Goal: Information Seeking & Learning: Learn about a topic

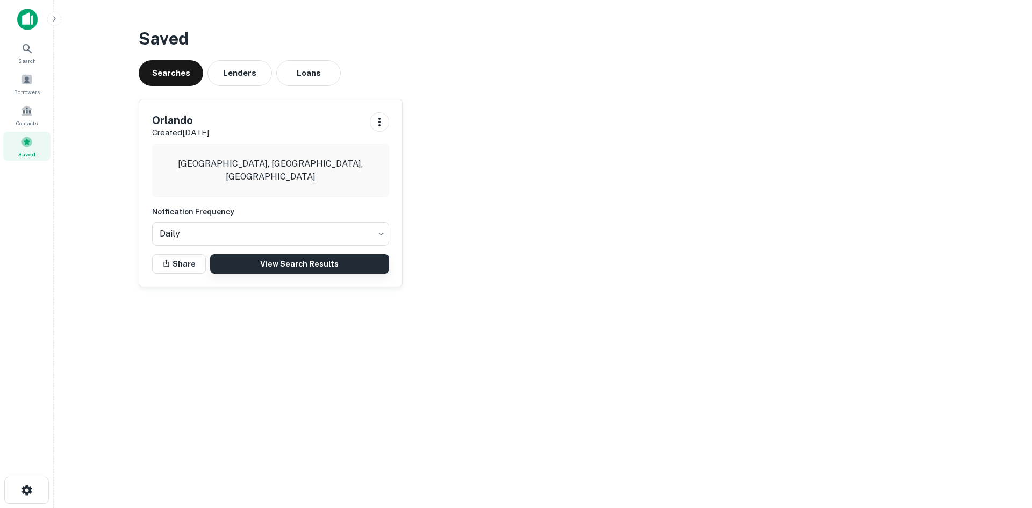
click at [284, 262] on link "View Search Results" at bounding box center [299, 263] width 179 height 19
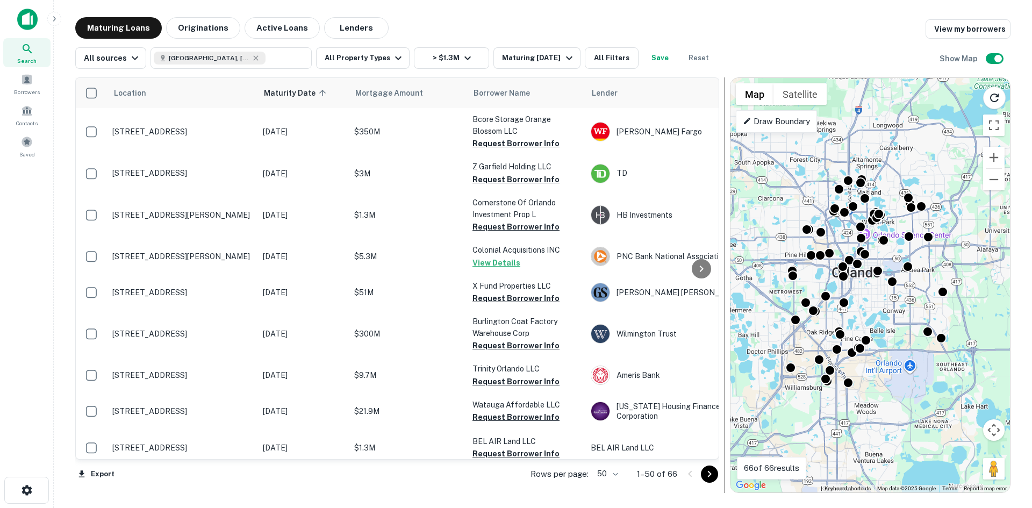
drag, startPoint x: 686, startPoint y: 233, endPoint x: 723, endPoint y: 237, distance: 37.4
click at [723, 237] on div at bounding box center [724, 285] width 11 height 416
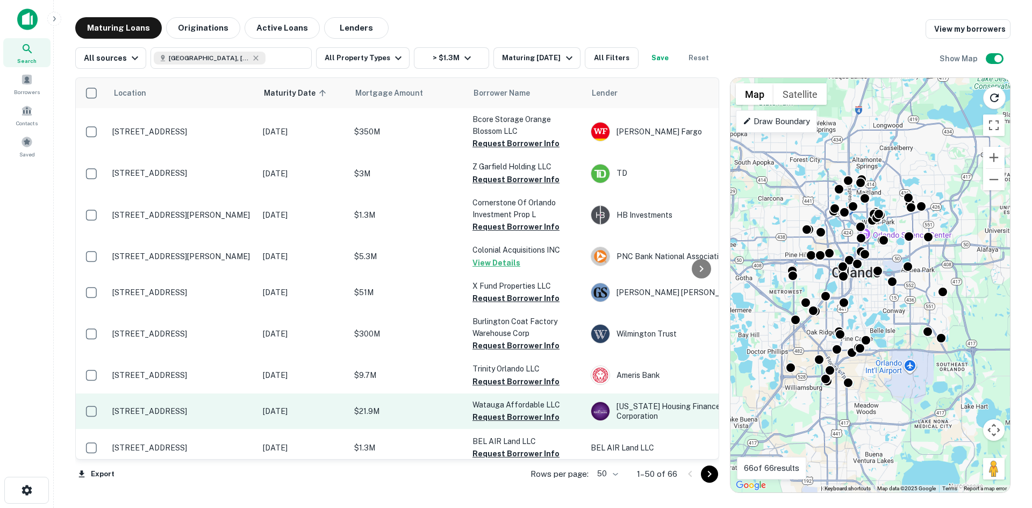
scroll to position [54, 0]
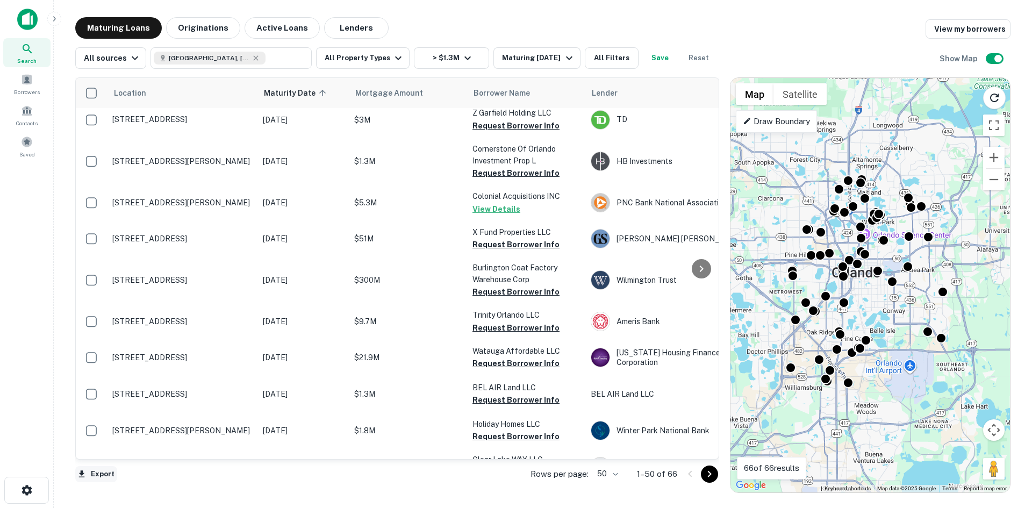
click at [106, 477] on button "Export" at bounding box center [96, 474] width 42 height 16
click at [134, 487] on li "Export as Excel (.xlsx)" at bounding box center [136, 485] width 122 height 19
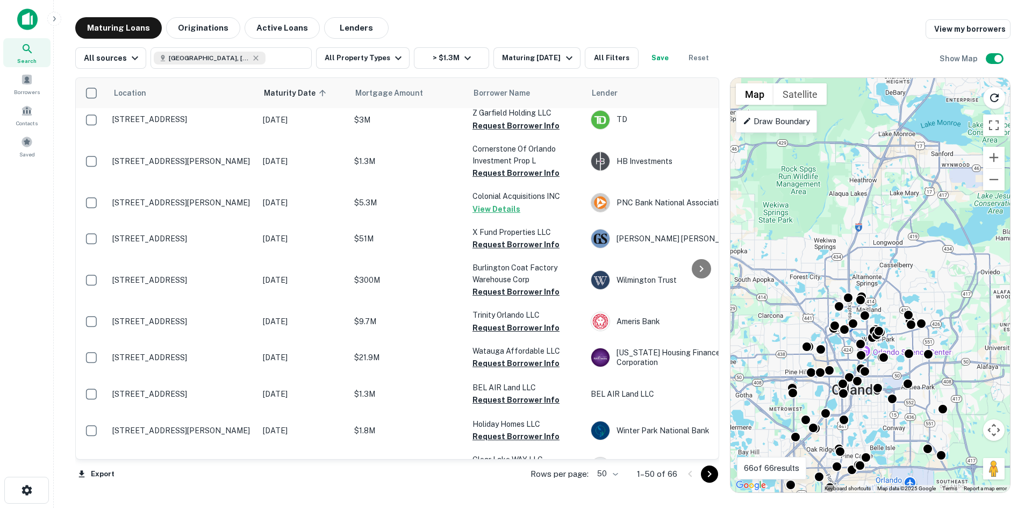
drag, startPoint x: 896, startPoint y: 162, endPoint x: 883, endPoint y: 363, distance: 201.6
click at [883, 363] on div "To activate drag with keyboard, press Alt + Enter. Once in keyboard drag state,…" at bounding box center [871, 285] width 280 height 415
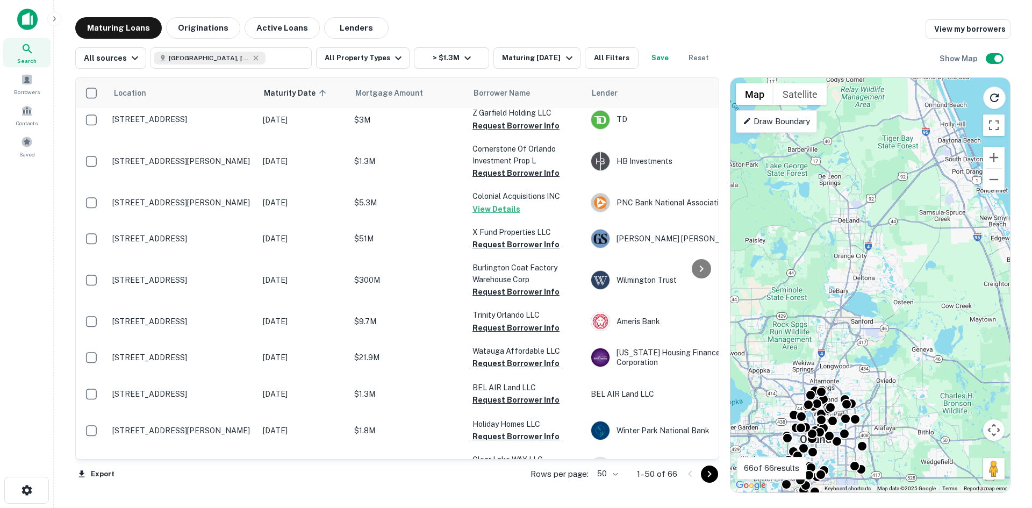
drag, startPoint x: 927, startPoint y: 237, endPoint x: 860, endPoint y: 344, distance: 126.4
click at [860, 344] on div "To activate drag with keyboard, press Alt + Enter. Once in keyboard drag state,…" at bounding box center [871, 285] width 280 height 415
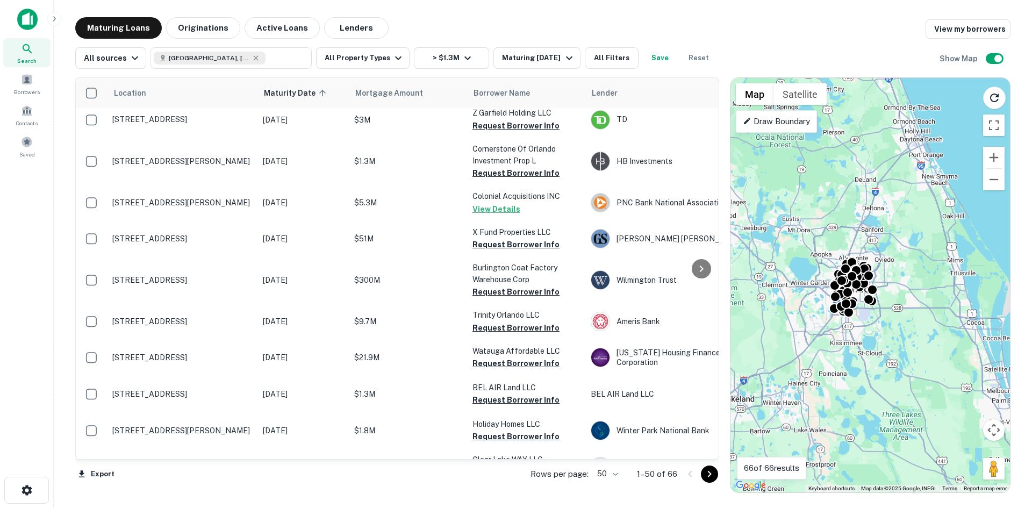
drag, startPoint x: 876, startPoint y: 329, endPoint x: 887, endPoint y: 231, distance: 98.5
click at [887, 231] on div "To activate drag with keyboard, press Alt + Enter. Once in keyboard drag state,…" at bounding box center [871, 285] width 280 height 415
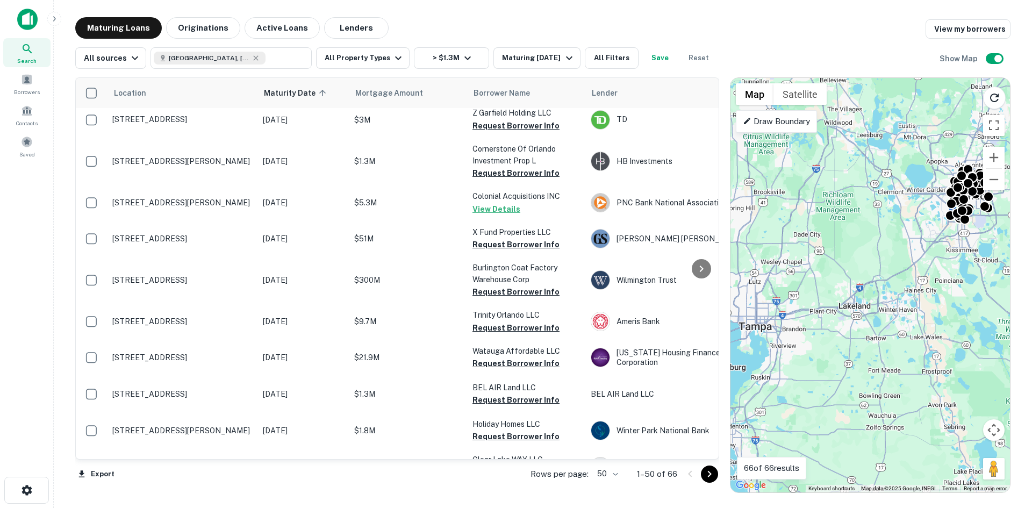
drag, startPoint x: 869, startPoint y: 387, endPoint x: 990, endPoint y: 296, distance: 150.9
click at [990, 296] on div "To activate drag with keyboard, press Alt + Enter. Once in keyboard drag state,…" at bounding box center [871, 285] width 280 height 415
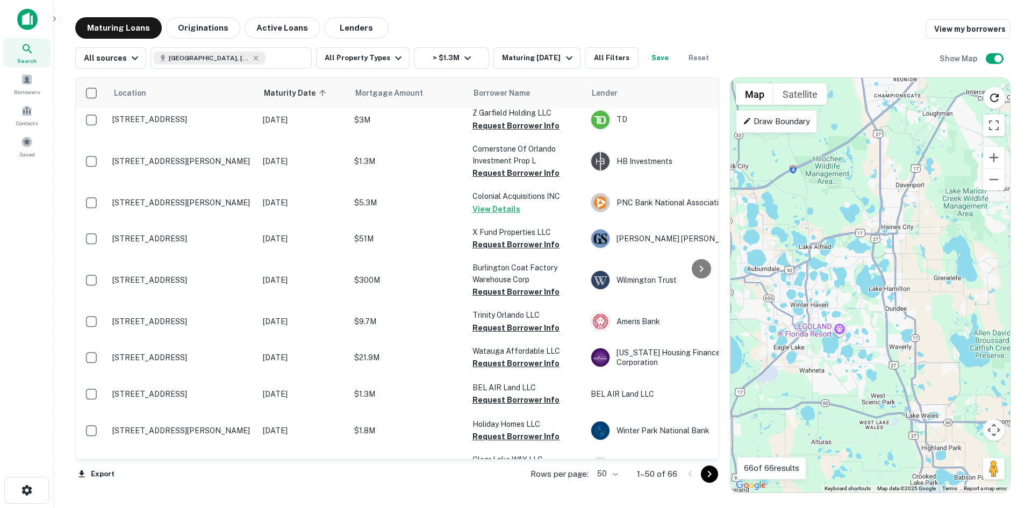
drag, startPoint x: 970, startPoint y: 308, endPoint x: 932, endPoint y: 306, distance: 37.7
click at [932, 306] on div "To activate drag with keyboard, press Alt + Enter. Once in keyboard drag state,…" at bounding box center [871, 285] width 280 height 415
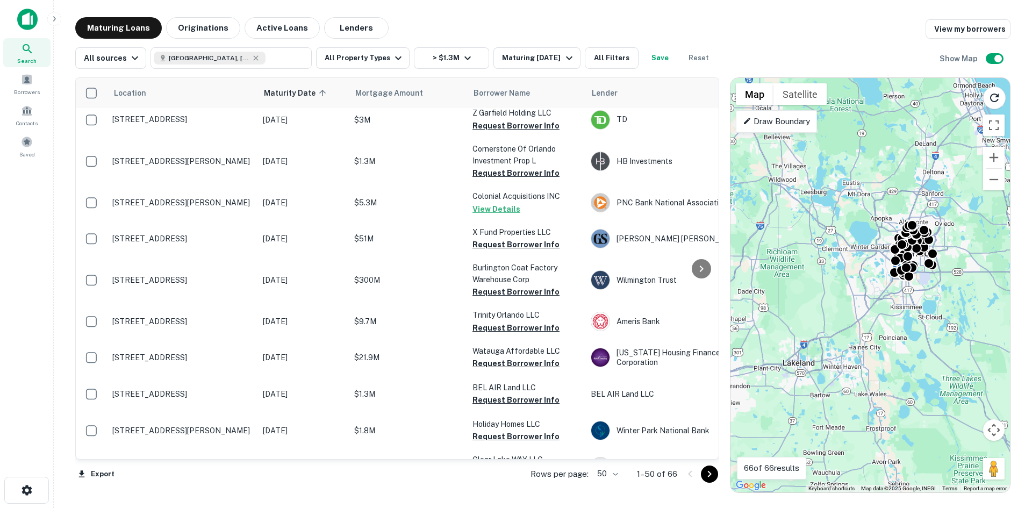
drag, startPoint x: 944, startPoint y: 329, endPoint x: 893, endPoint y: 407, distance: 93.2
click at [893, 407] on div "To activate drag with keyboard, press Alt + Enter. Once in keyboard drag state,…" at bounding box center [871, 285] width 280 height 415
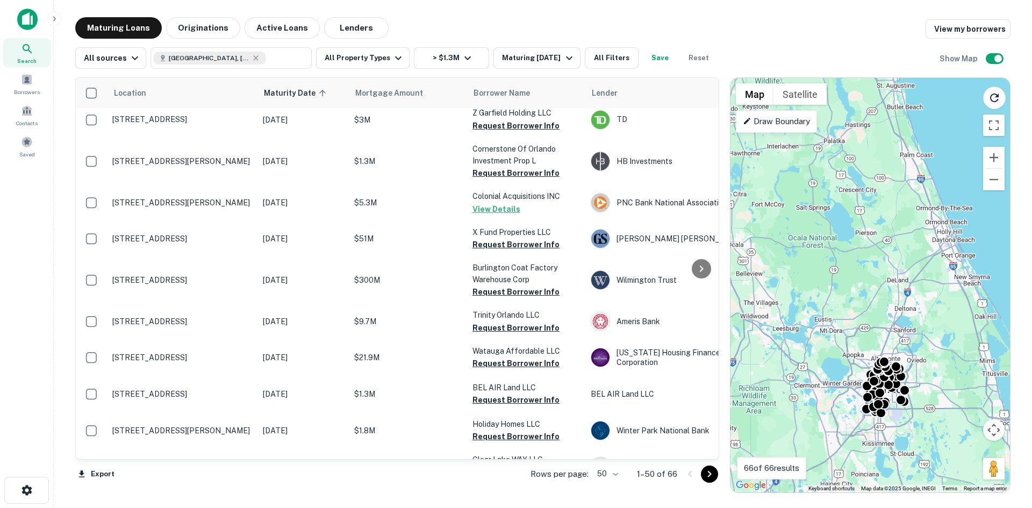
drag, startPoint x: 947, startPoint y: 205, endPoint x: 920, endPoint y: 344, distance: 141.4
click at [920, 344] on div "To activate drag with keyboard, press Alt + Enter. Once in keyboard drag state,…" at bounding box center [871, 285] width 280 height 415
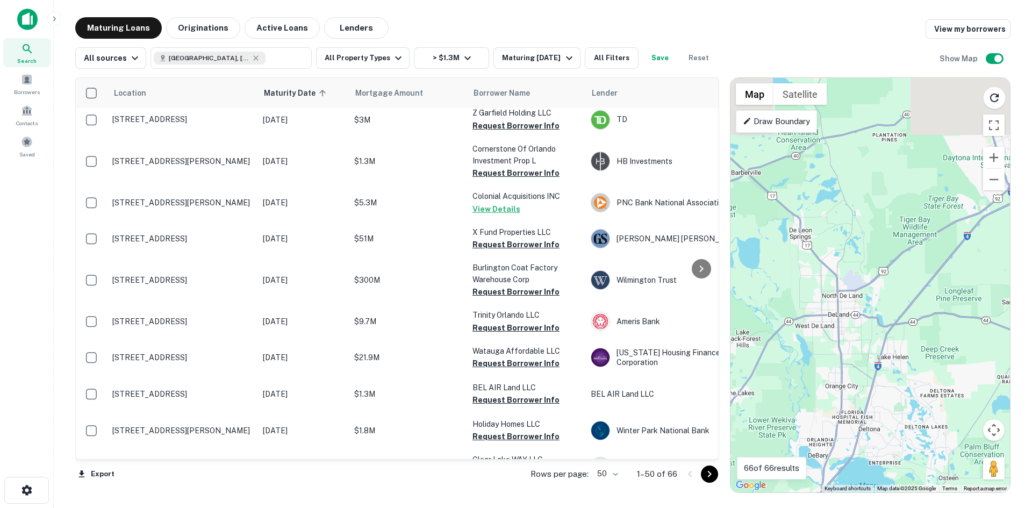
drag, startPoint x: 923, startPoint y: 279, endPoint x: 895, endPoint y: 391, distance: 115.7
click at [895, 391] on div "To activate drag with keyboard, press Alt + Enter. Once in keyboard drag state,…" at bounding box center [871, 285] width 280 height 415
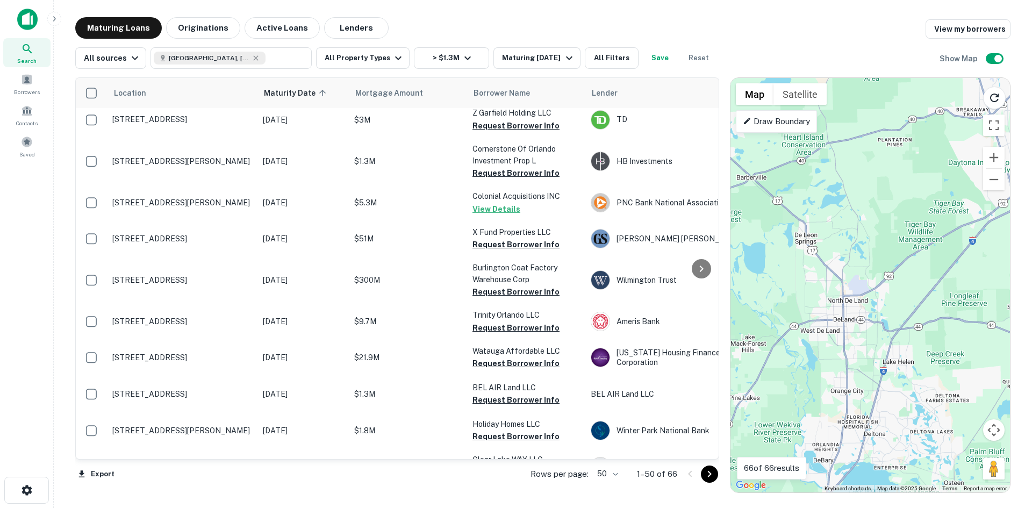
drag, startPoint x: 849, startPoint y: 304, endPoint x: 856, endPoint y: 304, distance: 7.0
click at [856, 304] on div "To activate drag with keyboard, press Alt + Enter. Once in keyboard drag state,…" at bounding box center [871, 285] width 280 height 415
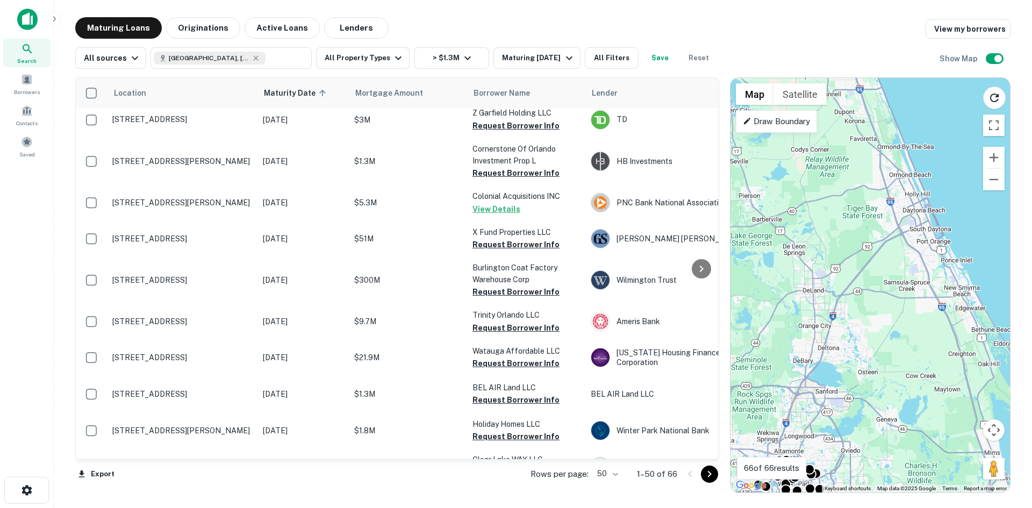
drag, startPoint x: 944, startPoint y: 363, endPoint x: 869, endPoint y: 325, distance: 84.7
click at [869, 325] on div "To activate drag with keyboard, press Alt + Enter. Once in keyboard drag state,…" at bounding box center [871, 285] width 280 height 415
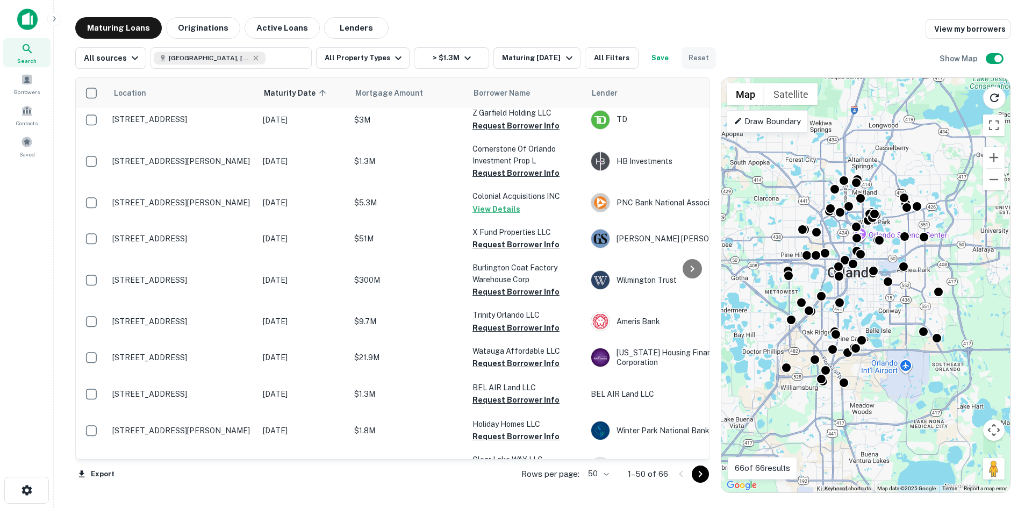
click at [705, 55] on button "Reset" at bounding box center [699, 58] width 34 height 22
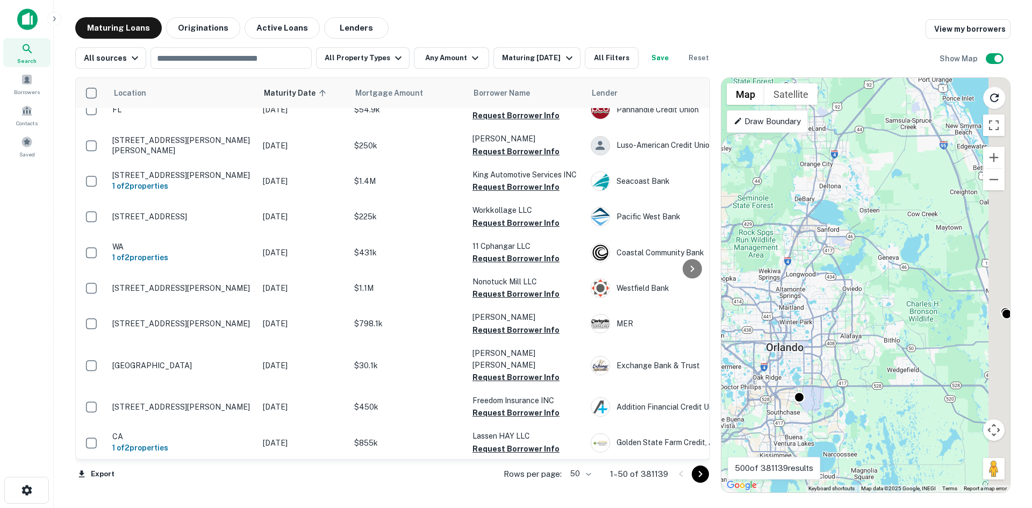
drag, startPoint x: 906, startPoint y: 214, endPoint x: 821, endPoint y: 343, distance: 154.8
click at [821, 343] on div "To activate drag with keyboard, press Alt + Enter. Once in keyboard drag state,…" at bounding box center [866, 285] width 289 height 415
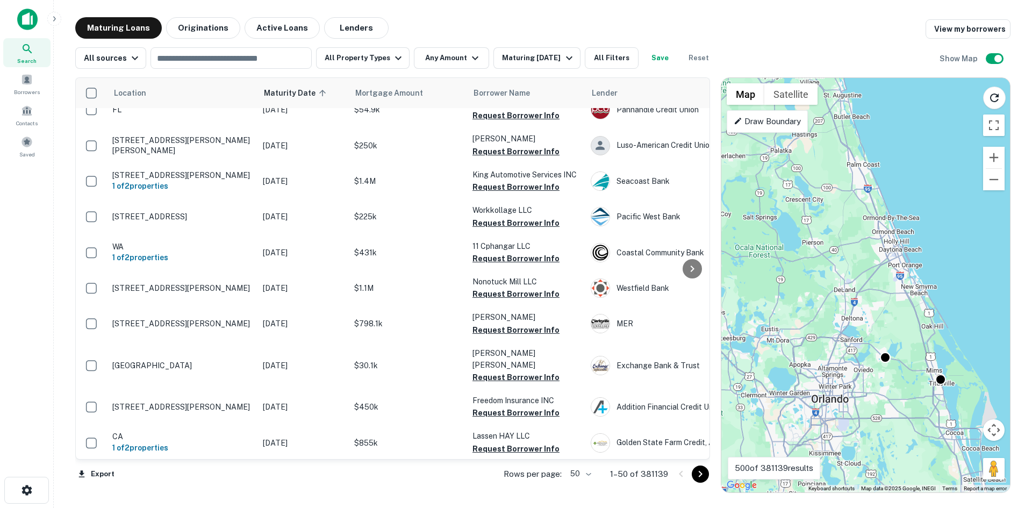
drag, startPoint x: 886, startPoint y: 255, endPoint x: 900, endPoint y: 324, distance: 70.2
click at [900, 324] on div "To activate drag with keyboard, press Alt + Enter. Once in keyboard drag state,…" at bounding box center [866, 285] width 289 height 415
click at [769, 119] on p "Draw Boundary" at bounding box center [767, 121] width 67 height 13
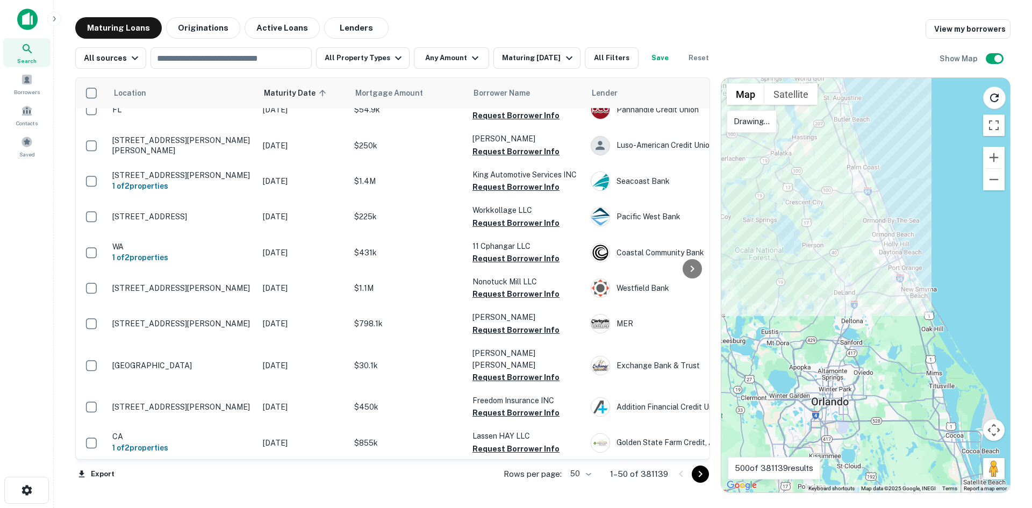
click at [782, 131] on div at bounding box center [866, 285] width 289 height 415
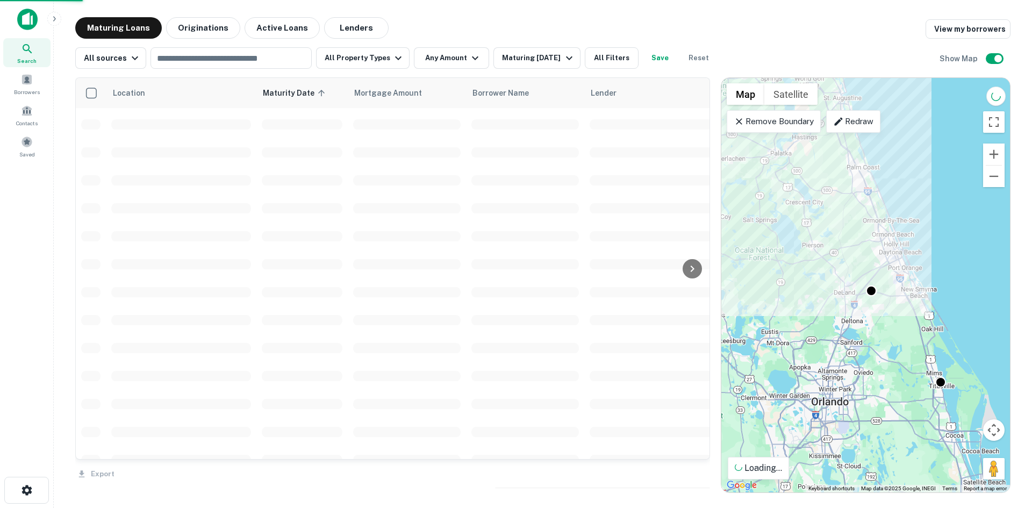
click at [749, 126] on p "Remove Boundary" at bounding box center [774, 121] width 80 height 13
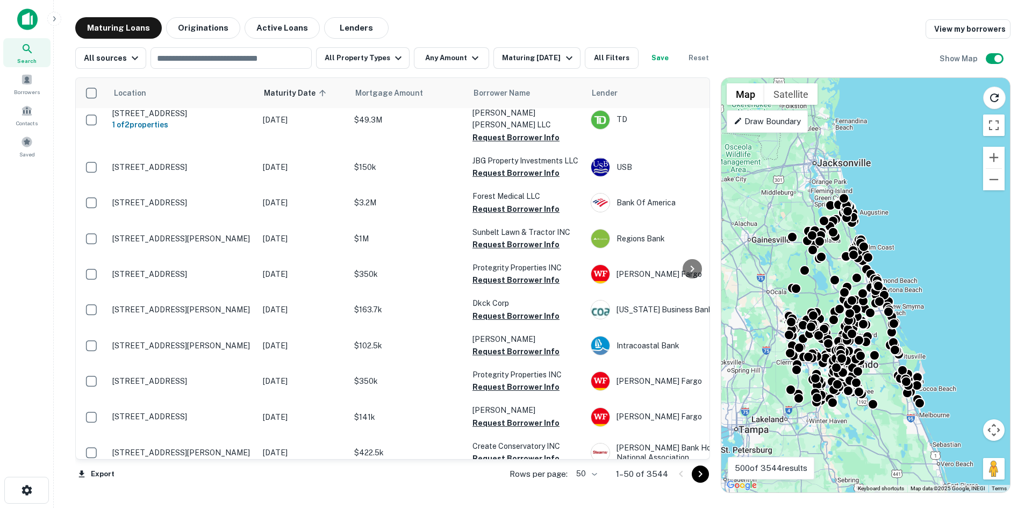
drag, startPoint x: 917, startPoint y: 278, endPoint x: 897, endPoint y: 298, distance: 28.5
click at [897, 298] on div "To activate drag with keyboard, press Alt + Enter. Once in keyboard drag state,…" at bounding box center [866, 285] width 289 height 415
click at [770, 122] on p "Draw Boundary" at bounding box center [767, 121] width 67 height 13
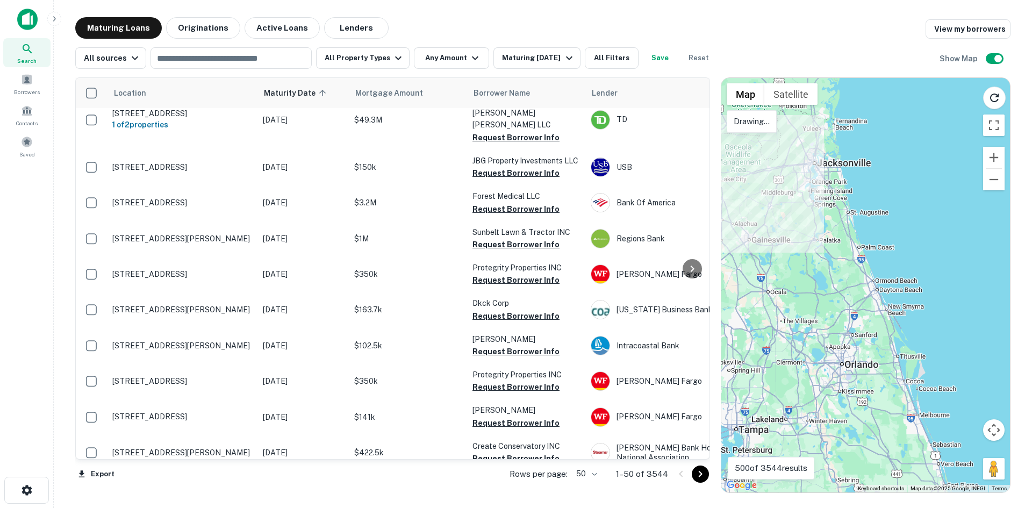
click at [757, 124] on p "Drawing..." at bounding box center [752, 121] width 36 height 13
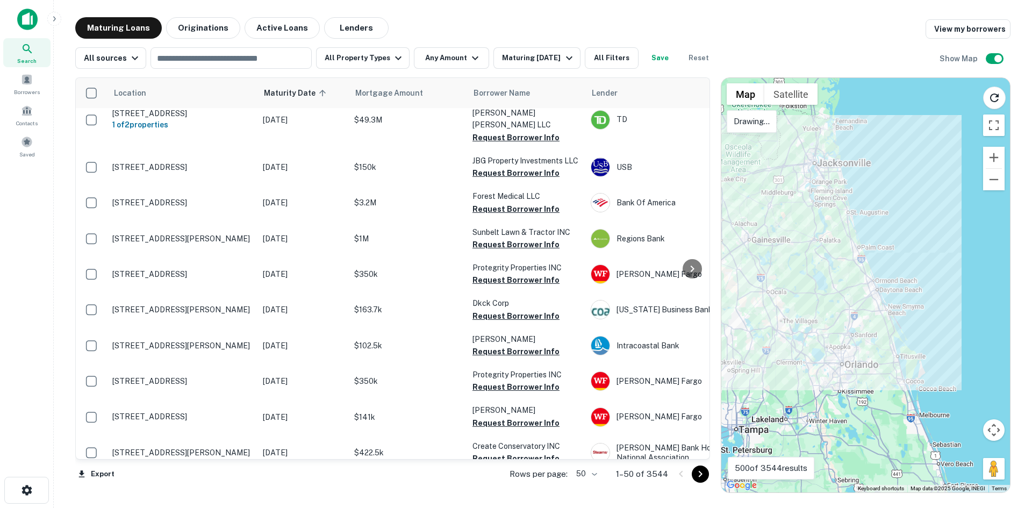
click at [818, 213] on div at bounding box center [866, 285] width 289 height 415
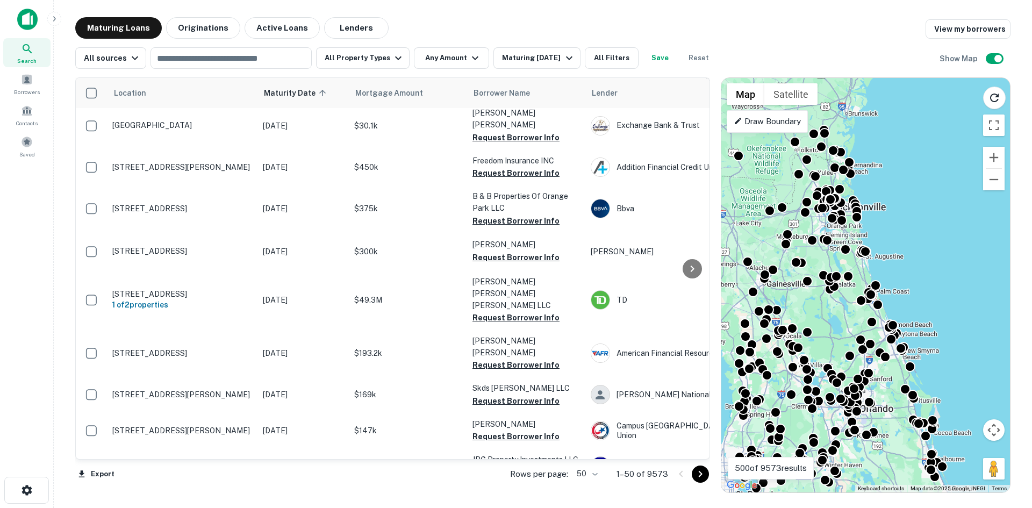
drag, startPoint x: 886, startPoint y: 218, endPoint x: 899, endPoint y: 257, distance: 41.5
click at [899, 256] on div "To activate drag with keyboard, press Alt + Enter. Once in keyboard drag state,…" at bounding box center [866, 285] width 289 height 415
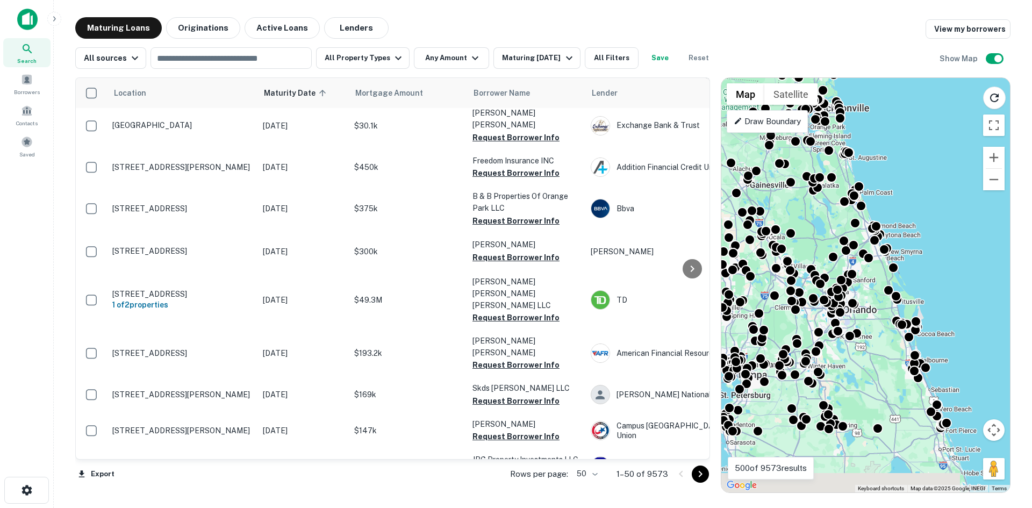
drag, startPoint x: 916, startPoint y: 296, endPoint x: 899, endPoint y: 188, distance: 109.4
click at [899, 188] on div "To activate drag with keyboard, press Alt + Enter. Once in keyboard drag state,…" at bounding box center [866, 285] width 289 height 415
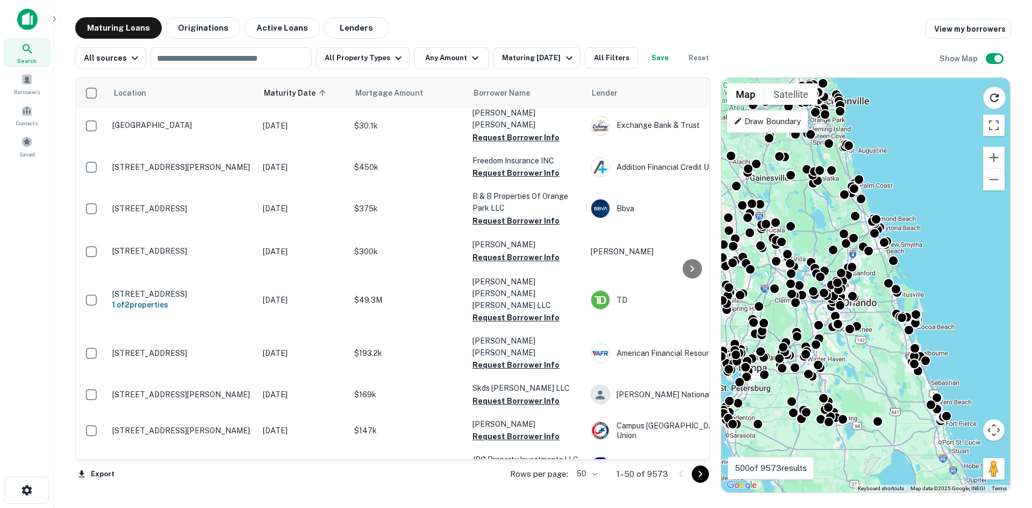
click at [773, 120] on p "Draw Boundary" at bounding box center [767, 121] width 67 height 13
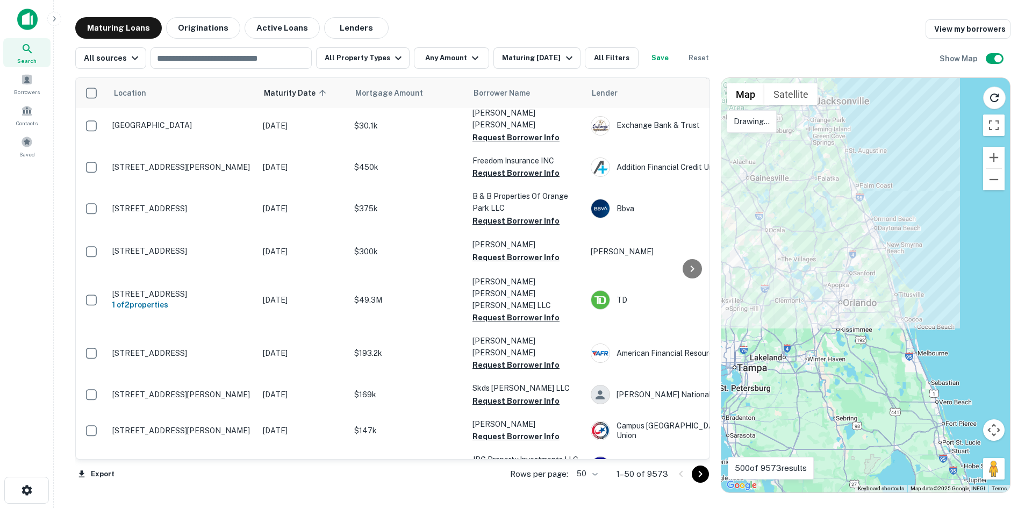
click at [764, 134] on div at bounding box center [866, 285] width 289 height 415
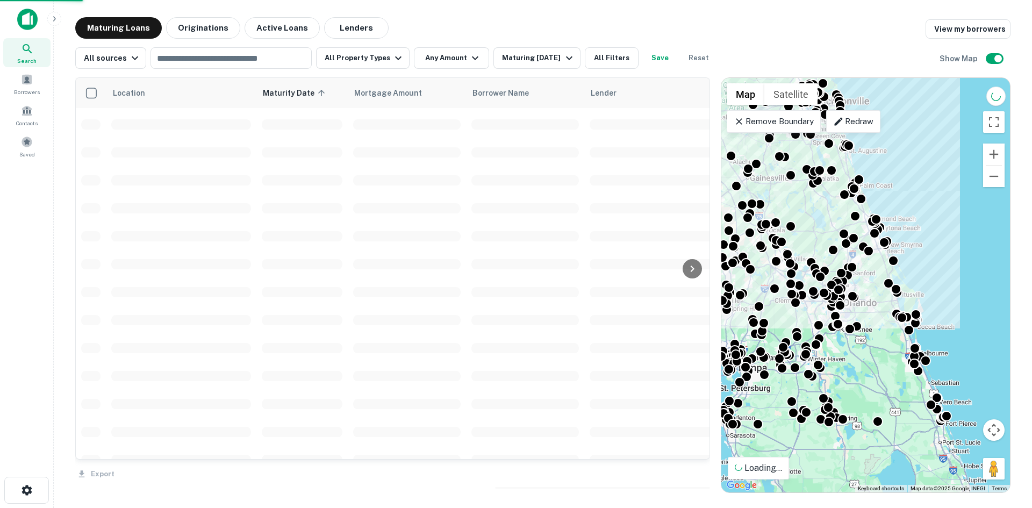
click at [785, 120] on p "Remove Boundary" at bounding box center [774, 121] width 80 height 13
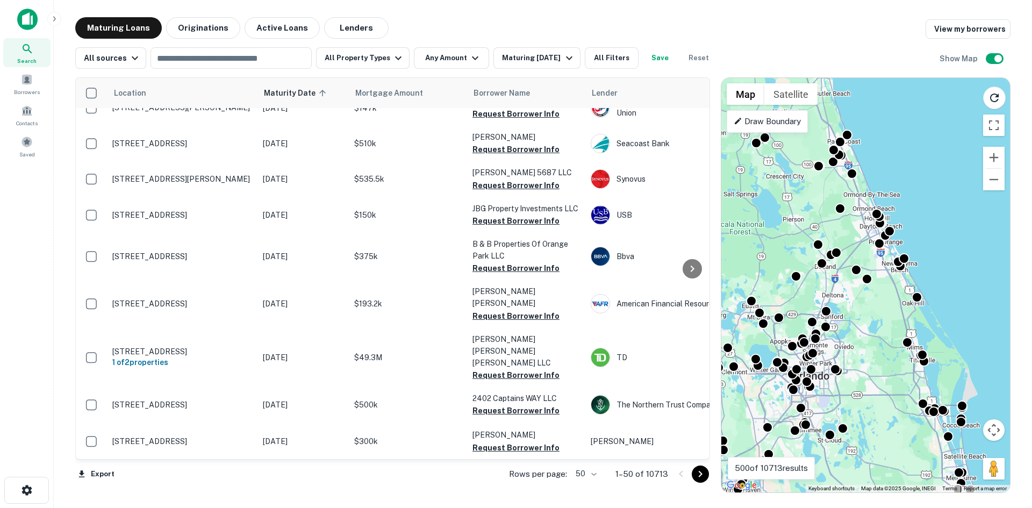
drag, startPoint x: 873, startPoint y: 245, endPoint x: 875, endPoint y: 287, distance: 41.4
click at [875, 287] on div "To activate drag with keyboard, press Alt + Enter. Once in keyboard drag state,…" at bounding box center [866, 285] width 289 height 415
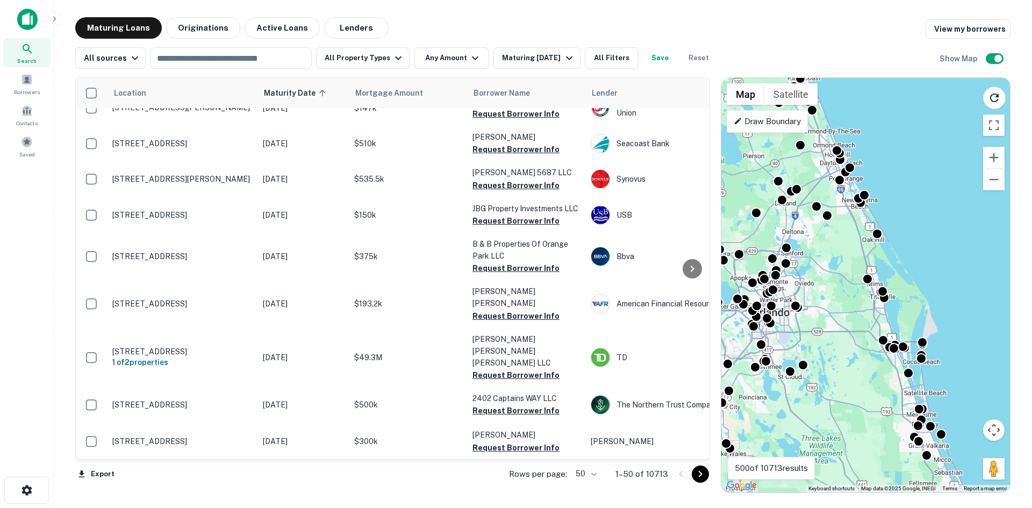
drag, startPoint x: 843, startPoint y: 236, endPoint x: 805, endPoint y: 176, distance: 71.3
click at [805, 176] on div "To activate drag with keyboard, press Alt + Enter. Once in keyboard drag state,…" at bounding box center [866, 285] width 289 height 415
click at [791, 118] on p "Draw Boundary" at bounding box center [767, 121] width 67 height 13
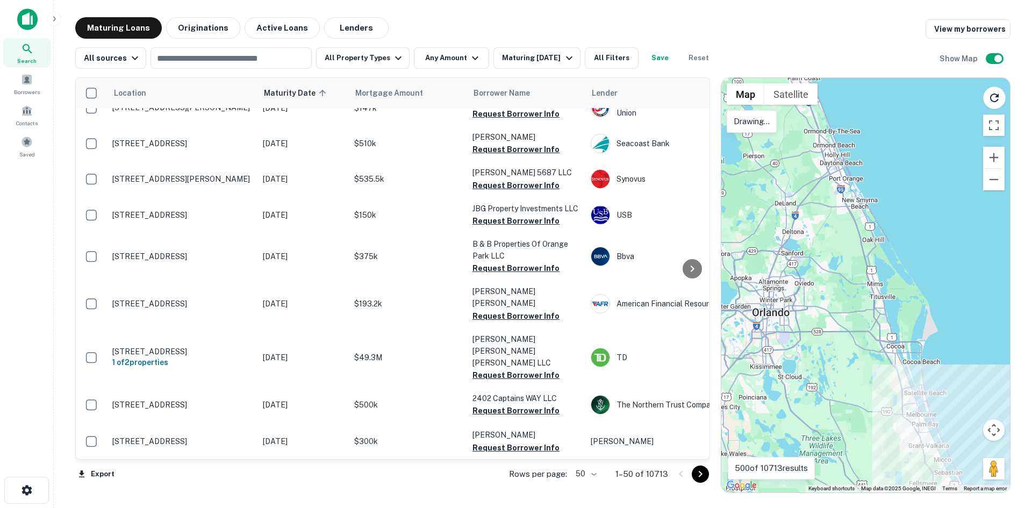
drag, startPoint x: 947, startPoint y: 418, endPoint x: 947, endPoint y: 428, distance: 9.7
click at [947, 426] on div at bounding box center [866, 285] width 289 height 415
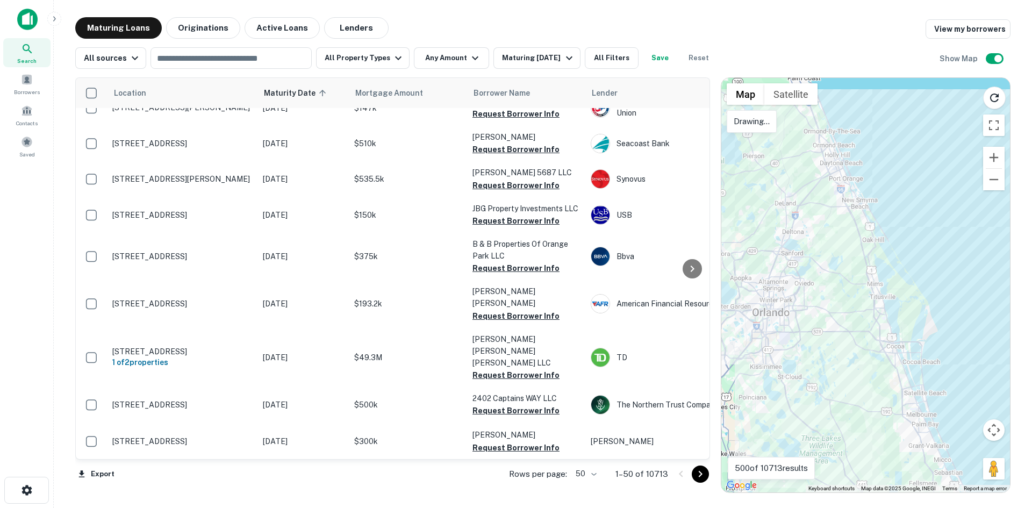
click at [827, 215] on div at bounding box center [866, 285] width 289 height 415
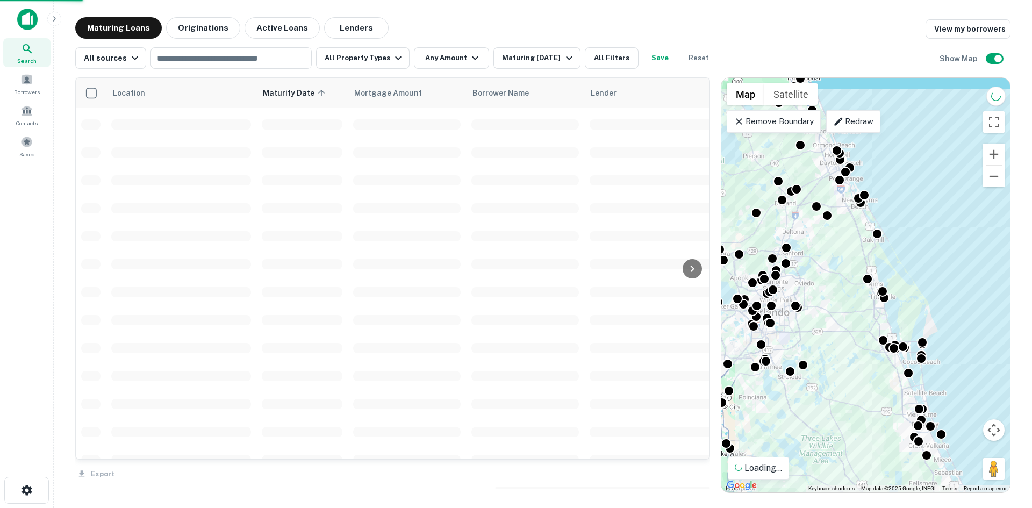
click at [785, 119] on p "Remove Boundary" at bounding box center [774, 121] width 80 height 13
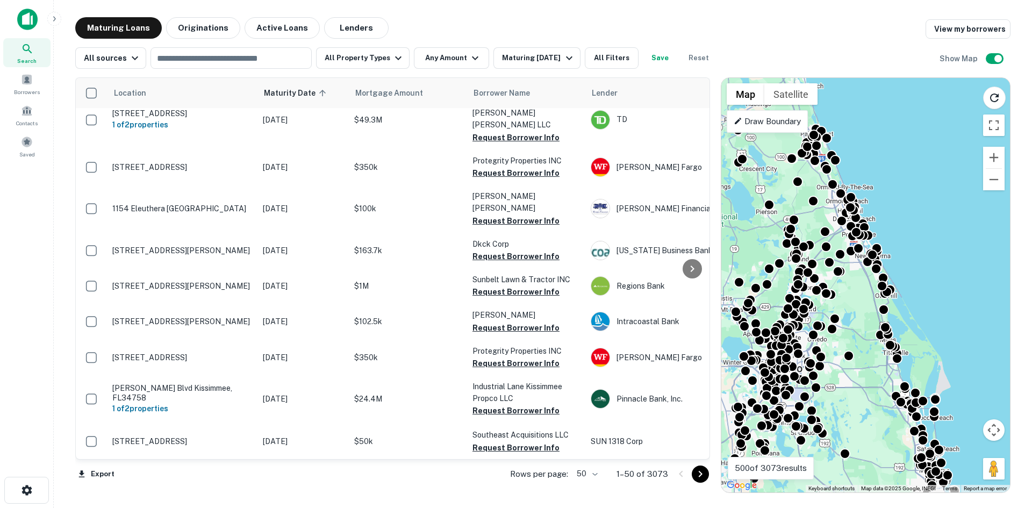
drag, startPoint x: 840, startPoint y: 205, endPoint x: 854, endPoint y: 265, distance: 60.8
click at [854, 265] on div "To activate drag with keyboard, press Alt + Enter. Once in keyboard drag state,…" at bounding box center [866, 285] width 289 height 415
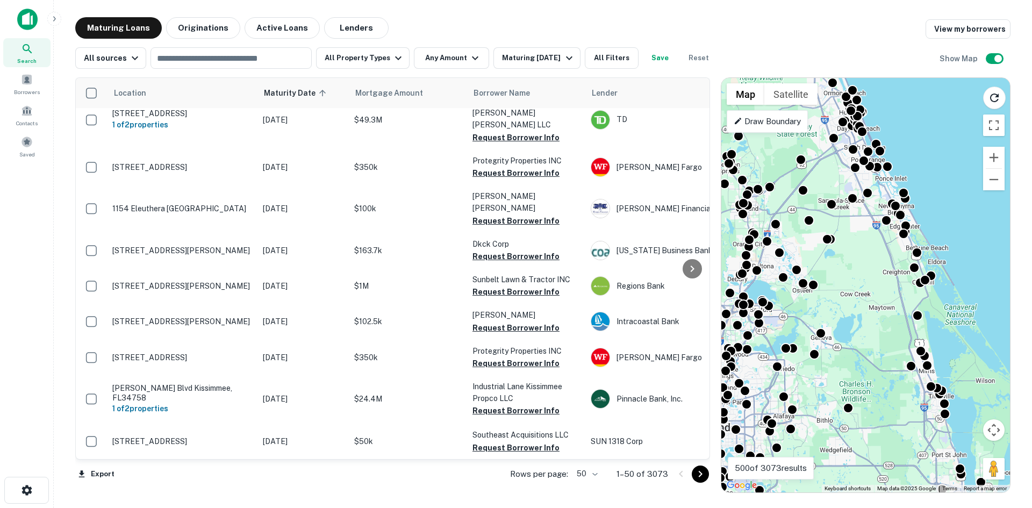
drag, startPoint x: 906, startPoint y: 315, endPoint x: 889, endPoint y: 235, distance: 81.9
click at [889, 235] on div "To activate drag with keyboard, press Alt + Enter. Once in keyboard drag state,…" at bounding box center [866, 285] width 289 height 415
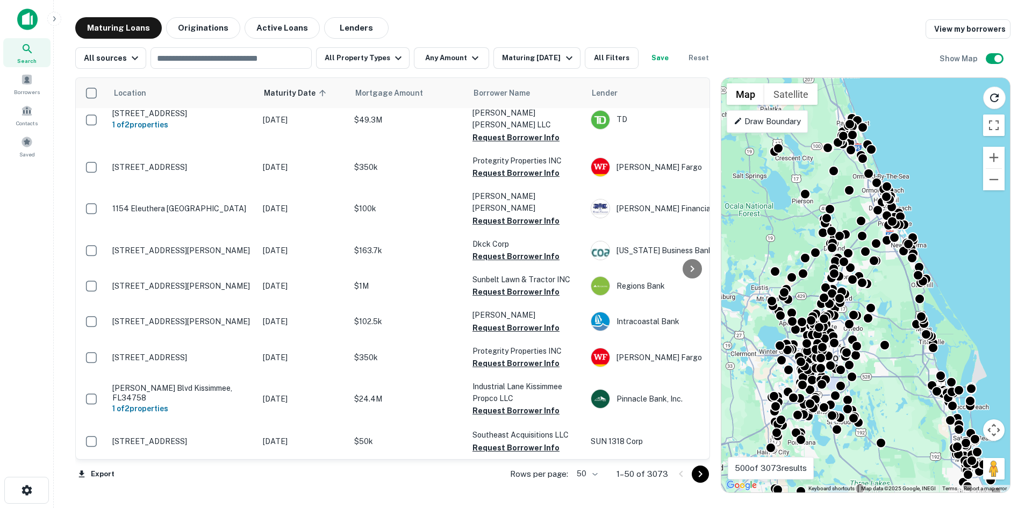
drag, startPoint x: 894, startPoint y: 261, endPoint x: 907, endPoint y: 287, distance: 29.6
click at [907, 287] on div "To activate drag with keyboard, press Alt + Enter. Once in keyboard drag state,…" at bounding box center [866, 285] width 289 height 415
click at [785, 126] on p "Draw Boundary" at bounding box center [767, 121] width 67 height 13
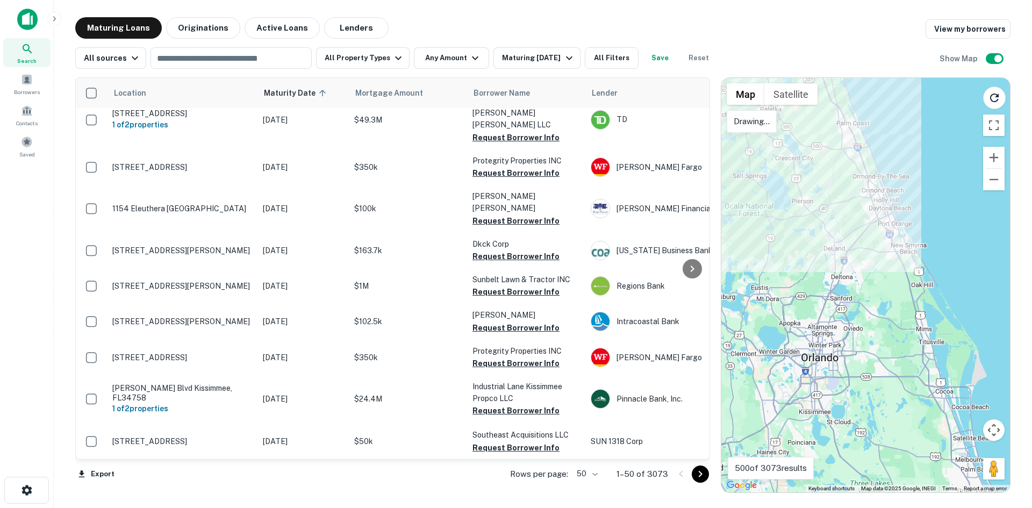
click at [803, 154] on div at bounding box center [866, 285] width 289 height 415
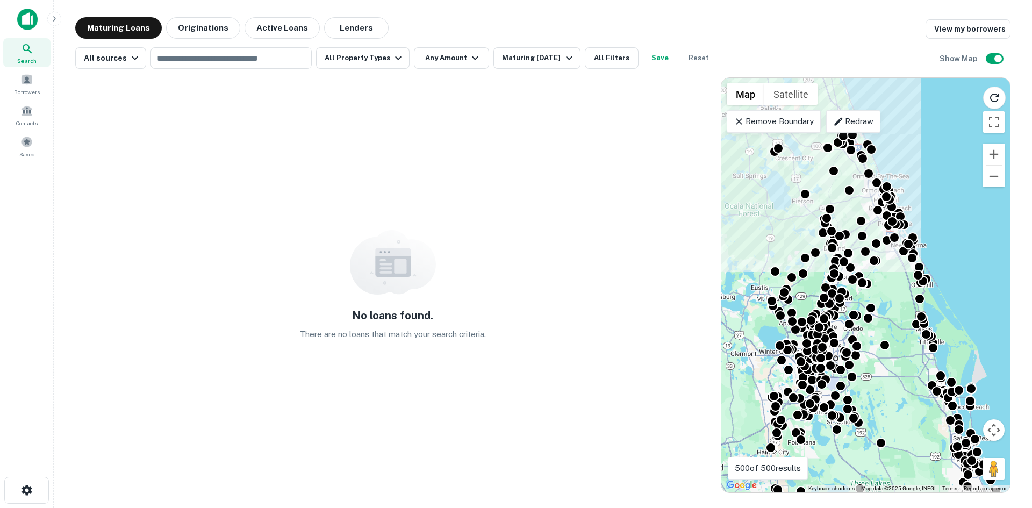
click at [864, 120] on p "Redraw" at bounding box center [853, 121] width 40 height 13
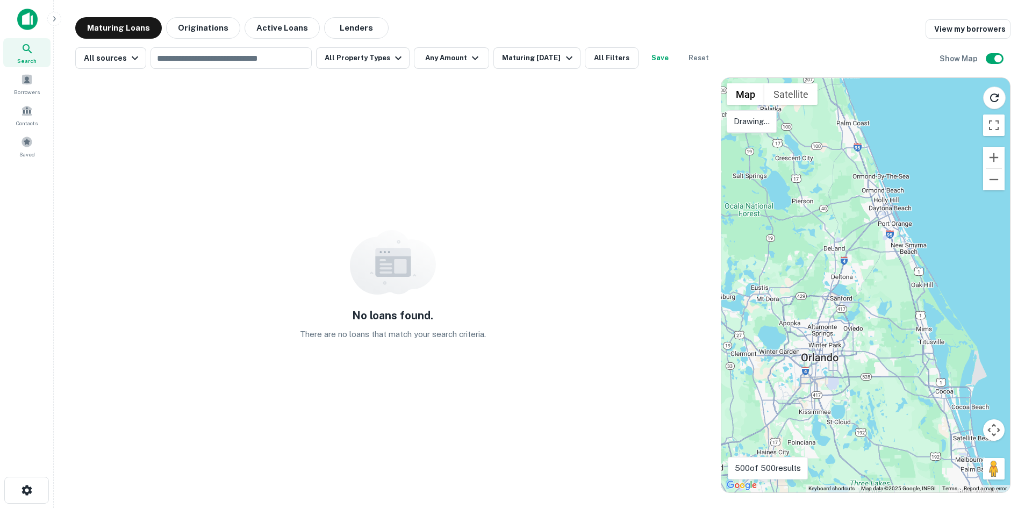
drag, startPoint x: 886, startPoint y: 168, endPoint x: 854, endPoint y: 168, distance: 31.7
click at [854, 168] on div at bounding box center [866, 285] width 289 height 415
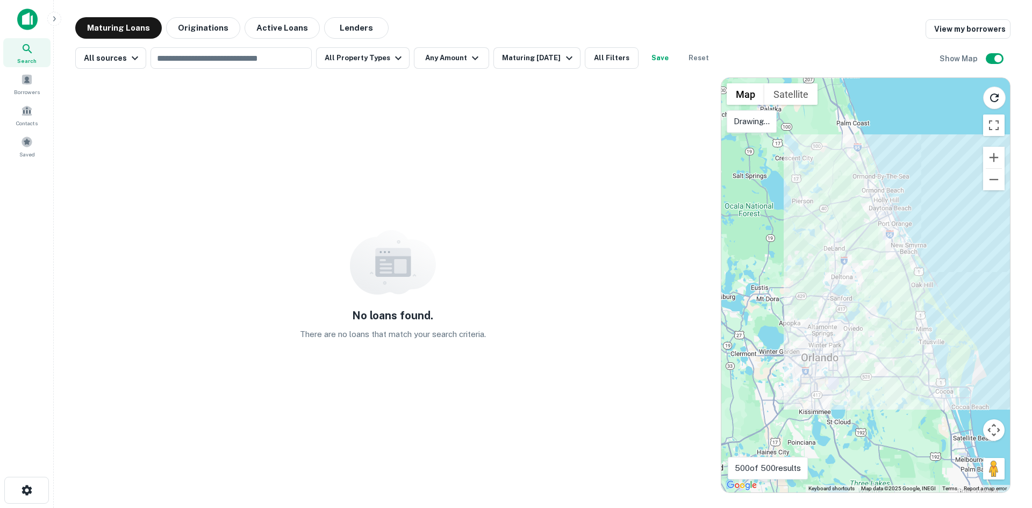
click at [854, 167] on div at bounding box center [866, 285] width 289 height 415
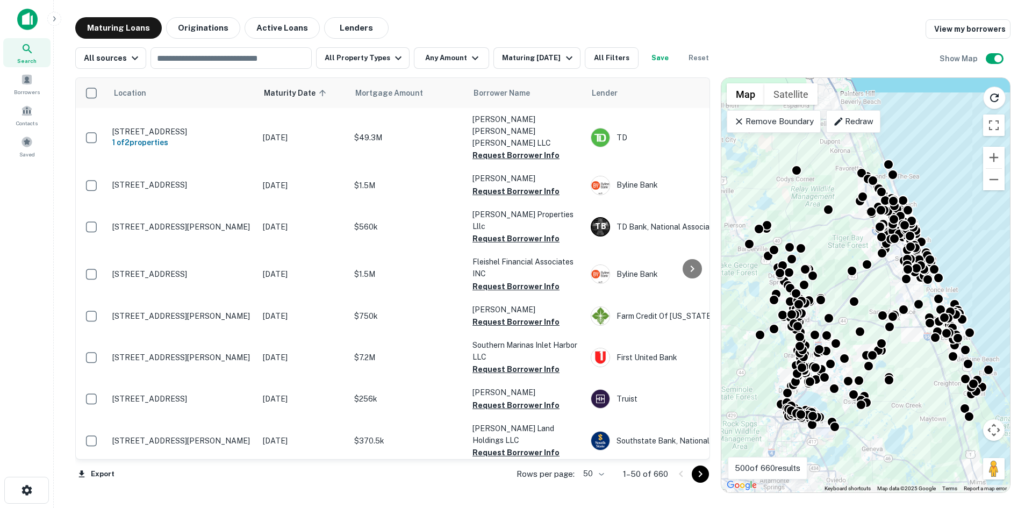
drag, startPoint x: 896, startPoint y: 277, endPoint x: 910, endPoint y: 394, distance: 117.5
click at [910, 394] on div "To activate drag with keyboard, press Alt + Enter. Once in keyboard drag state,…" at bounding box center [866, 285] width 289 height 415
click at [103, 61] on div "All sources" at bounding box center [113, 58] width 58 height 13
click at [104, 59] on div at bounding box center [516, 254] width 1032 height 508
click at [384, 59] on button "All Property Types" at bounding box center [363, 58] width 94 height 22
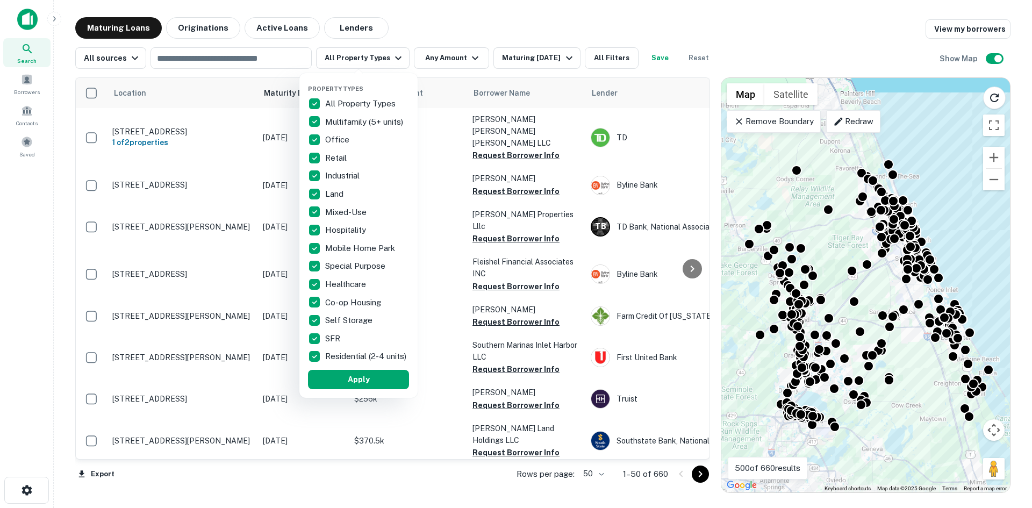
click at [384, 59] on div at bounding box center [516, 254] width 1032 height 508
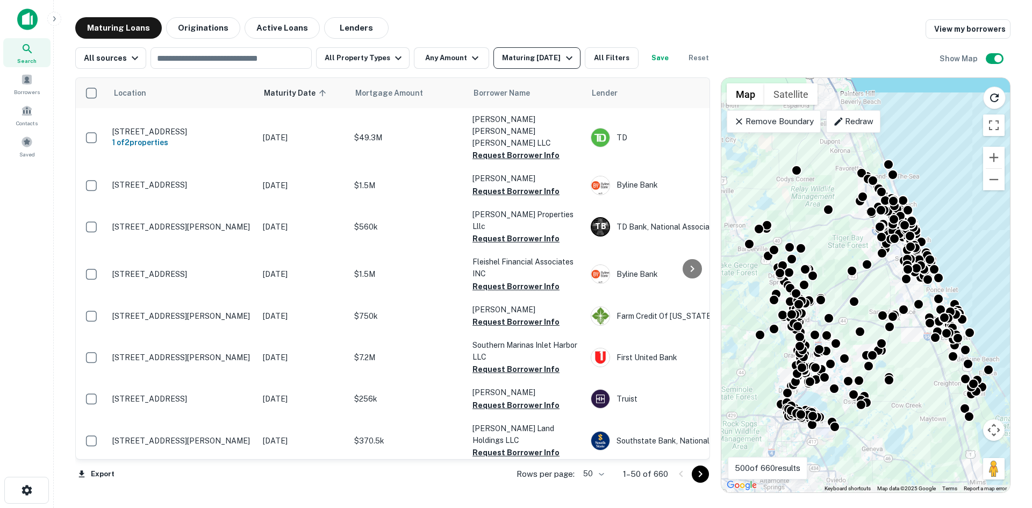
click at [563, 57] on icon "button" at bounding box center [569, 58] width 13 height 13
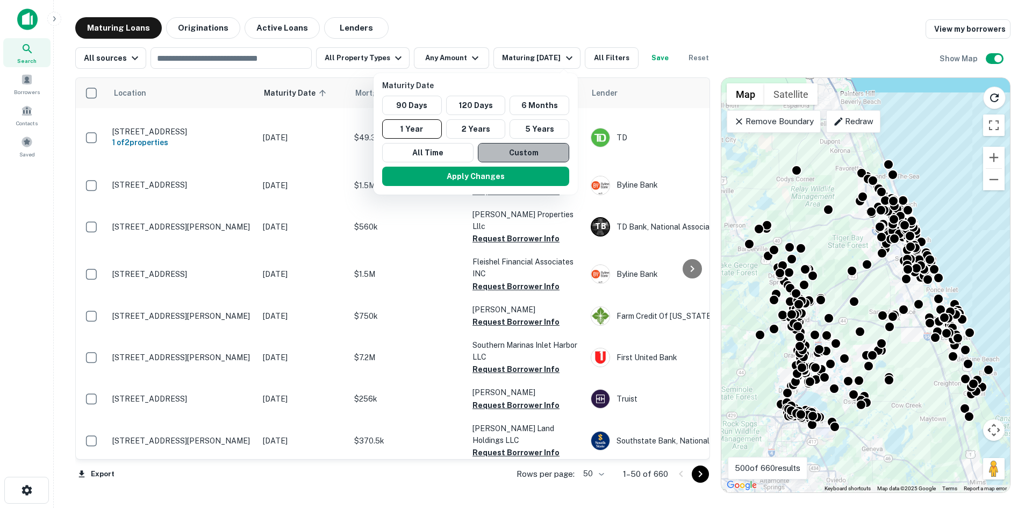
click at [511, 147] on button "Custom" at bounding box center [523, 152] width 91 height 19
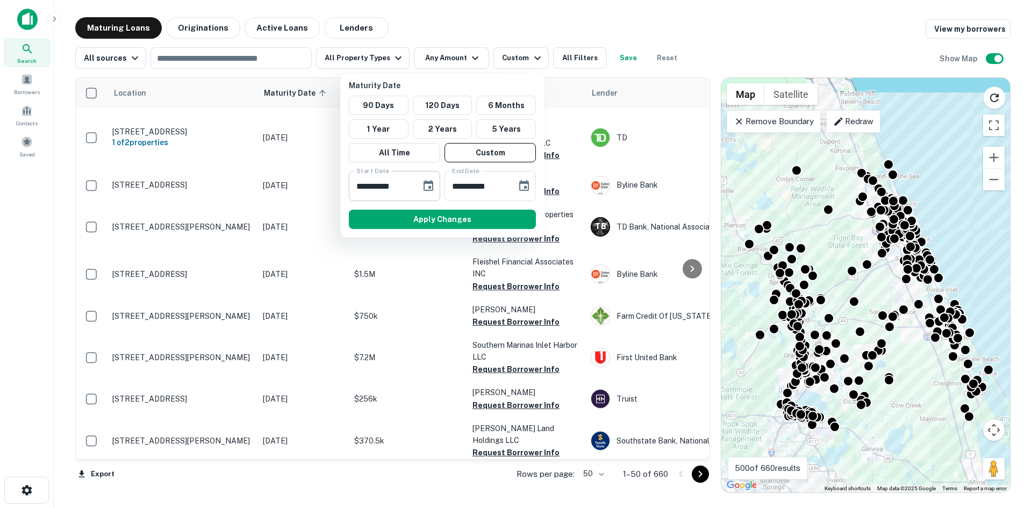
click at [425, 183] on icon "Choose date, selected date is Sep 17, 2025" at bounding box center [429, 185] width 10 height 11
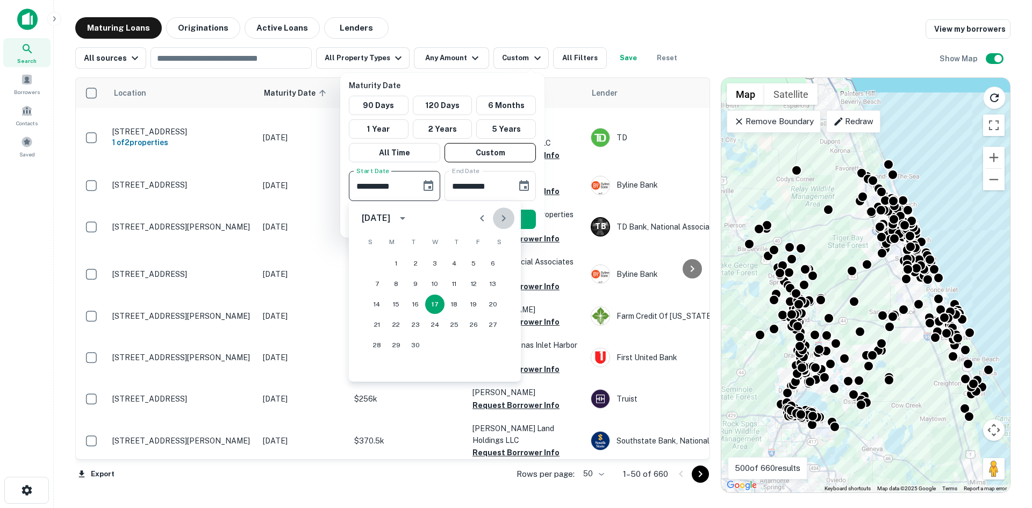
click at [503, 221] on icon "Next month" at bounding box center [504, 218] width 4 height 6
click at [493, 265] on button "1" at bounding box center [492, 263] width 19 height 19
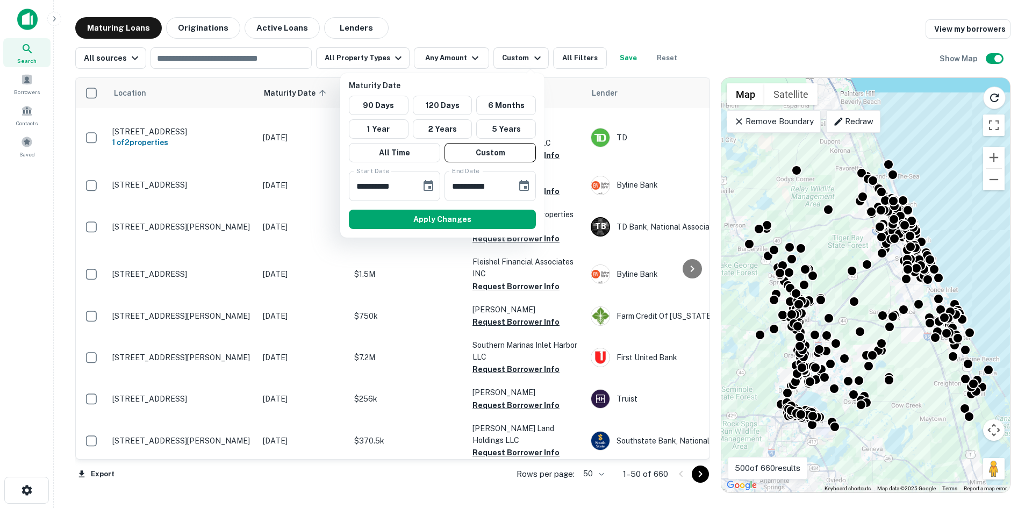
type input "**********"
click at [523, 184] on icon "Choose date, selected date is Mar 16, 2026" at bounding box center [524, 186] width 13 height 13
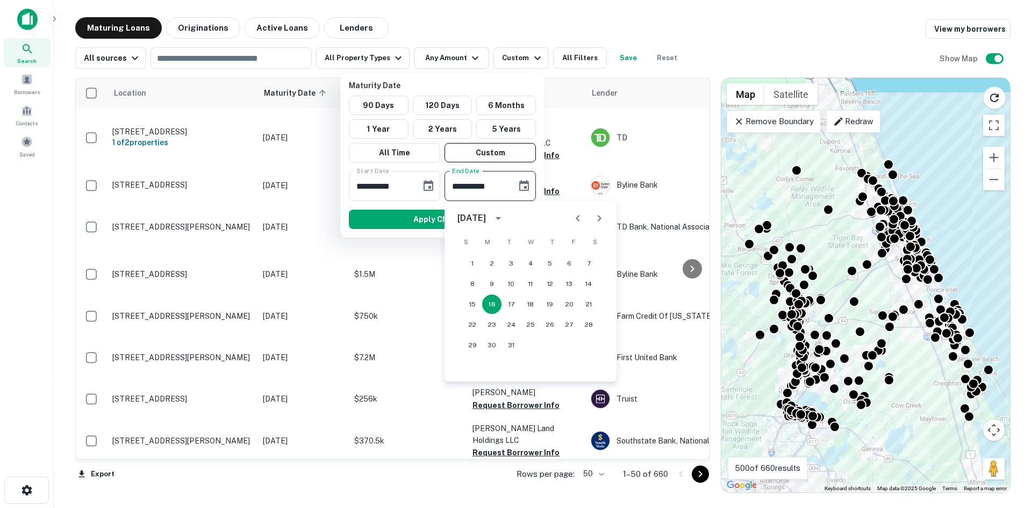
click at [598, 221] on icon "Next month" at bounding box center [600, 218] width 4 height 6
click at [597, 222] on icon "Next month" at bounding box center [599, 218] width 13 height 13
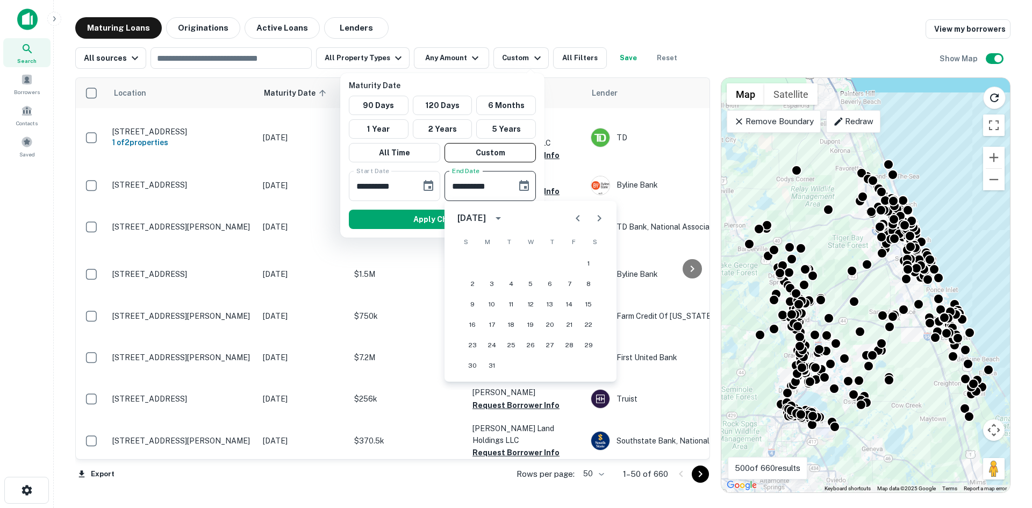
click at [597, 222] on icon "Next month" at bounding box center [599, 218] width 13 height 13
click at [534, 344] on button "30" at bounding box center [530, 345] width 19 height 19
type input "**********"
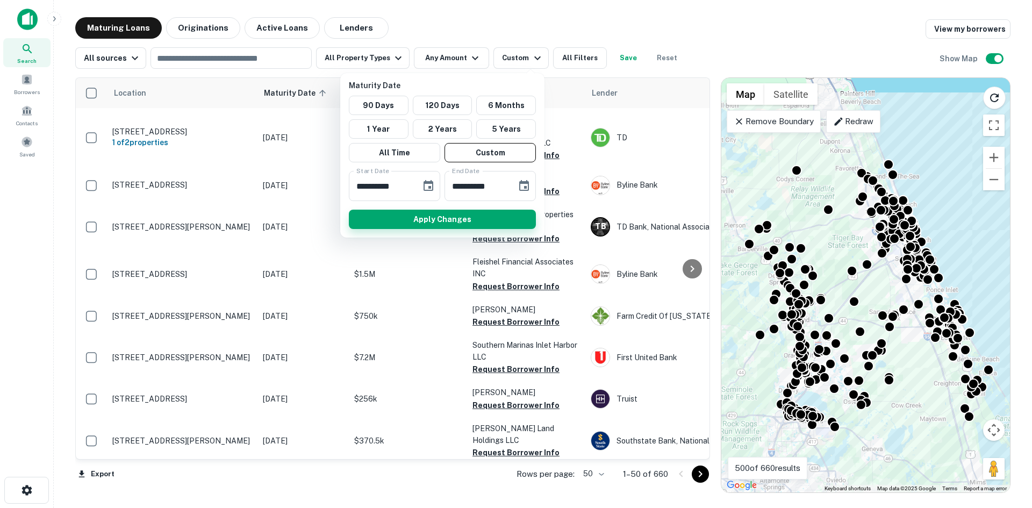
click at [441, 220] on button "Apply Changes" at bounding box center [442, 219] width 187 height 19
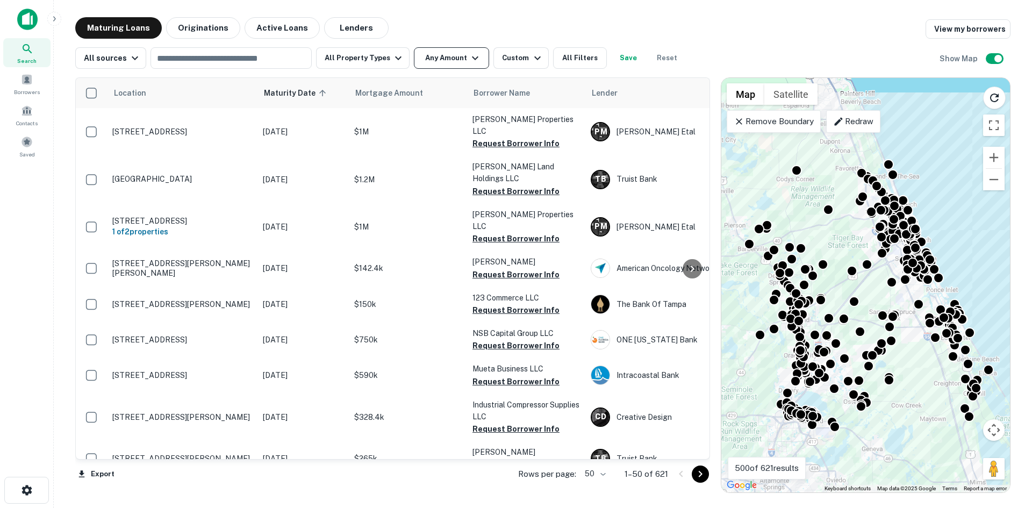
click at [429, 56] on button "Any Amount" at bounding box center [451, 58] width 75 height 22
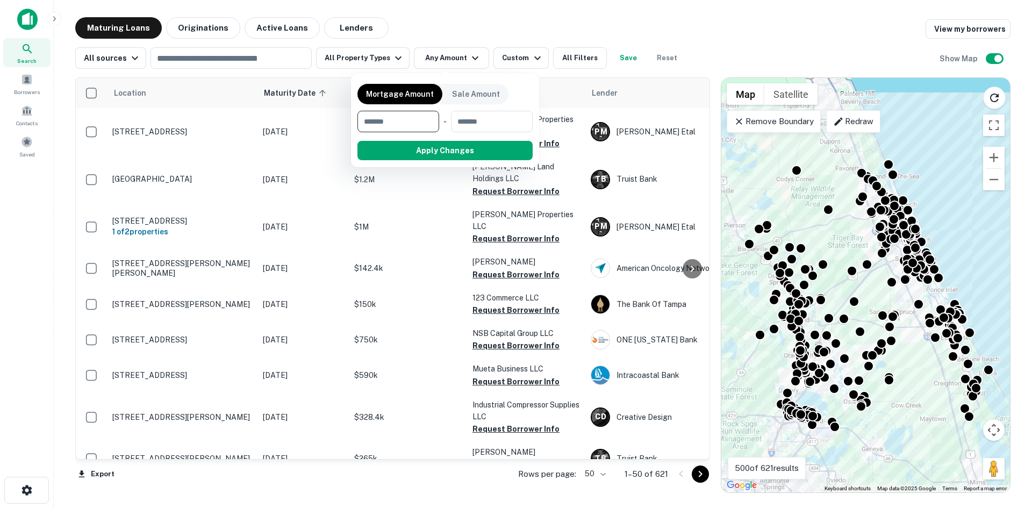
click at [396, 121] on input "number" at bounding box center [395, 122] width 74 height 22
type input "*******"
click at [454, 149] on button "Apply Changes" at bounding box center [464, 150] width 137 height 19
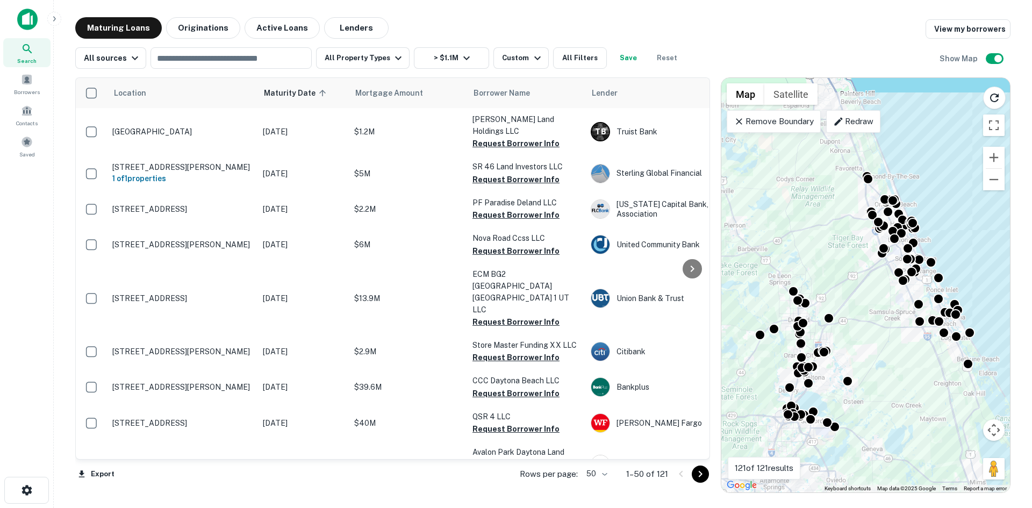
click at [608, 473] on body "Search Borrowers Contacts Saved Maturing Loans Originations Active Loans Lender…" at bounding box center [516, 254] width 1032 height 508
click at [600, 487] on li "100" at bounding box center [597, 485] width 31 height 19
click at [97, 474] on button "Export" at bounding box center [96, 474] width 42 height 16
click at [141, 487] on li "Export as Excel (.xlsx)" at bounding box center [136, 485] width 122 height 19
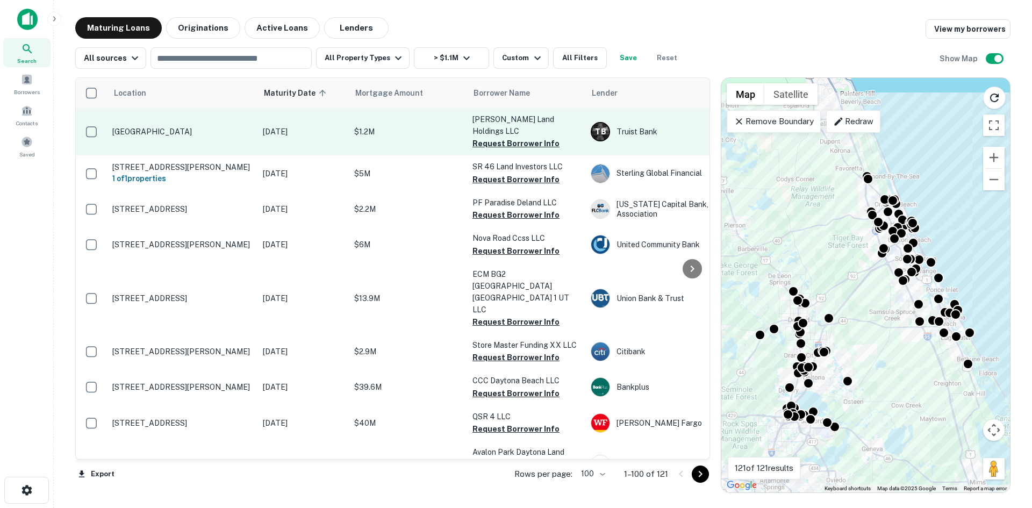
click at [187, 127] on p "Canal St New Smyrna Beach, FL32168" at bounding box center [182, 132] width 140 height 10
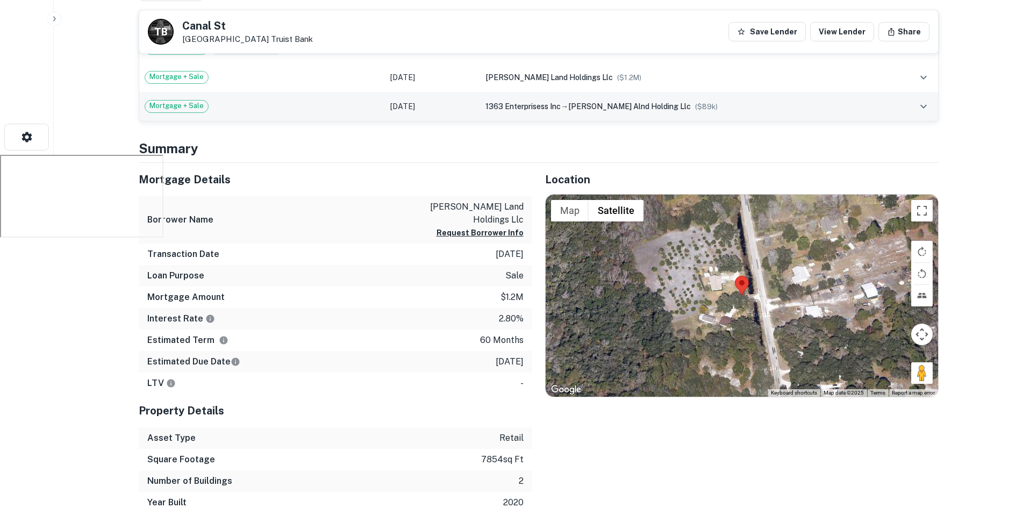
scroll to position [376, 0]
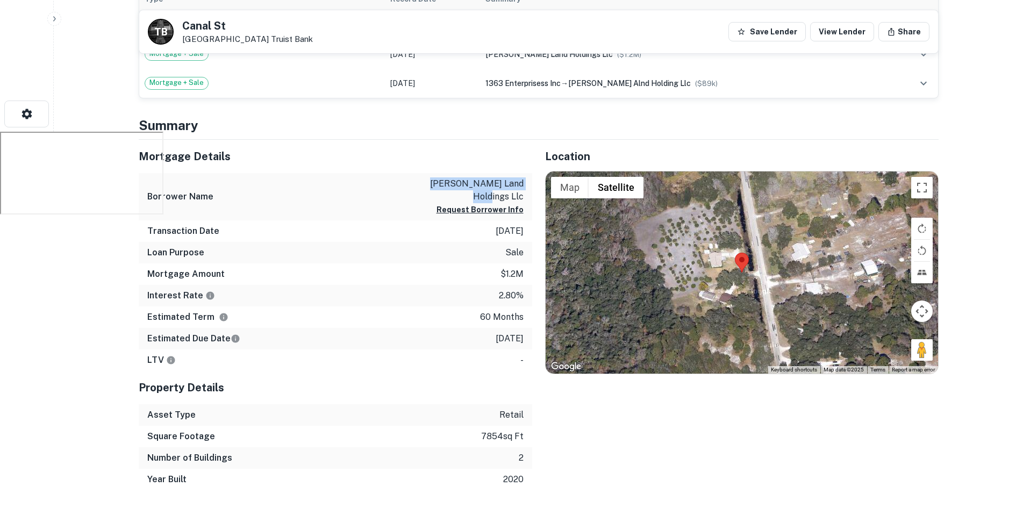
drag, startPoint x: 442, startPoint y: 183, endPoint x: 525, endPoint y: 199, distance: 84.3
click at [525, 199] on div "Borrower Name welch land holdings llc Request Borrower Info" at bounding box center [336, 197] width 394 height 48
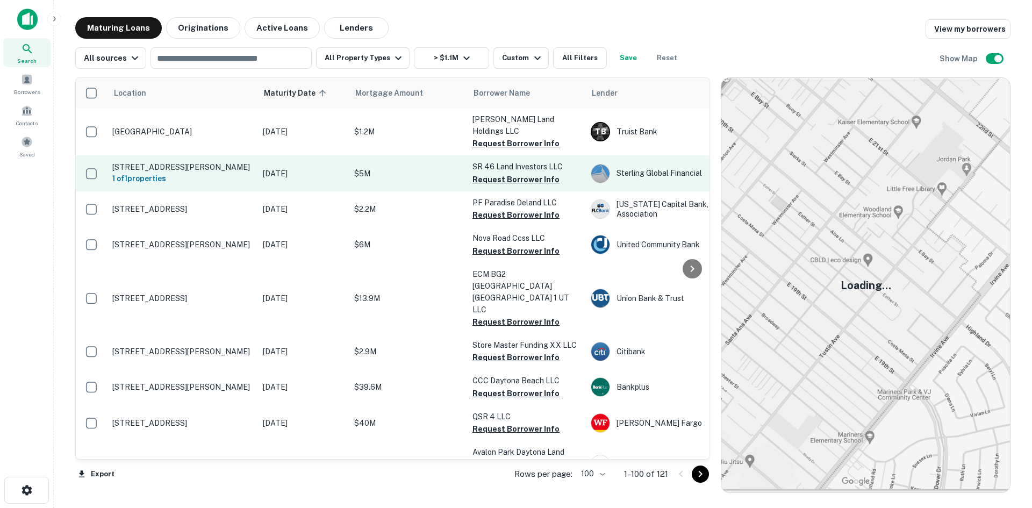
click at [174, 162] on p "3280 W State Road 46 Sanford, FL32771" at bounding box center [182, 167] width 140 height 10
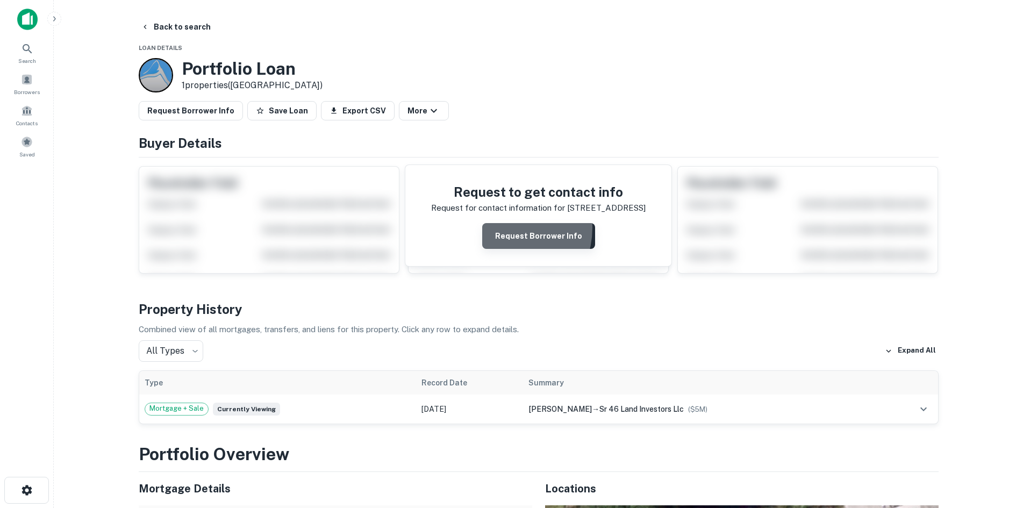
click at [502, 228] on button "Request Borrower Info" at bounding box center [538, 236] width 113 height 26
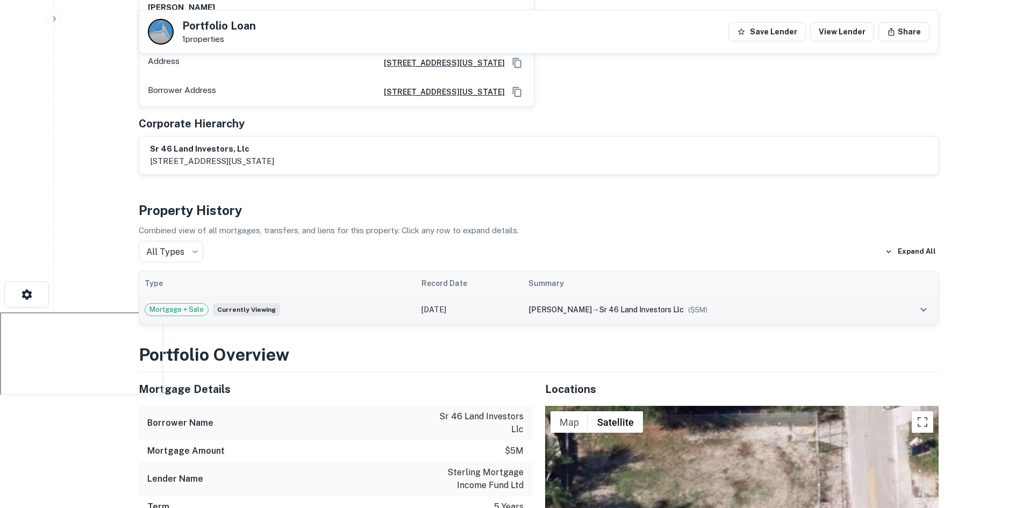
scroll to position [54, 0]
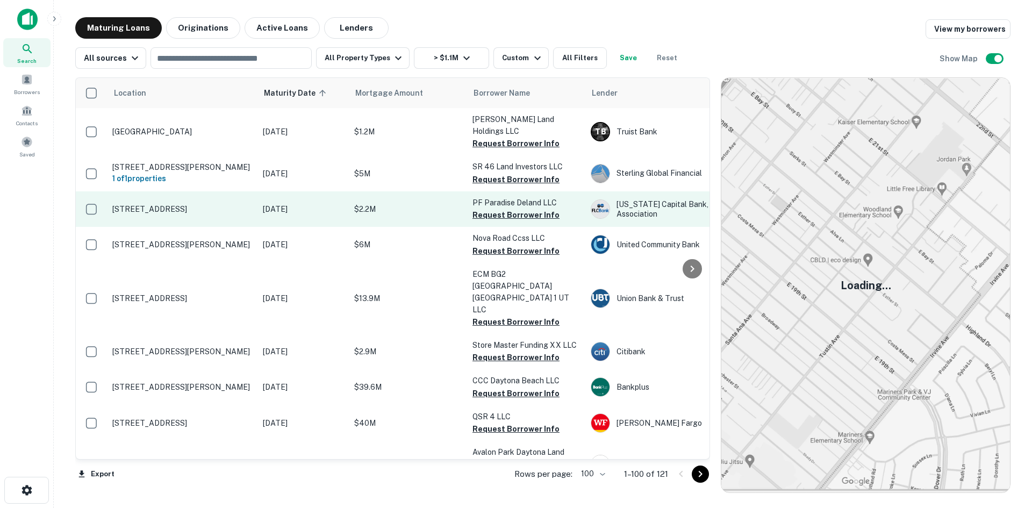
click at [166, 204] on p "305 E International Speedway Blvd Deland, FL32724" at bounding box center [182, 209] width 140 height 10
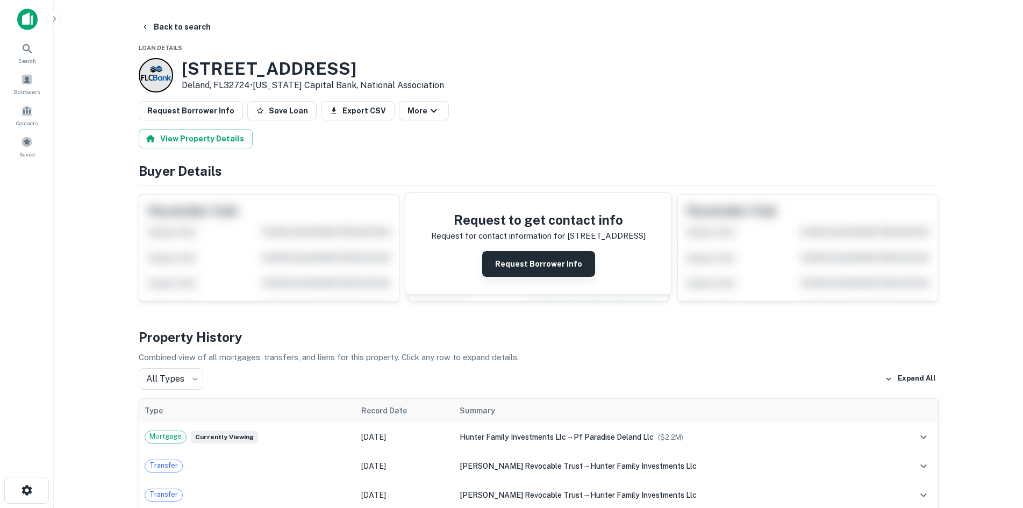
click at [572, 266] on button "Request Borrower Info" at bounding box center [538, 264] width 113 height 26
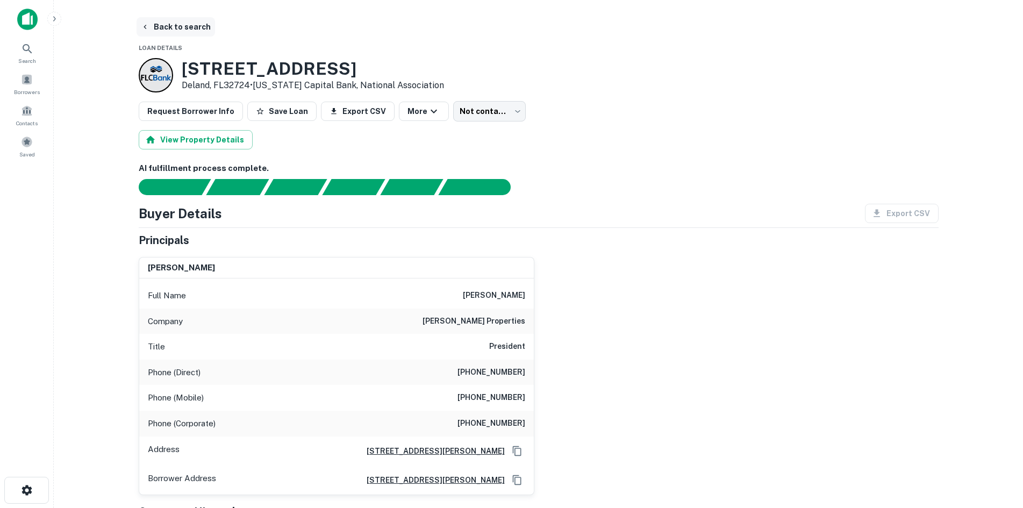
click at [155, 25] on button "Back to search" at bounding box center [176, 26] width 79 height 19
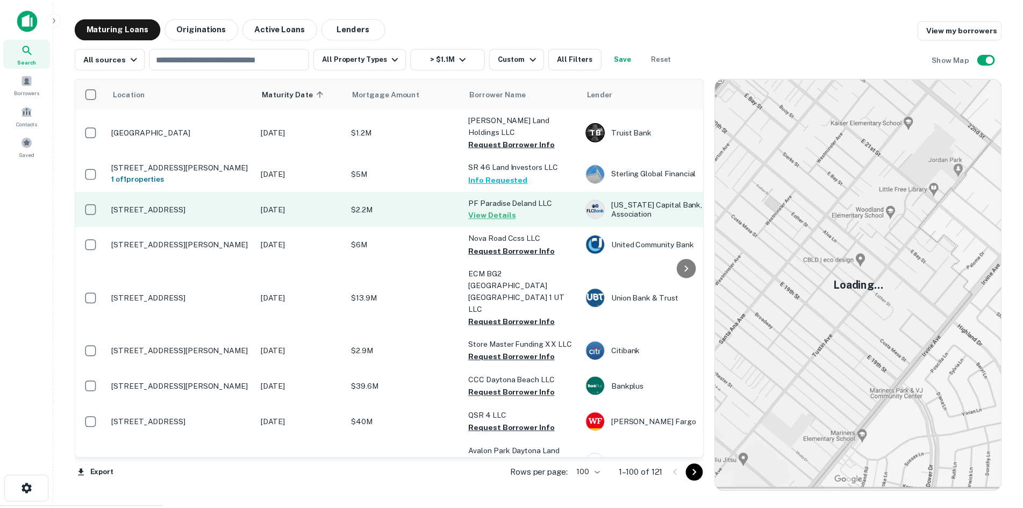
scroll to position [54, 0]
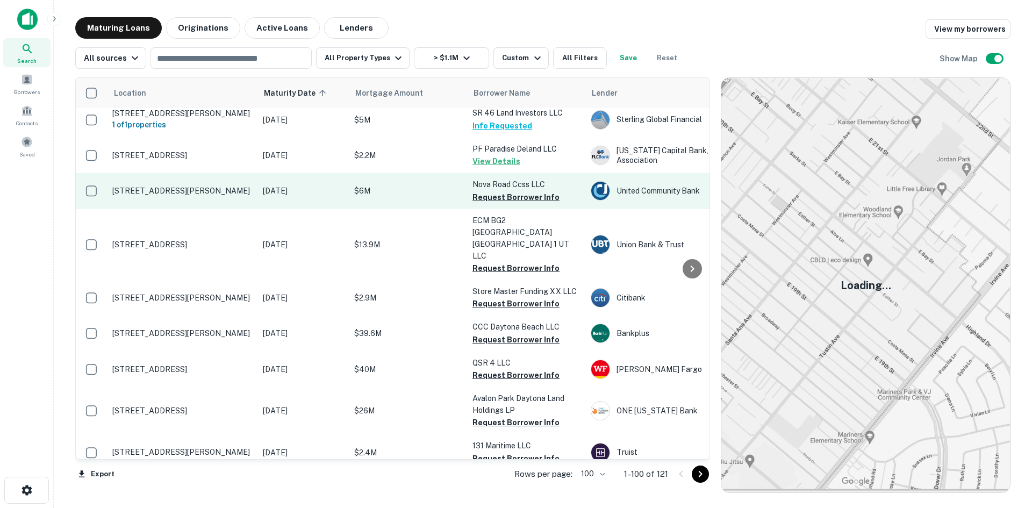
click at [181, 186] on p "263 S Nova Rd Ormond Beach, FL32174" at bounding box center [182, 191] width 140 height 10
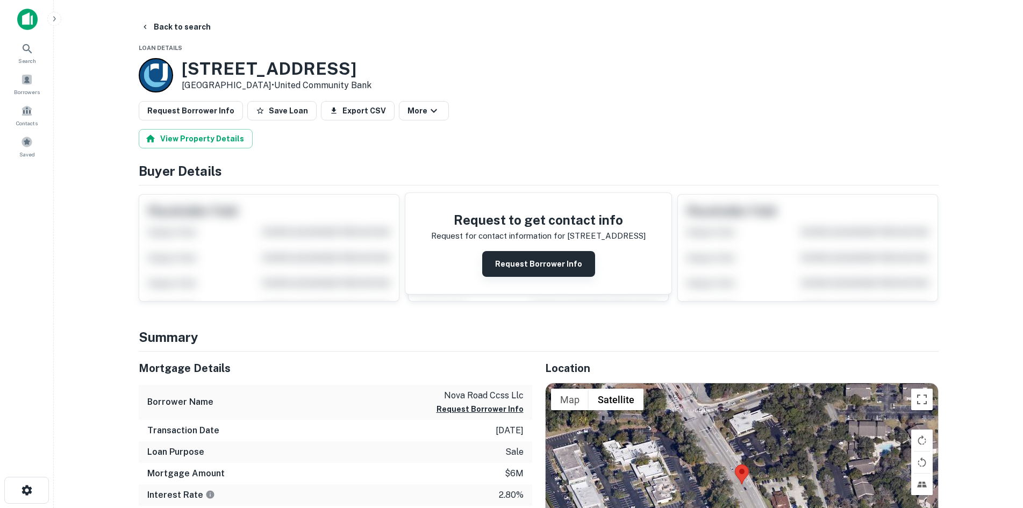
click at [505, 256] on button "Request Borrower Info" at bounding box center [538, 264] width 113 height 26
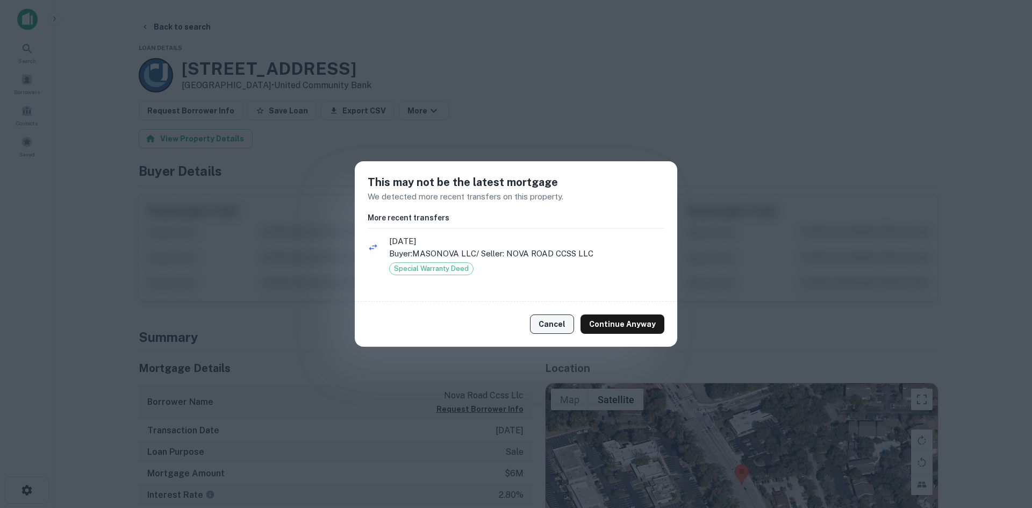
click at [551, 323] on button "Cancel" at bounding box center [552, 324] width 44 height 19
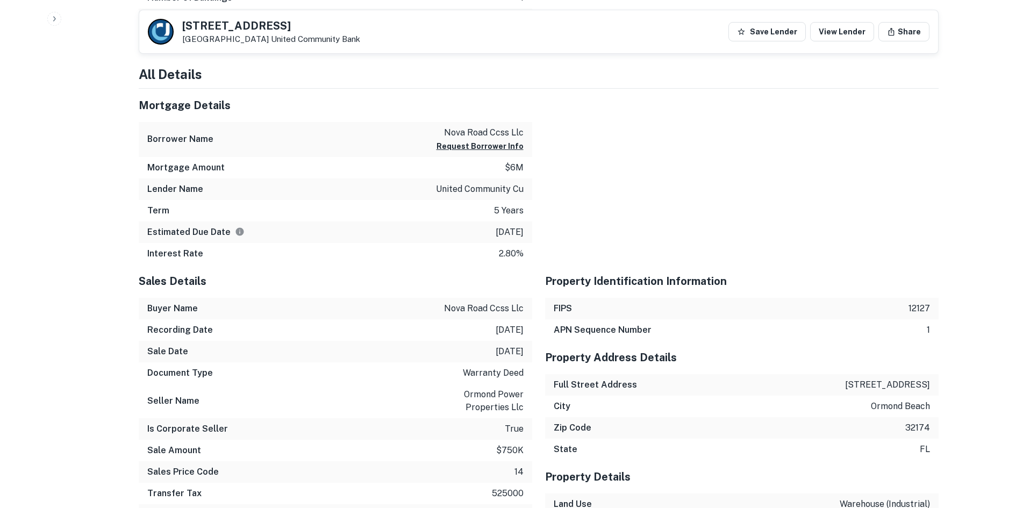
scroll to position [645, 0]
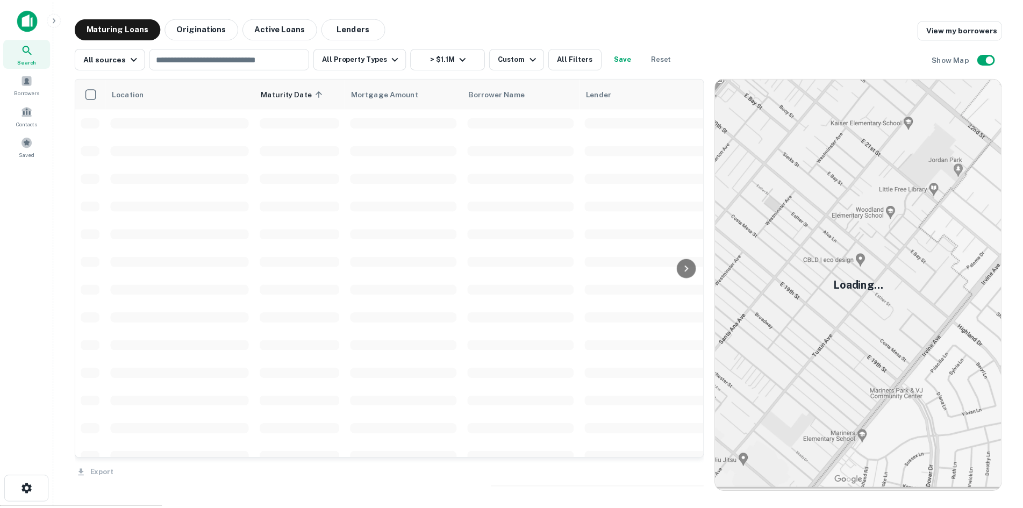
scroll to position [54, 0]
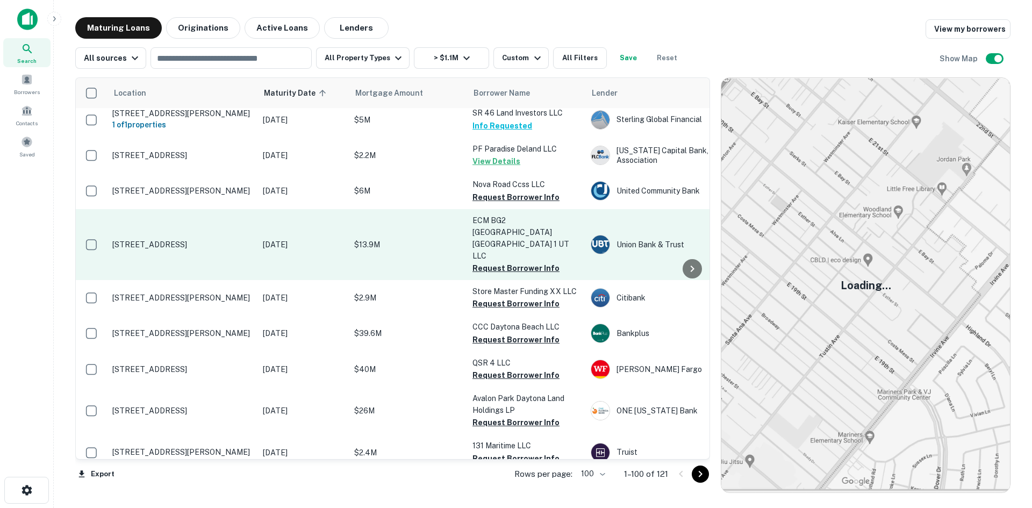
click at [170, 240] on p "201 W Granada Blvd Ormond Beach, FL32174" at bounding box center [182, 245] width 140 height 10
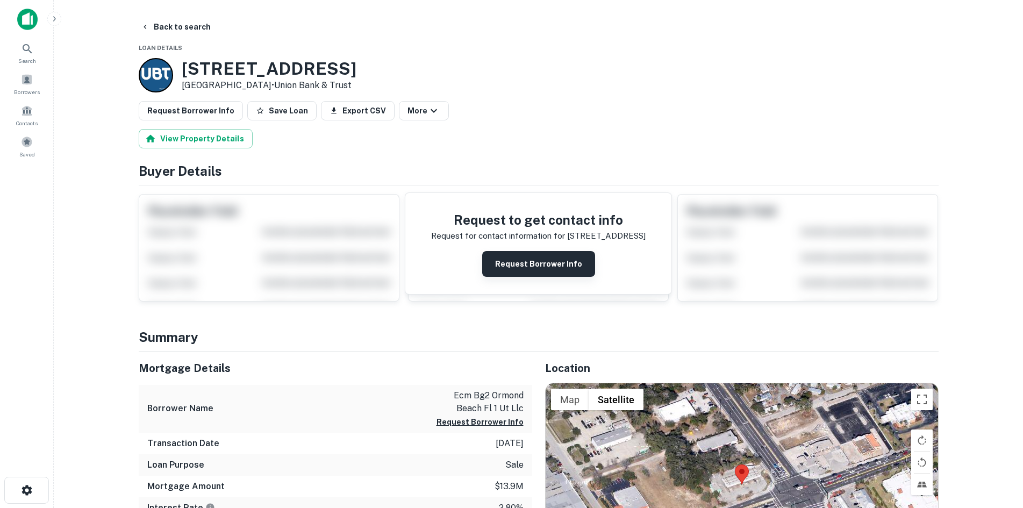
click at [542, 266] on button "Request Borrower Info" at bounding box center [538, 264] width 113 height 26
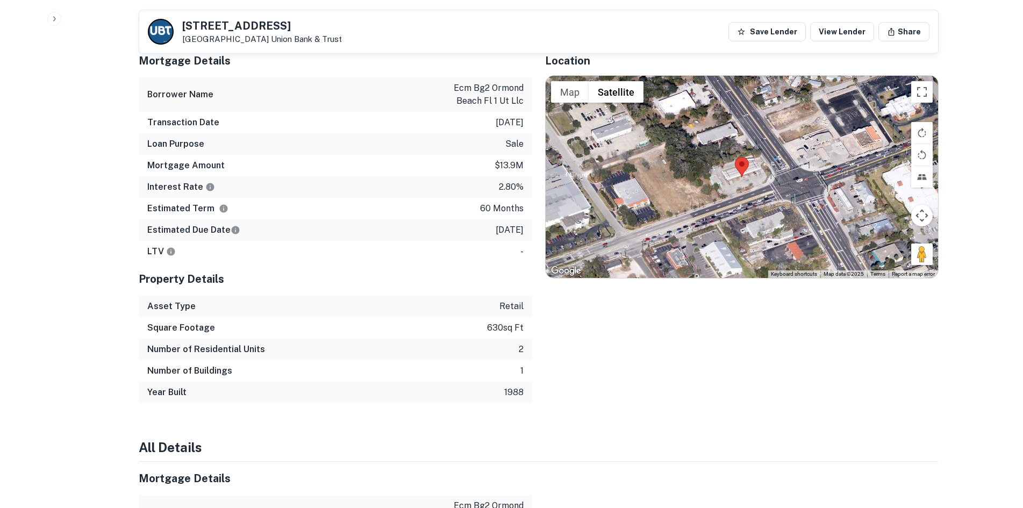
scroll to position [538, 0]
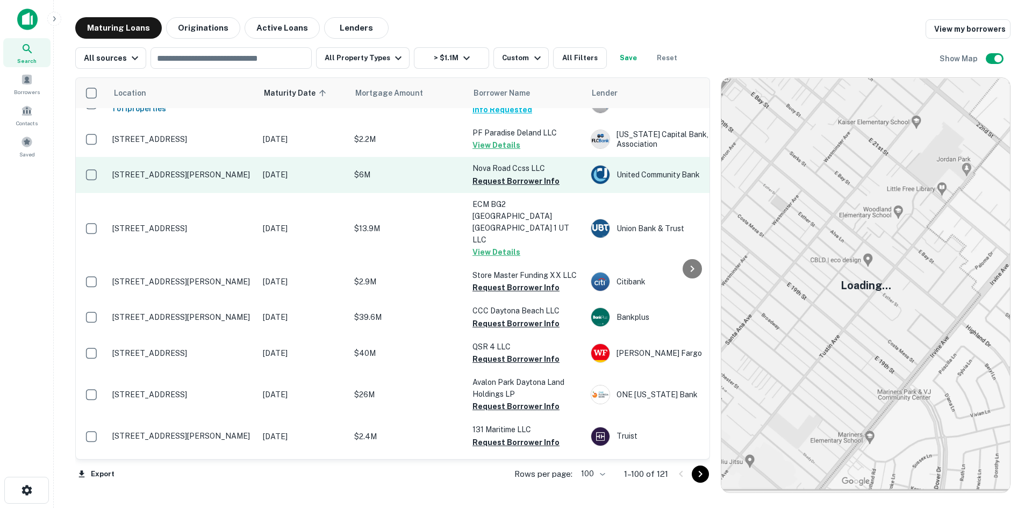
scroll to position [108, 0]
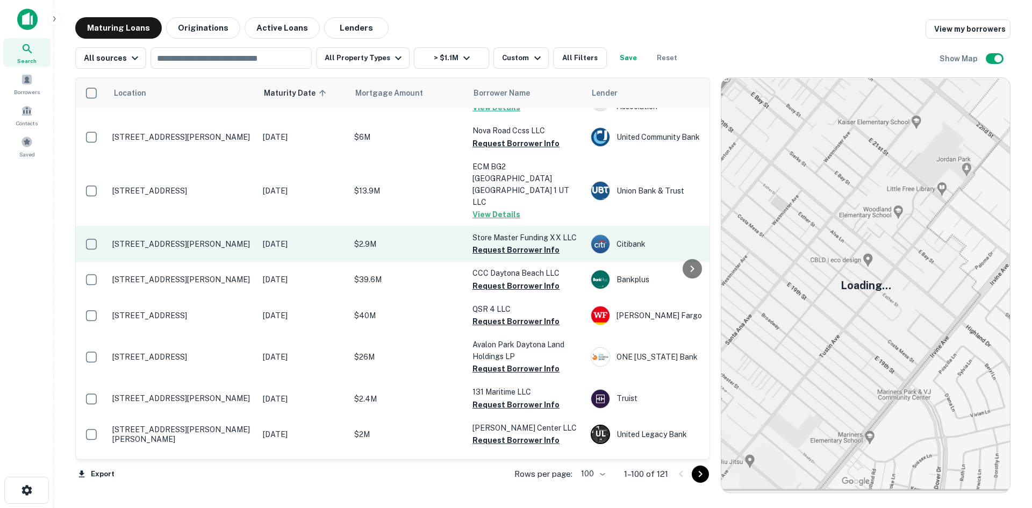
click at [146, 239] on p "311 Benson Junction Rd Debary, FL32713" at bounding box center [182, 244] width 140 height 10
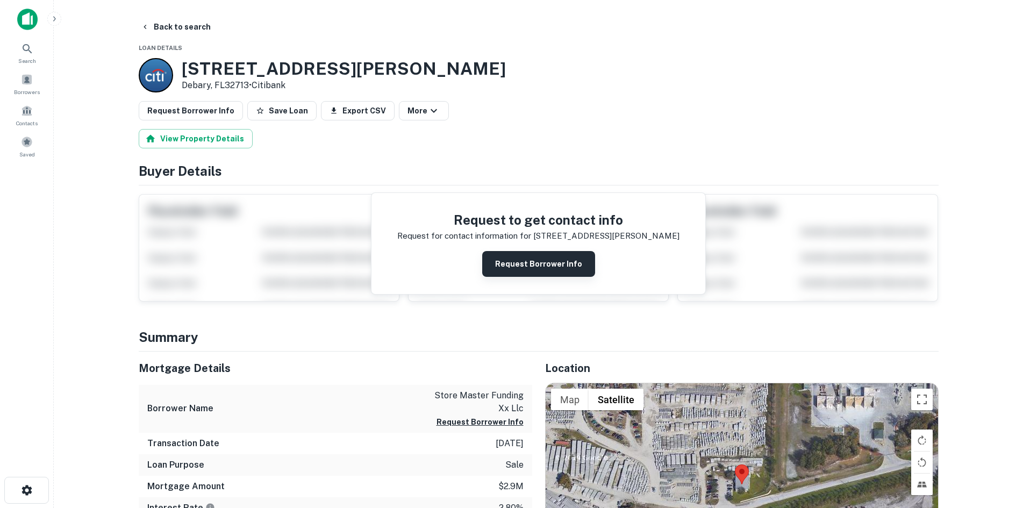
click at [526, 265] on button "Request Borrower Info" at bounding box center [538, 264] width 113 height 26
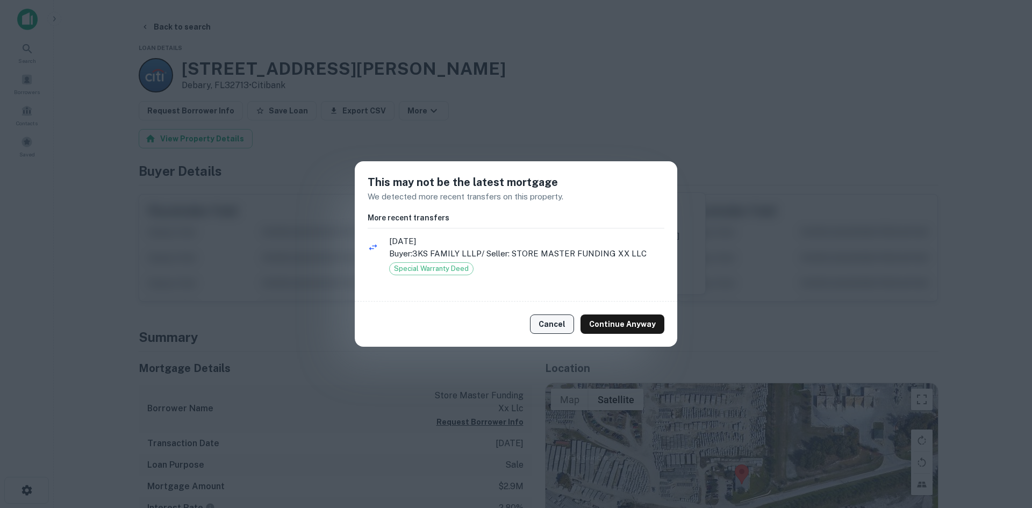
click at [547, 325] on button "Cancel" at bounding box center [552, 324] width 44 height 19
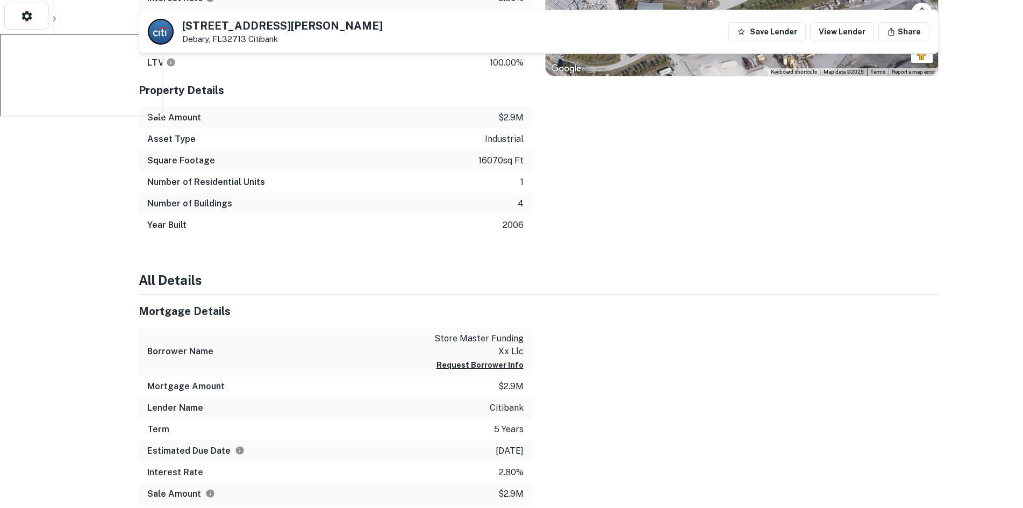
scroll to position [484, 0]
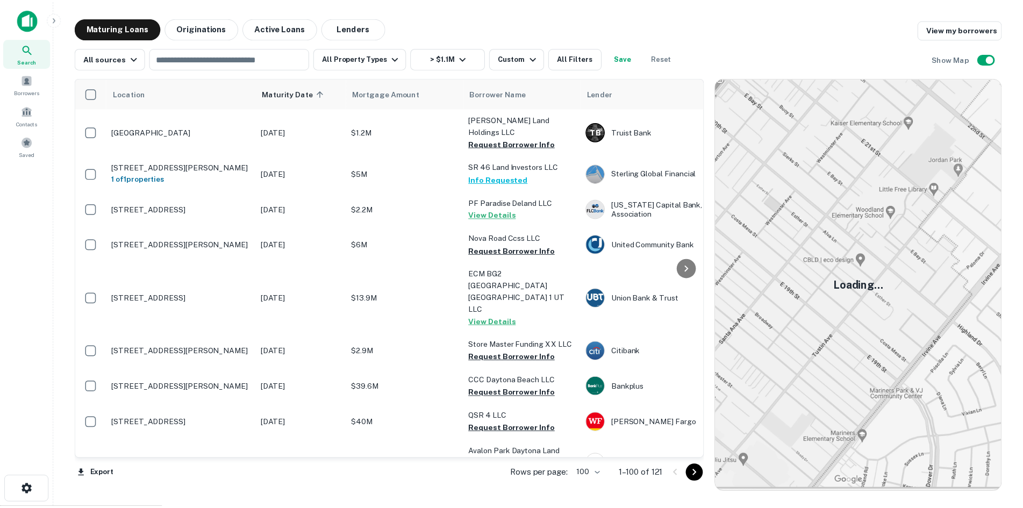
scroll to position [108, 0]
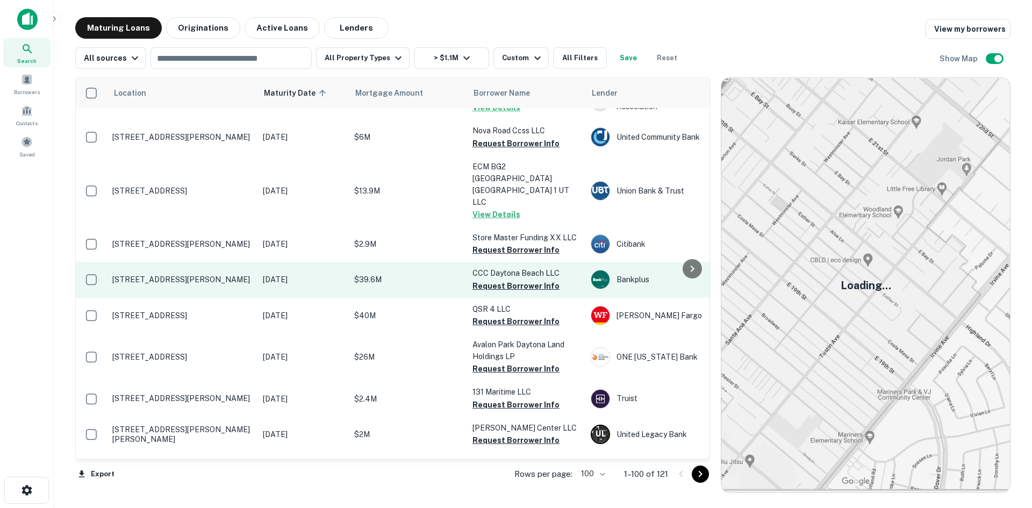
click at [159, 275] on p "1850 Williamson Blvd Daytona Beach, FL32117" at bounding box center [182, 280] width 140 height 10
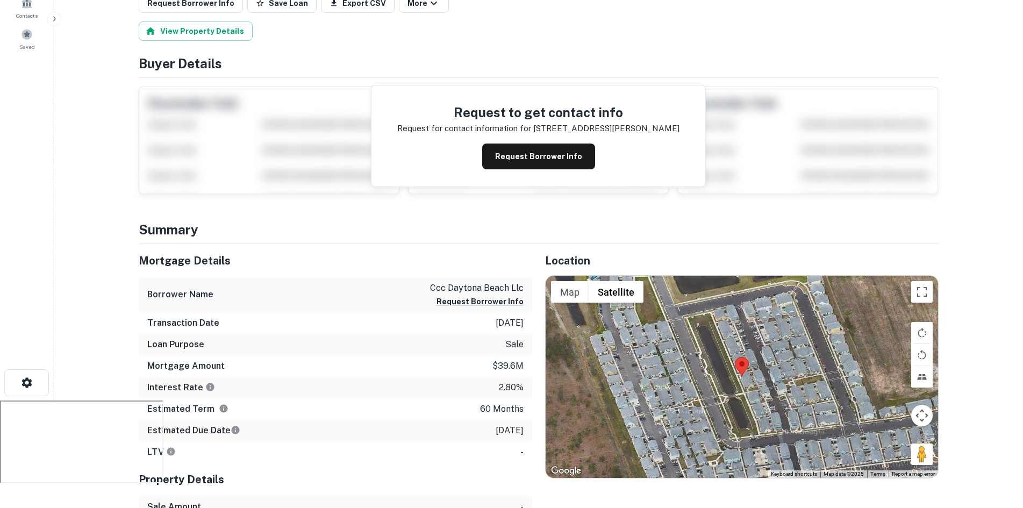
scroll to position [54, 0]
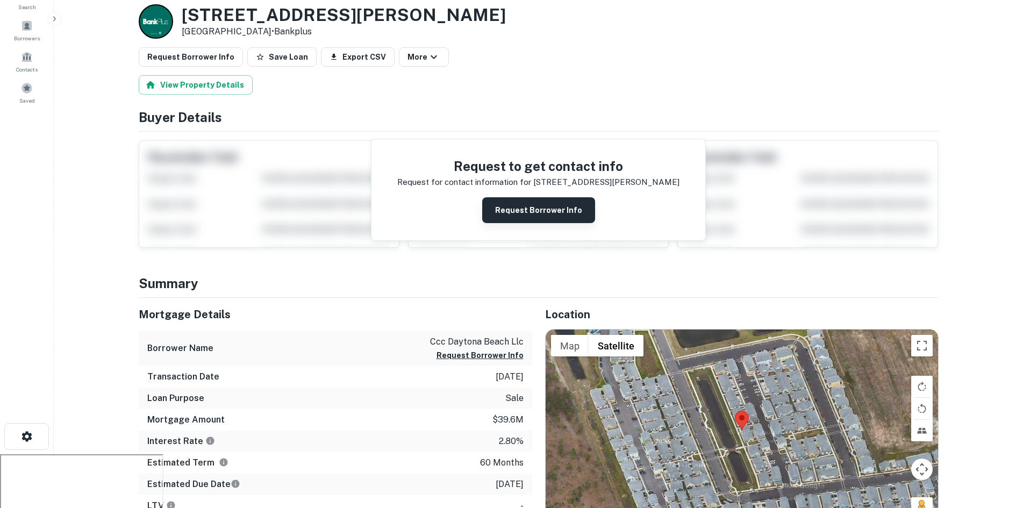
click at [522, 206] on button "Request Borrower Info" at bounding box center [538, 210] width 113 height 26
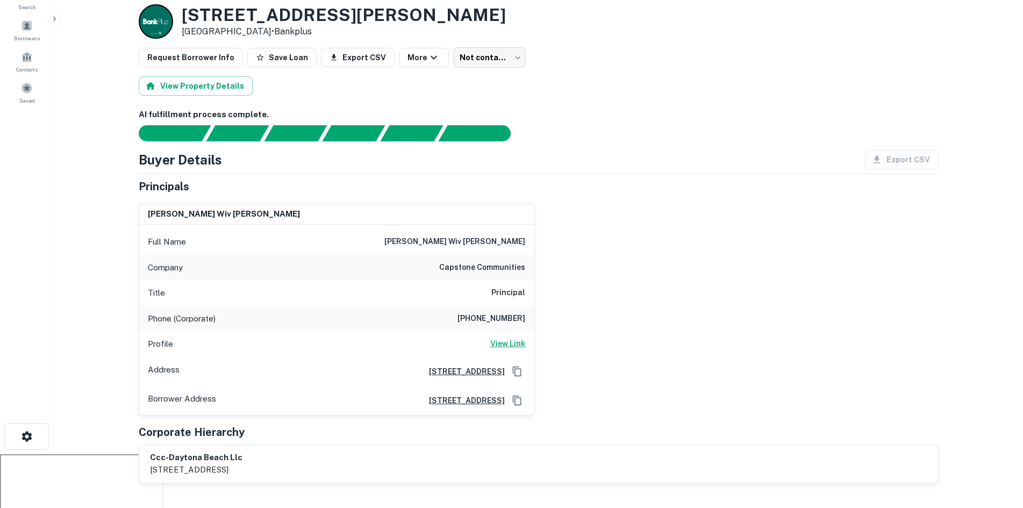
click at [503, 343] on h6 "View Link" at bounding box center [507, 344] width 35 height 12
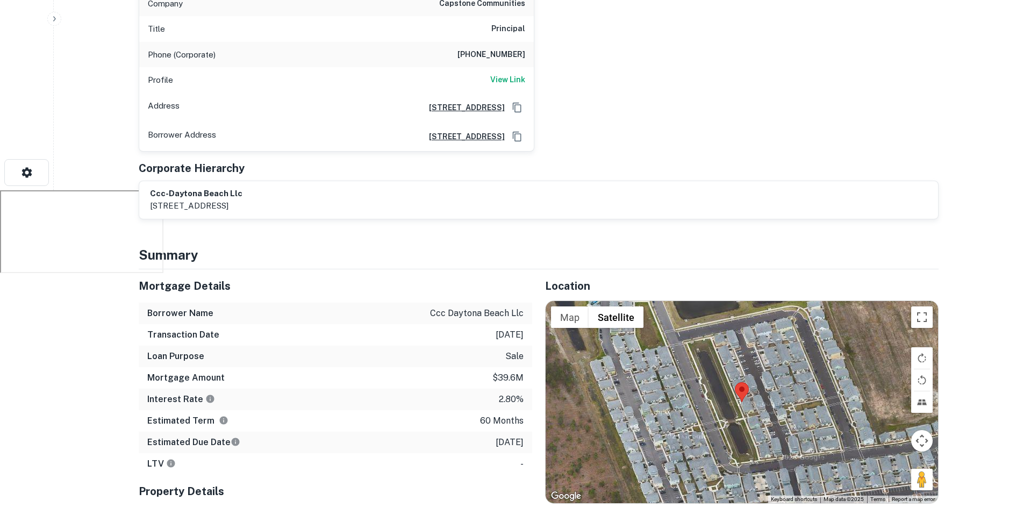
scroll to position [430, 0]
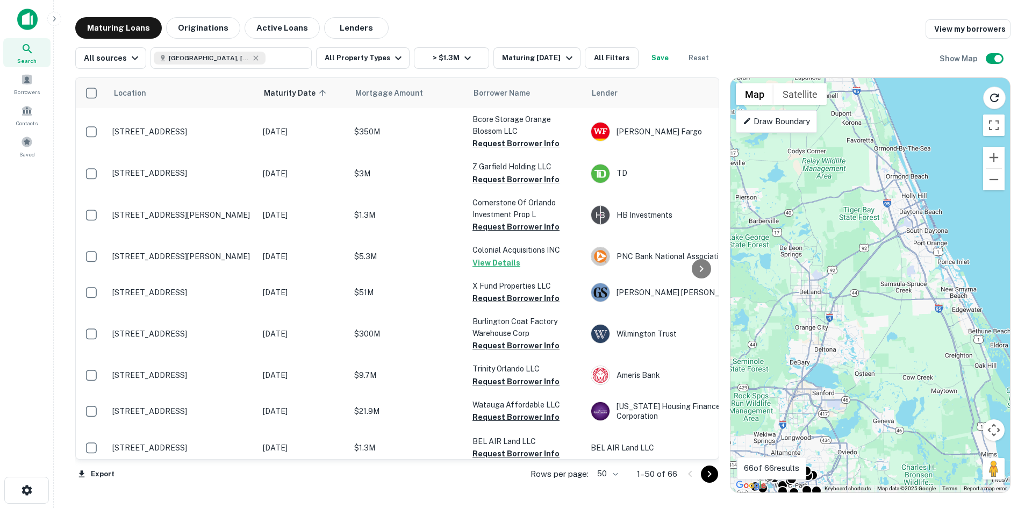
scroll to position [54, 0]
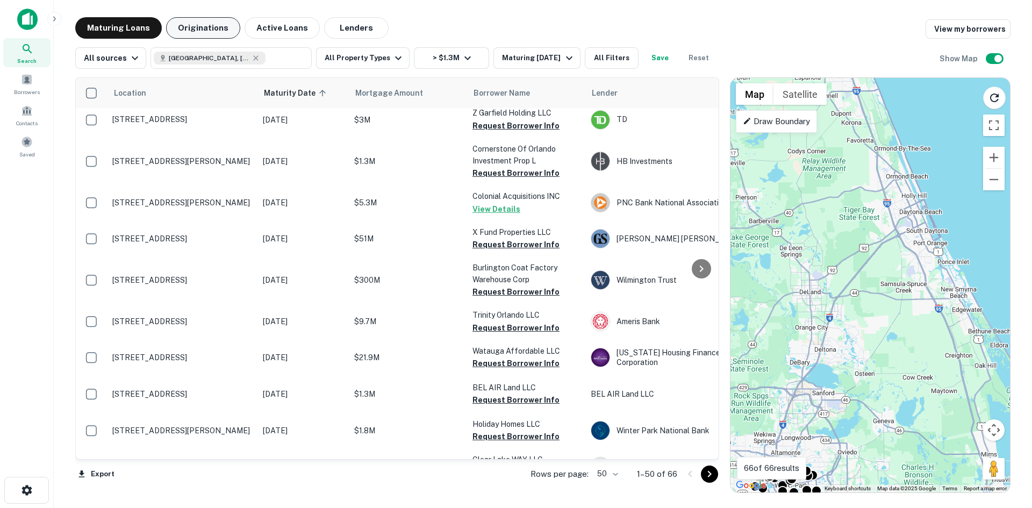
click at [192, 31] on button "Originations" at bounding box center [203, 28] width 74 height 22
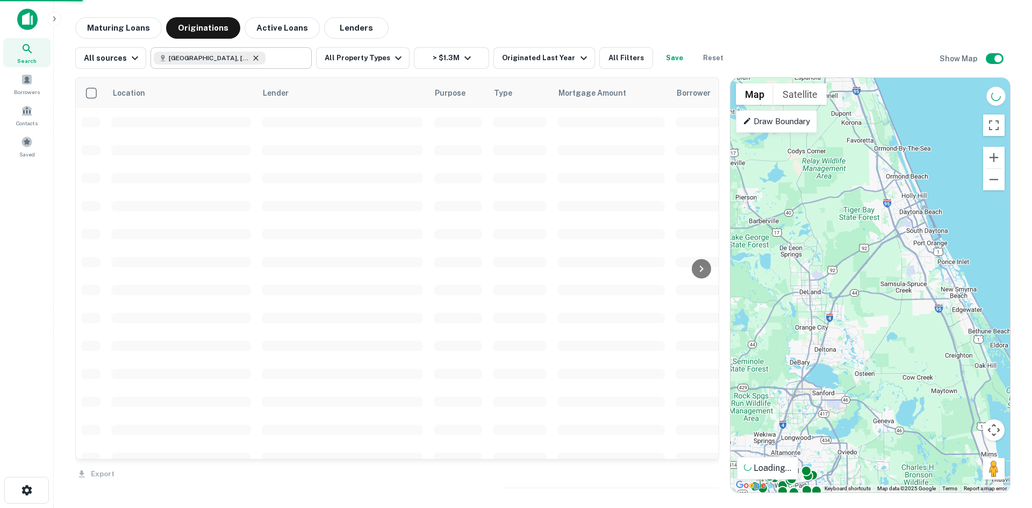
click at [252, 60] on icon at bounding box center [256, 58] width 9 height 9
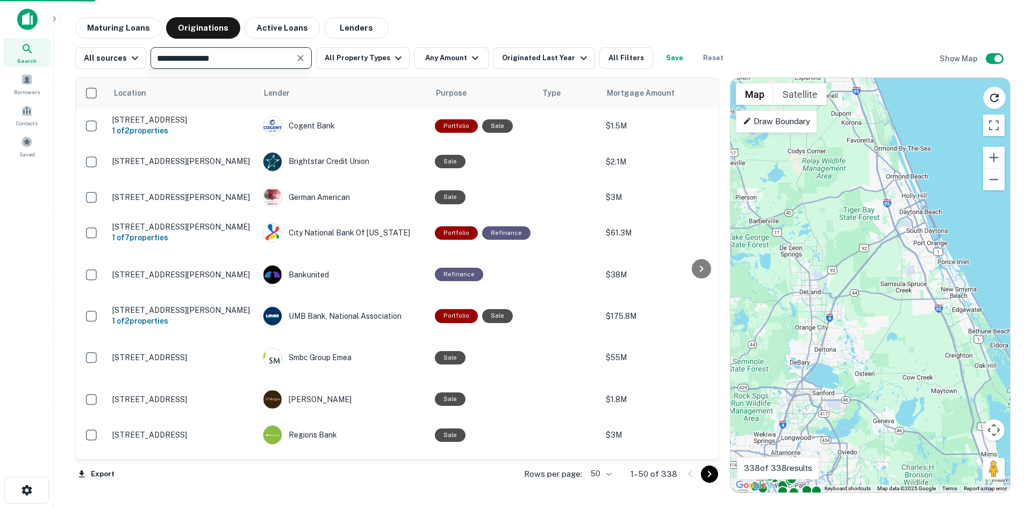
type input "**********"
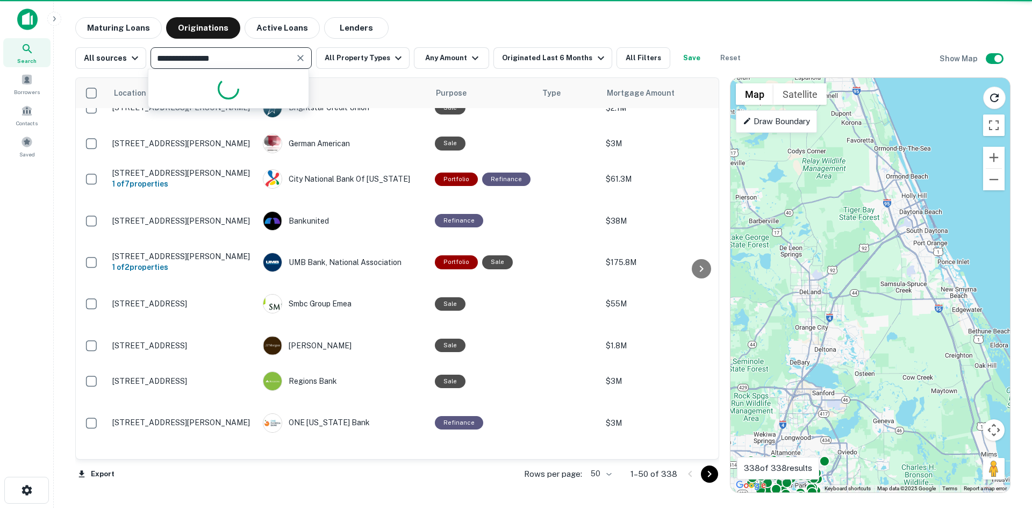
click at [295, 57] on icon "Clear" at bounding box center [300, 58] width 11 height 11
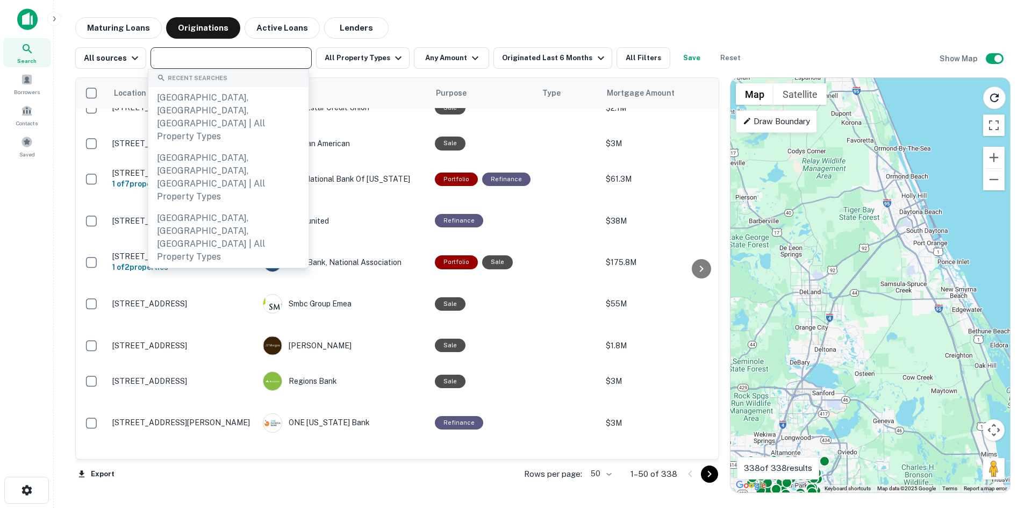
click at [221, 57] on input "text" at bounding box center [230, 58] width 153 height 15
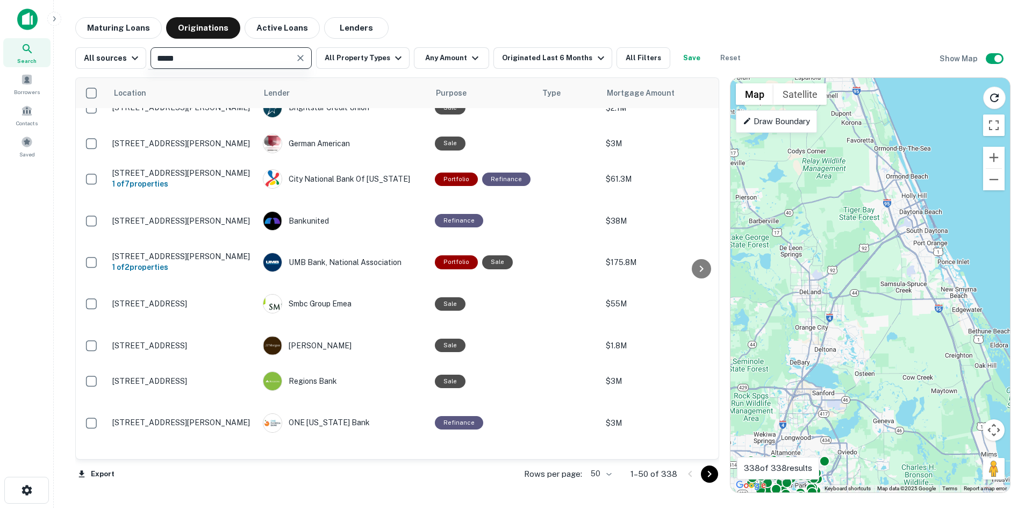
type input "******"
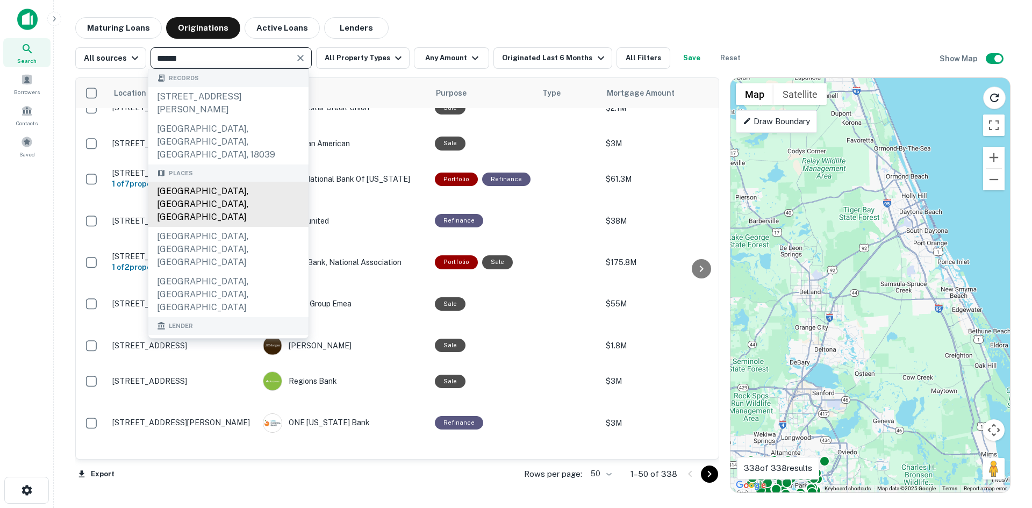
click at [223, 182] on div "Durham, NC, USA" at bounding box center [228, 204] width 160 height 45
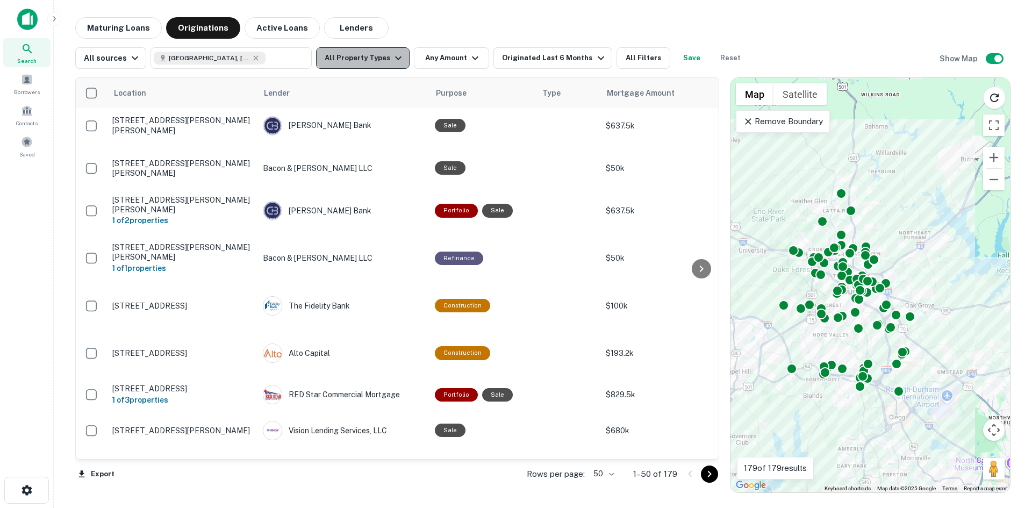
click at [399, 57] on button "All Property Types" at bounding box center [363, 58] width 94 height 22
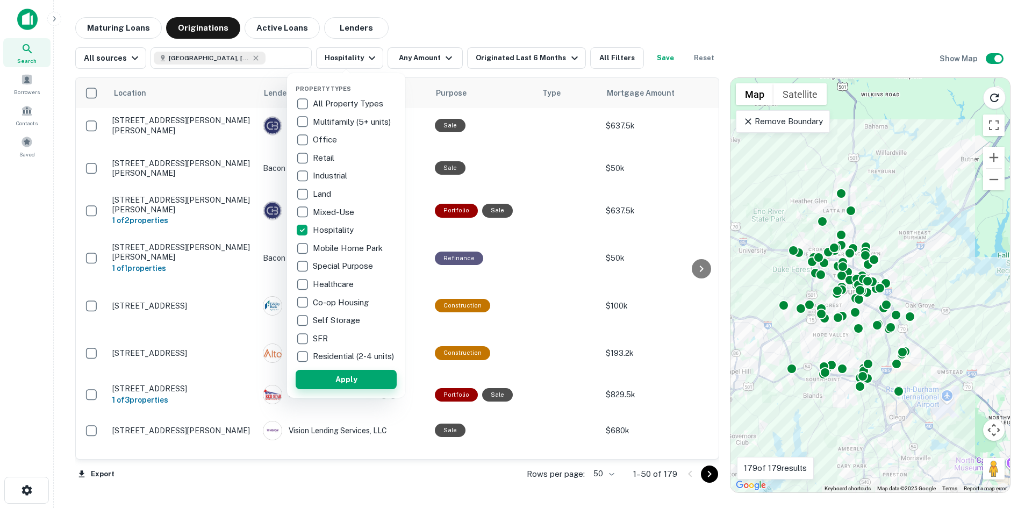
click at [340, 384] on button "Apply" at bounding box center [346, 379] width 101 height 19
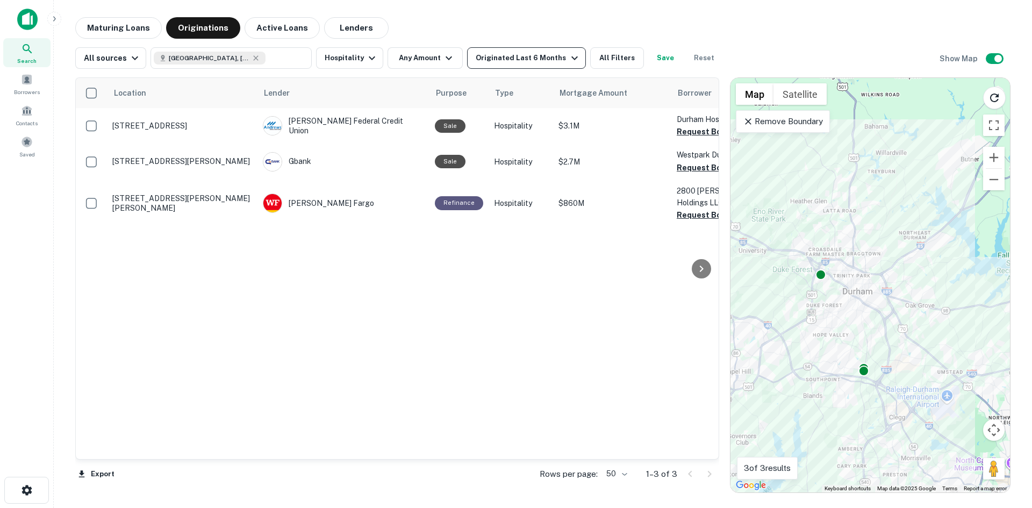
click at [514, 55] on div "Originated Last 6 Months" at bounding box center [528, 58] width 105 height 13
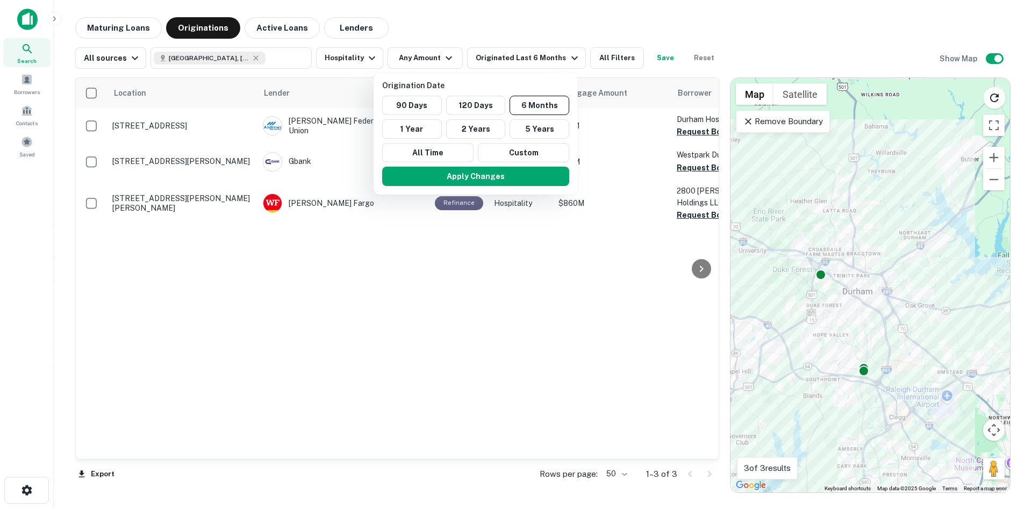
drag, startPoint x: 514, startPoint y: 55, endPoint x: 522, endPoint y: 54, distance: 8.1
click at [515, 54] on div at bounding box center [516, 254] width 1032 height 508
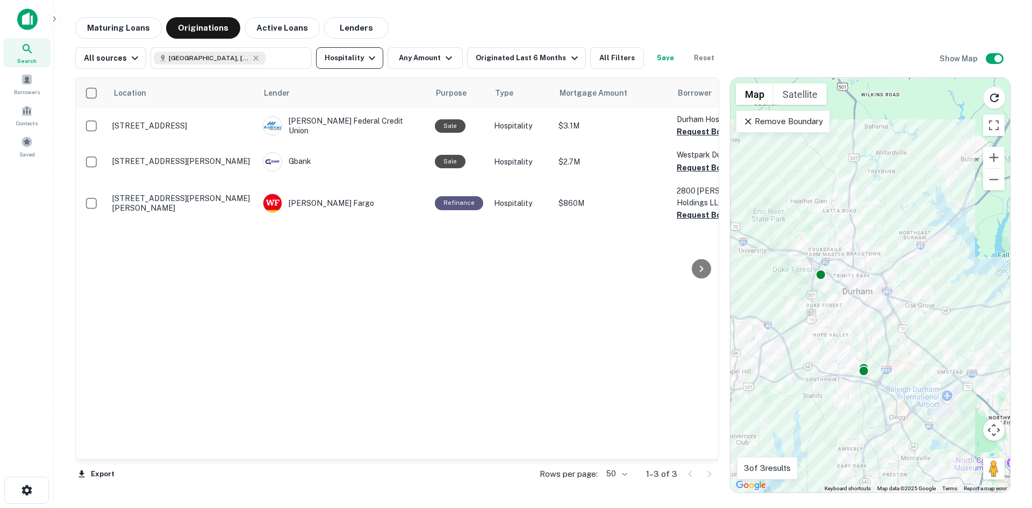
click at [369, 56] on icon "button" at bounding box center [372, 58] width 13 height 13
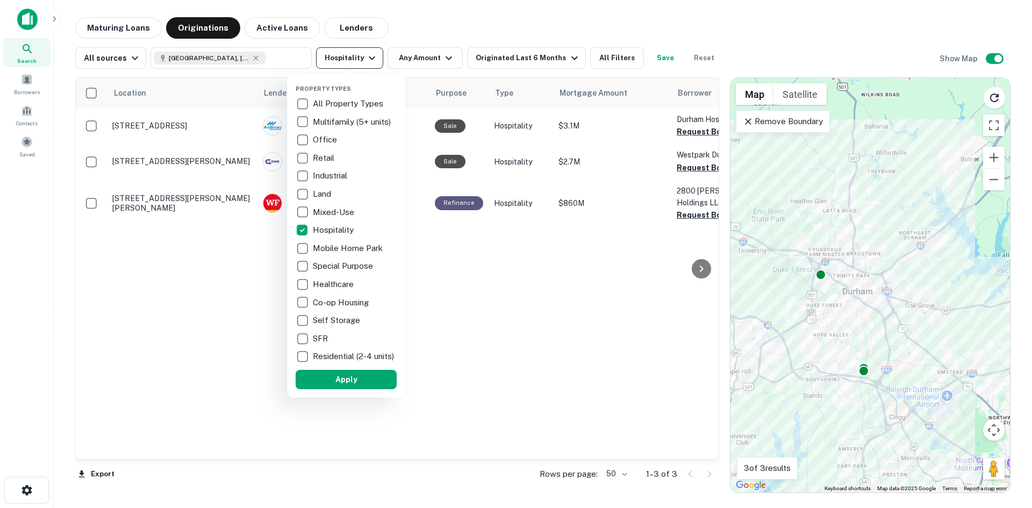
click at [369, 56] on div at bounding box center [516, 254] width 1032 height 508
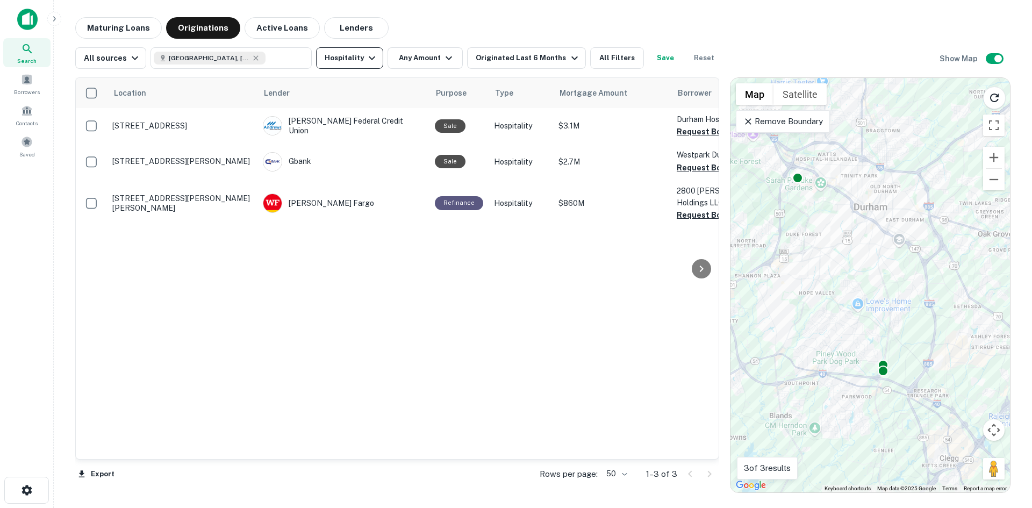
click at [355, 61] on button "Hospitality" at bounding box center [349, 58] width 67 height 22
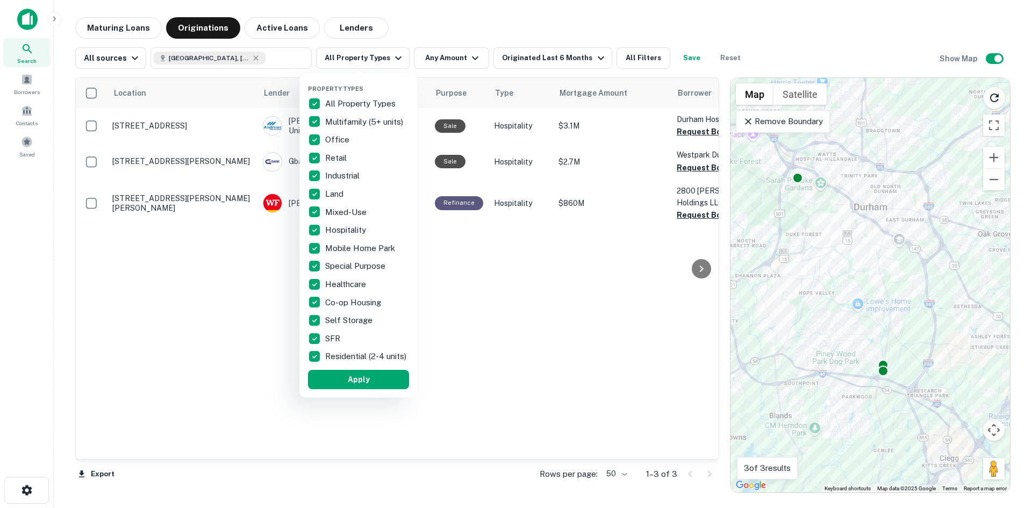
drag, startPoint x: 645, startPoint y: 57, endPoint x: 587, endPoint y: 49, distance: 58.1
click at [645, 57] on div at bounding box center [516, 254] width 1032 height 508
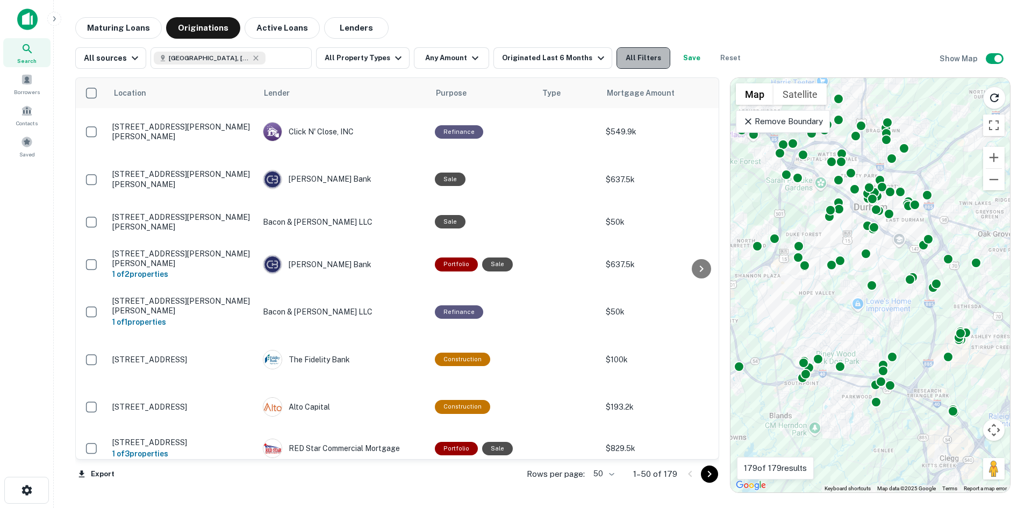
click at [625, 58] on button "All Filters" at bounding box center [644, 58] width 54 height 22
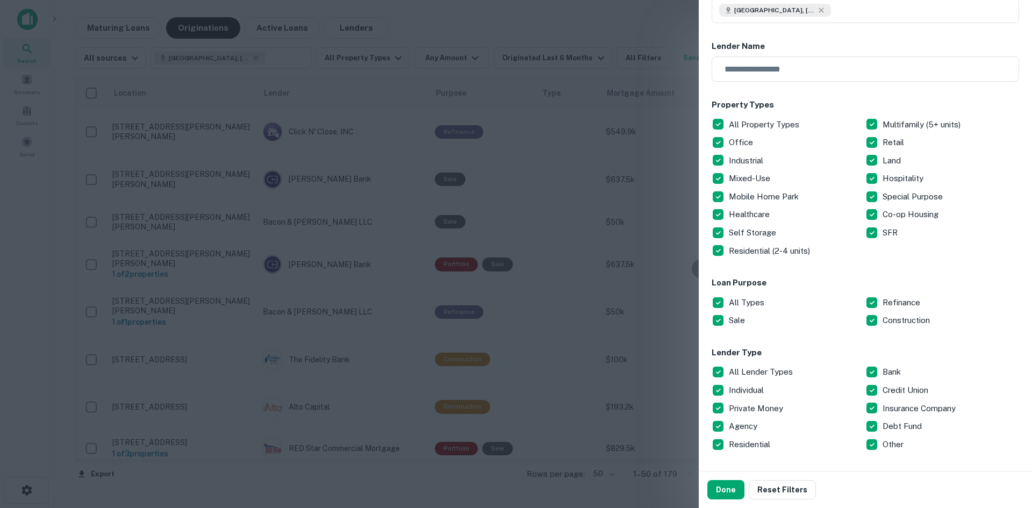
scroll to position [108, 0]
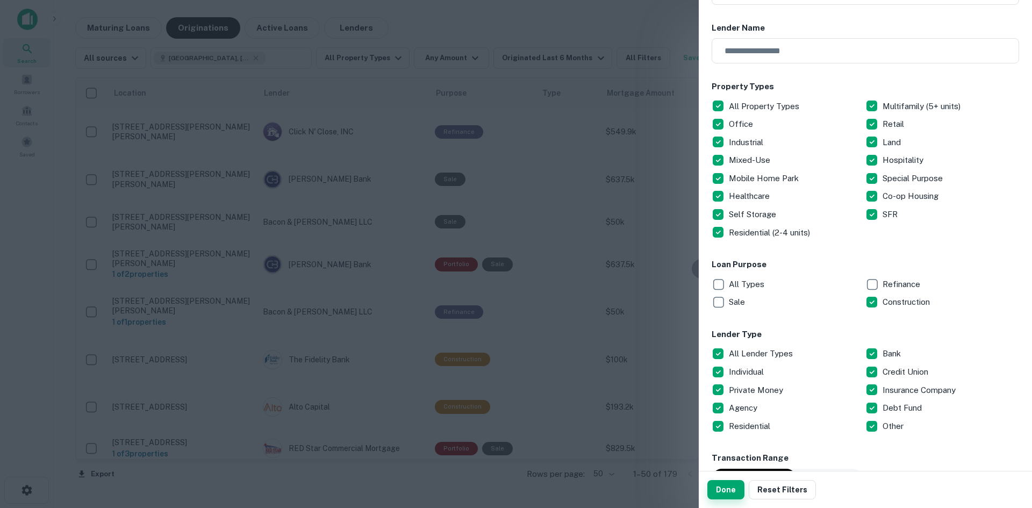
click at [731, 489] on button "Done" at bounding box center [726, 489] width 37 height 19
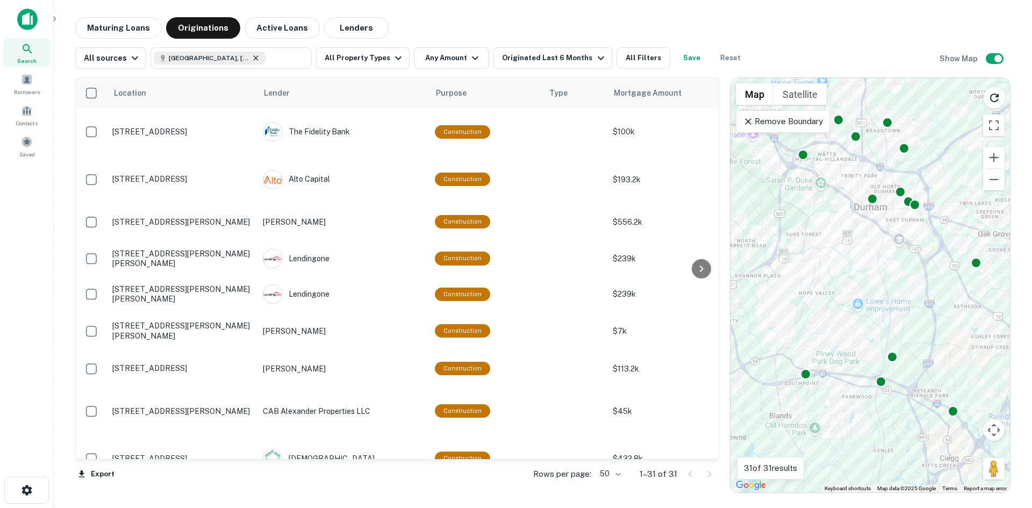
click at [252, 60] on icon at bounding box center [256, 58] width 9 height 9
type input "**********"
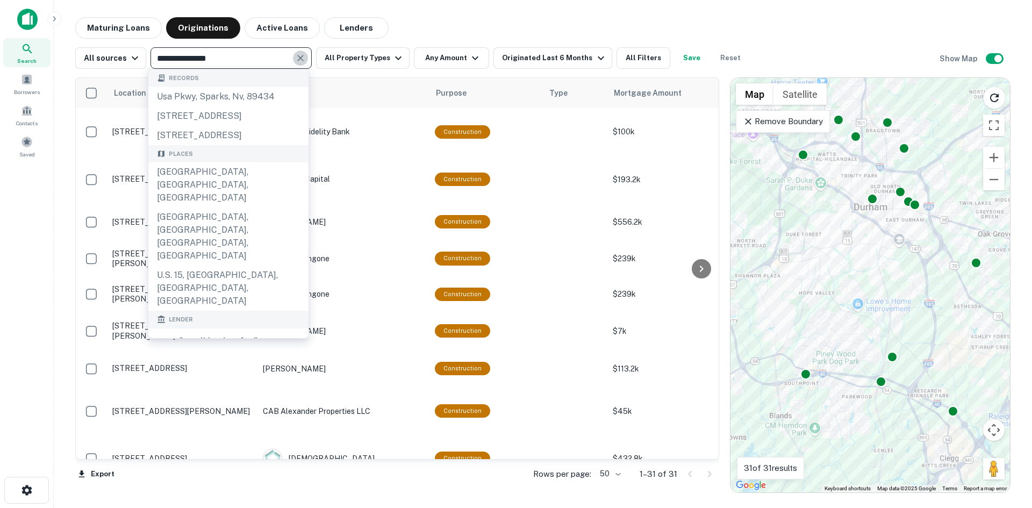
click at [300, 56] on icon "Clear" at bounding box center [300, 58] width 6 height 6
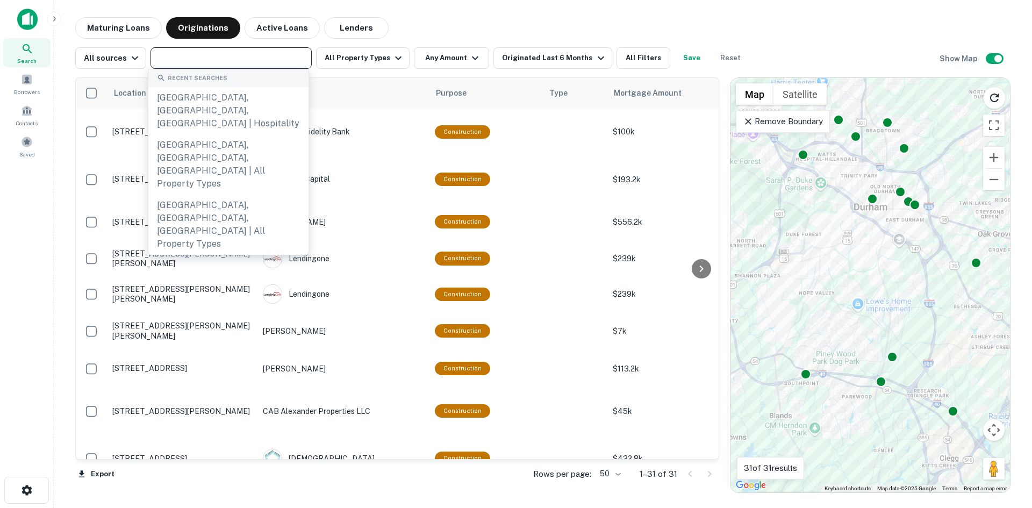
click at [244, 62] on input "text" at bounding box center [230, 58] width 153 height 15
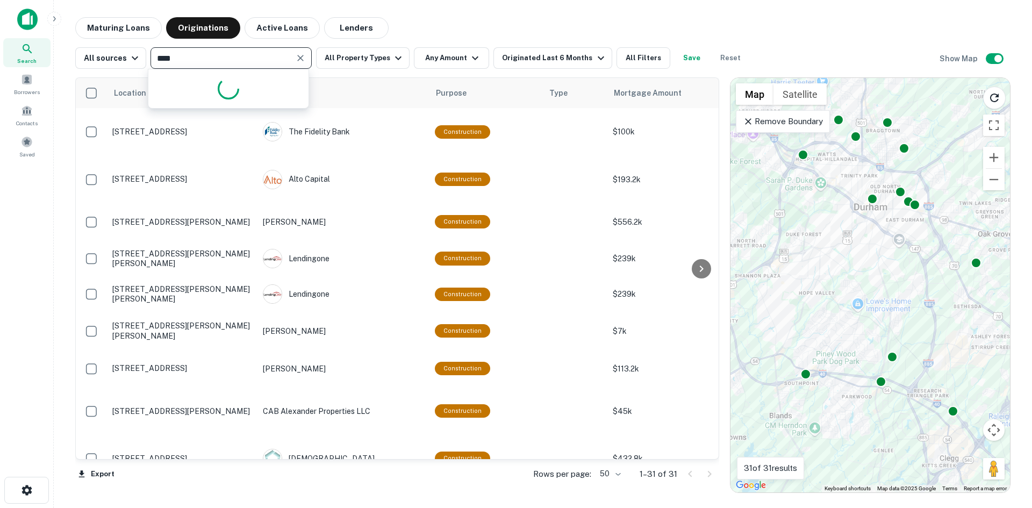
type input "*****"
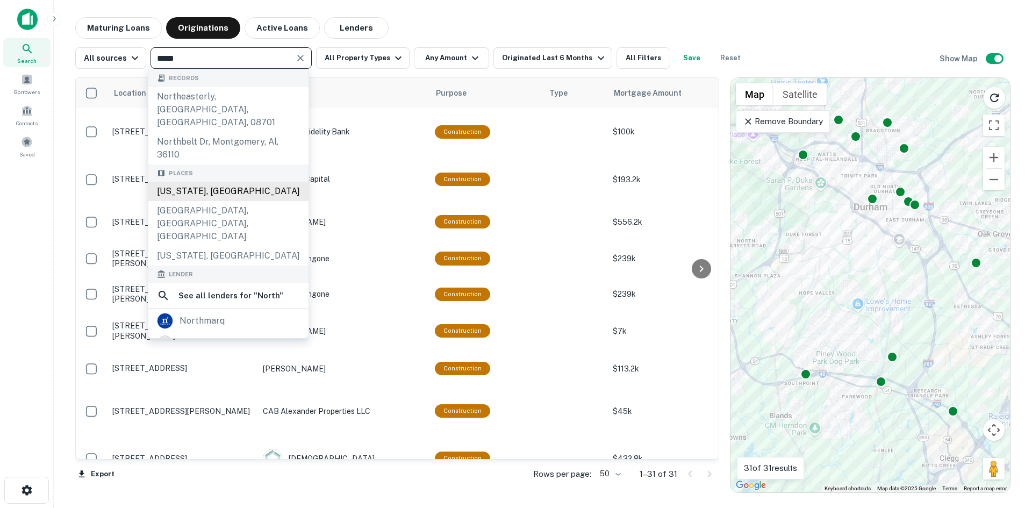
click at [209, 182] on div "[US_STATE], [GEOGRAPHIC_DATA]" at bounding box center [228, 191] width 160 height 19
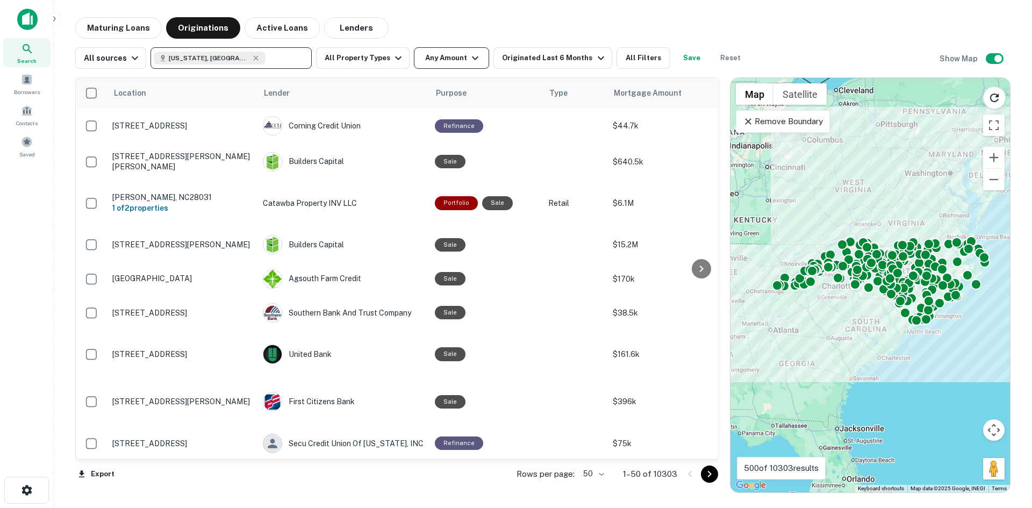
click at [440, 56] on button "Any Amount" at bounding box center [451, 58] width 75 height 22
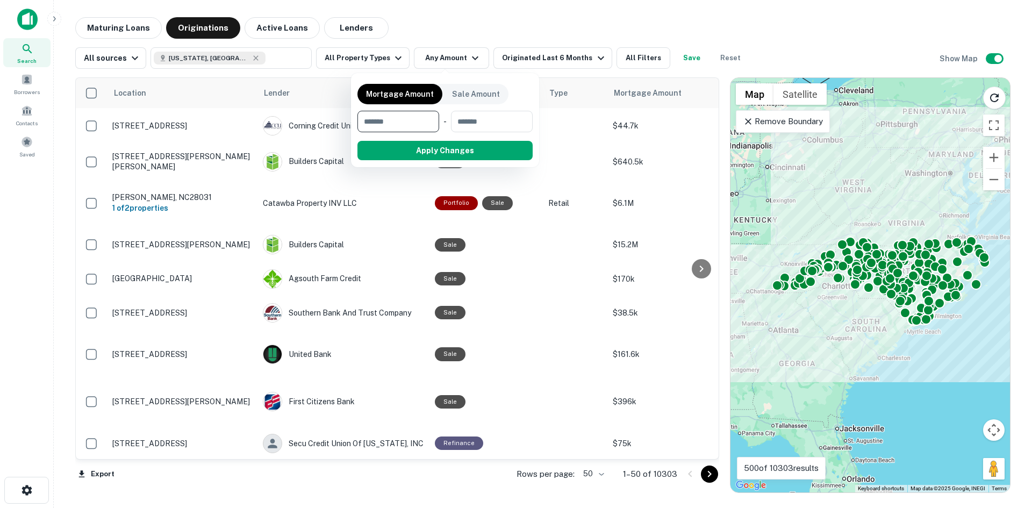
click at [394, 125] on input "number" at bounding box center [395, 122] width 74 height 22
type input "*******"
click at [480, 150] on button "Apply Changes" at bounding box center [464, 150] width 137 height 19
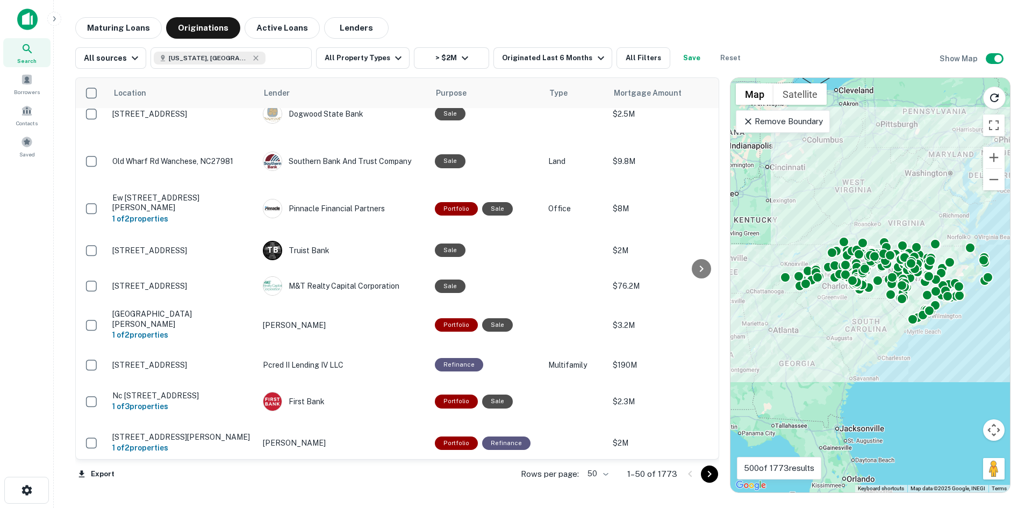
scroll to position [832, 0]
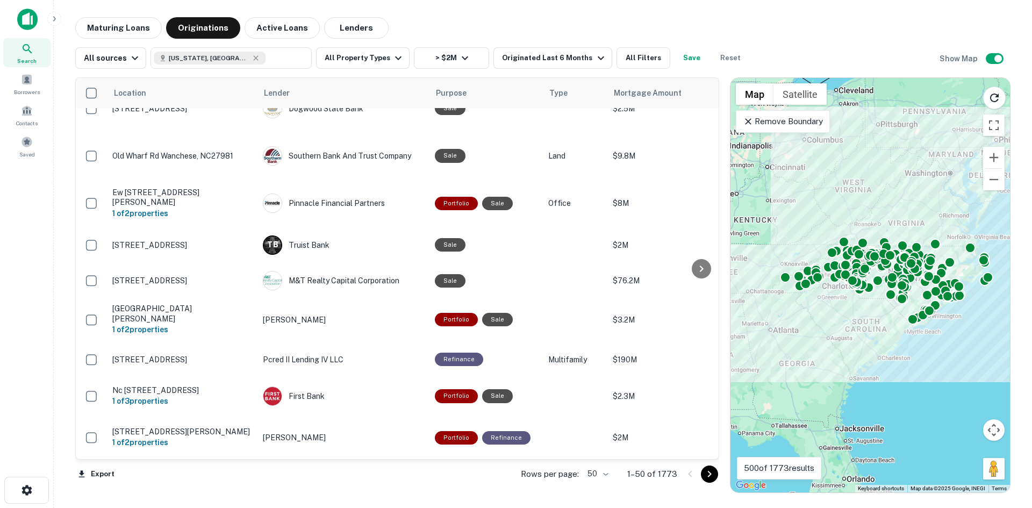
drag, startPoint x: 711, startPoint y: 268, endPoint x: 711, endPoint y: 144, distance: 124.2
click at [711, 144] on div at bounding box center [702, 268] width 22 height 381
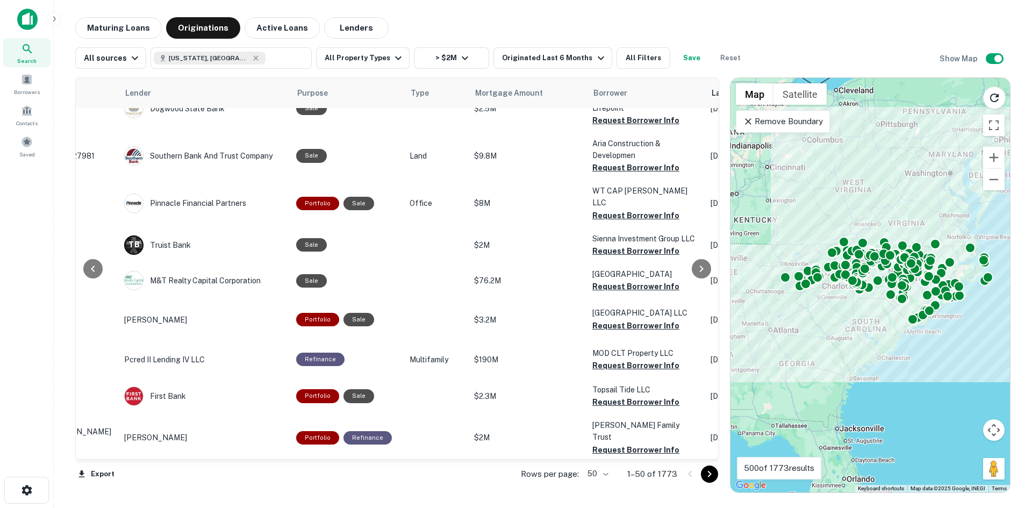
drag, startPoint x: 712, startPoint y: 251, endPoint x: 718, endPoint y: 191, distance: 60.0
click at [718, 191] on div "Location Lender Purpose Type Mortgage Amount Borrower Last Financed Date sorted…" at bounding box center [397, 268] width 644 height 382
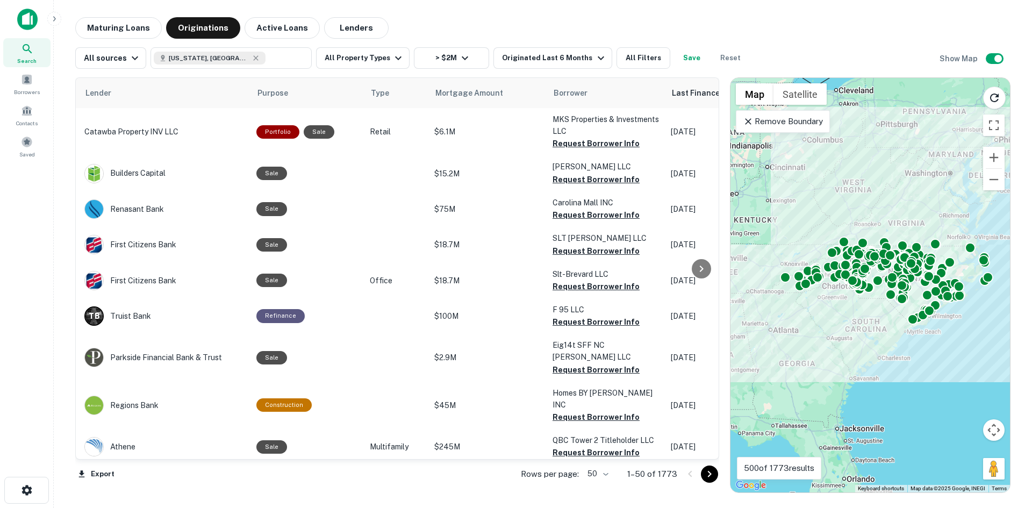
scroll to position [0, 0]
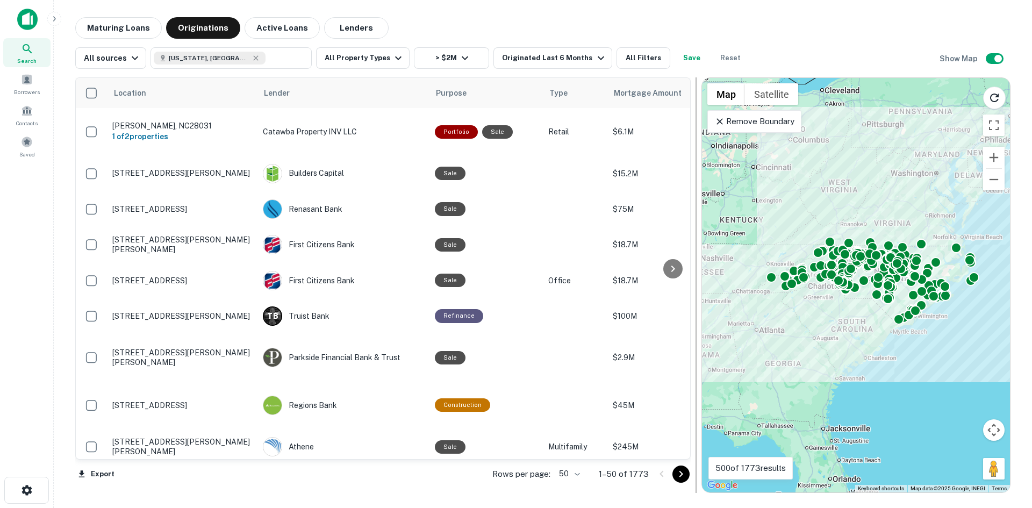
drag, startPoint x: 724, startPoint y: 111, endPoint x: 695, endPoint y: 178, distance: 72.5
click at [695, 178] on div at bounding box center [696, 285] width 11 height 416
click at [819, 33] on div "Maturing Loans Originations Active Loans Lenders" at bounding box center [543, 28] width 936 height 22
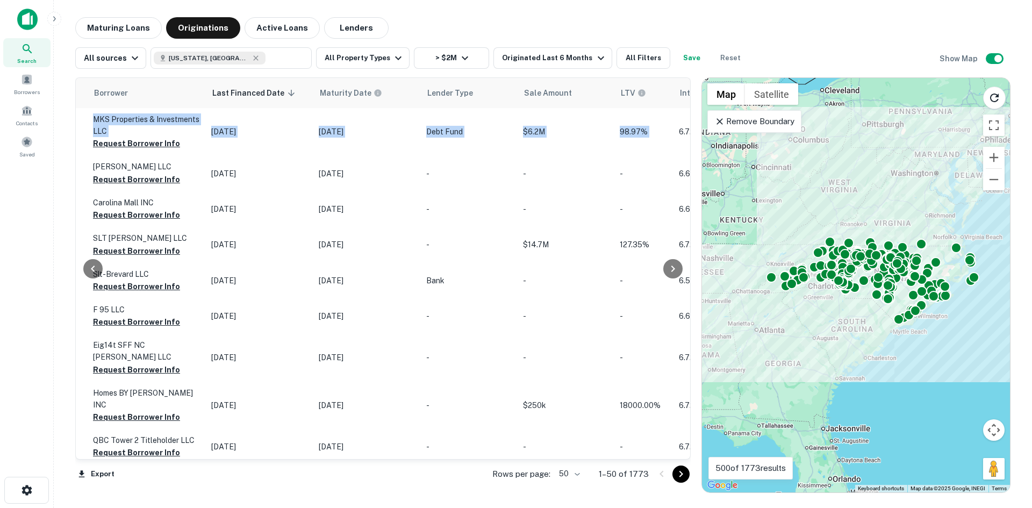
drag, startPoint x: 684, startPoint y: 107, endPoint x: 686, endPoint y: 114, distance: 7.2
click at [686, 114] on div "Location Lender Purpose Type Mortgage Amount Borrower Last Financed Date sorted…" at bounding box center [383, 268] width 616 height 382
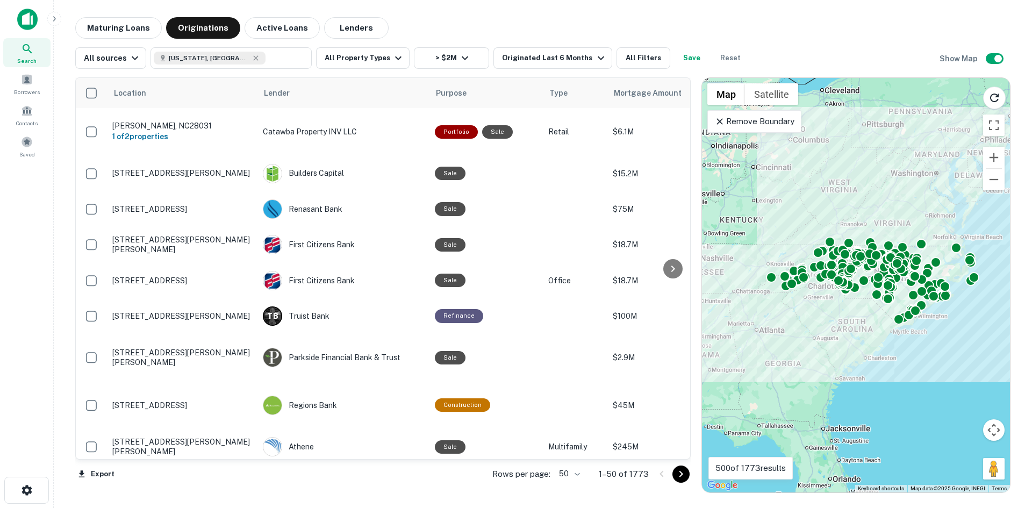
click at [68, 104] on div "Maturing Loans Originations Active Loans Lenders All sources North Carolina, US…" at bounding box center [542, 255] width 961 height 476
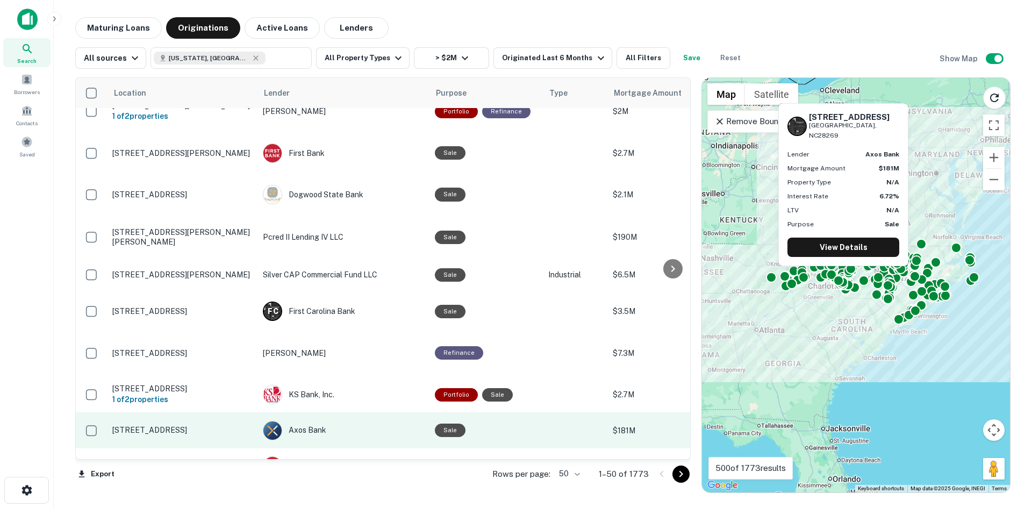
scroll to position [1129, 0]
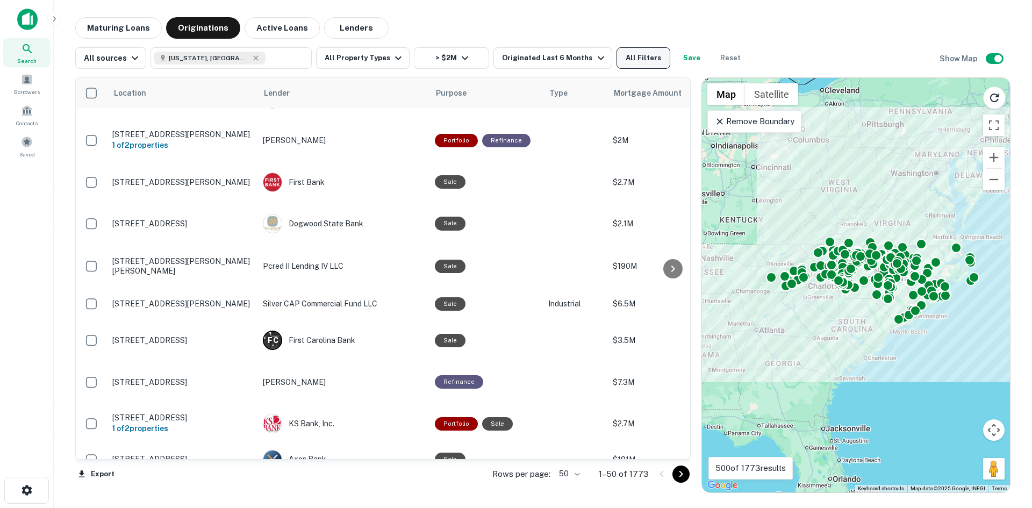
click at [650, 59] on button "All Filters" at bounding box center [644, 58] width 54 height 22
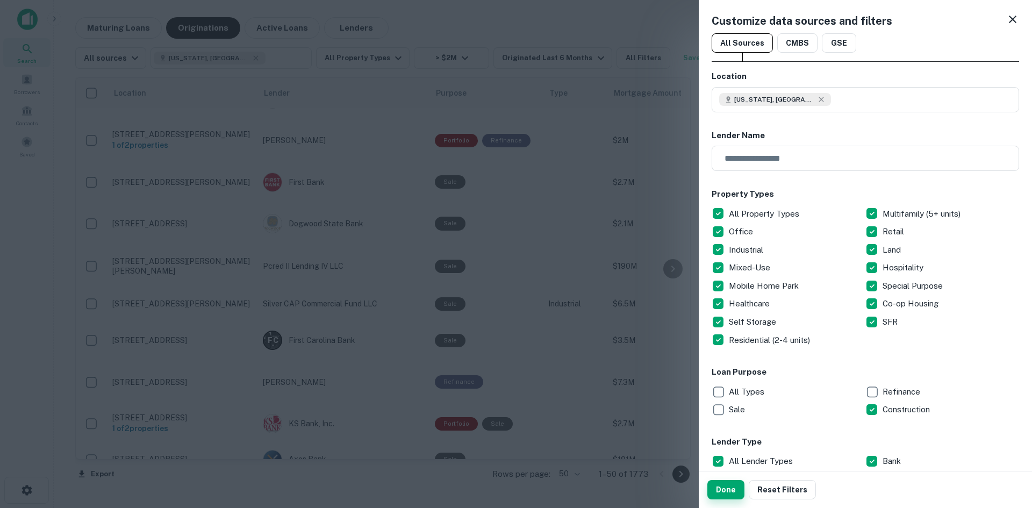
click at [722, 490] on button "Done" at bounding box center [726, 489] width 37 height 19
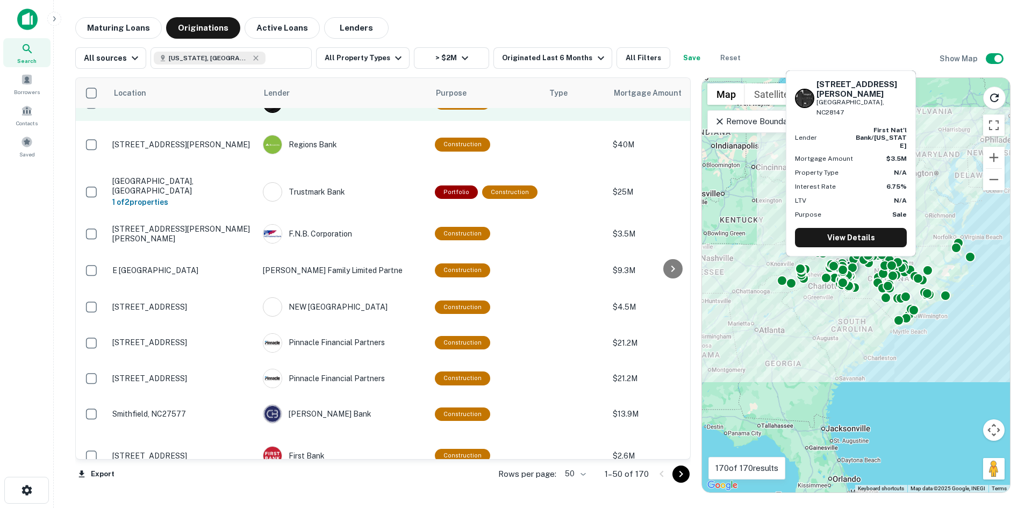
scroll to position [860, 0]
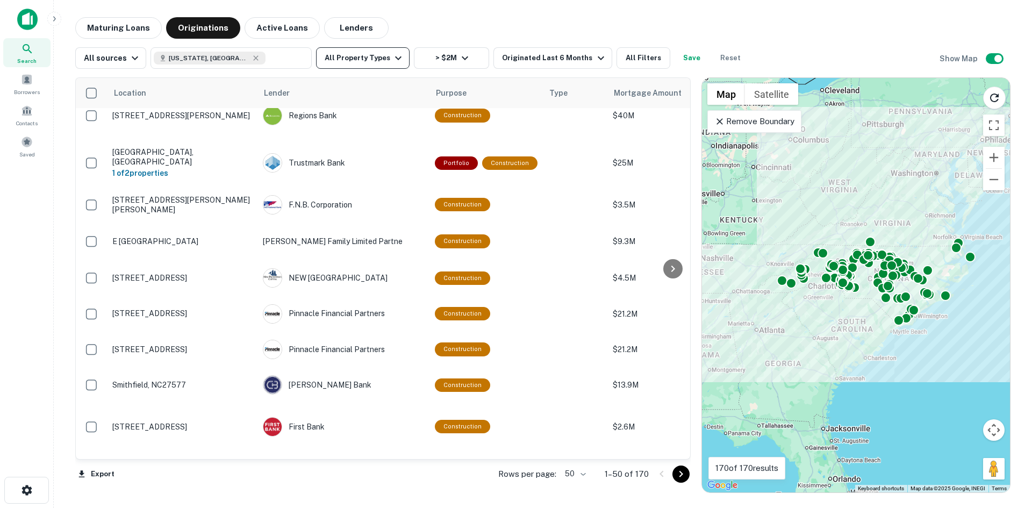
click at [392, 55] on icon "button" at bounding box center [398, 58] width 13 height 13
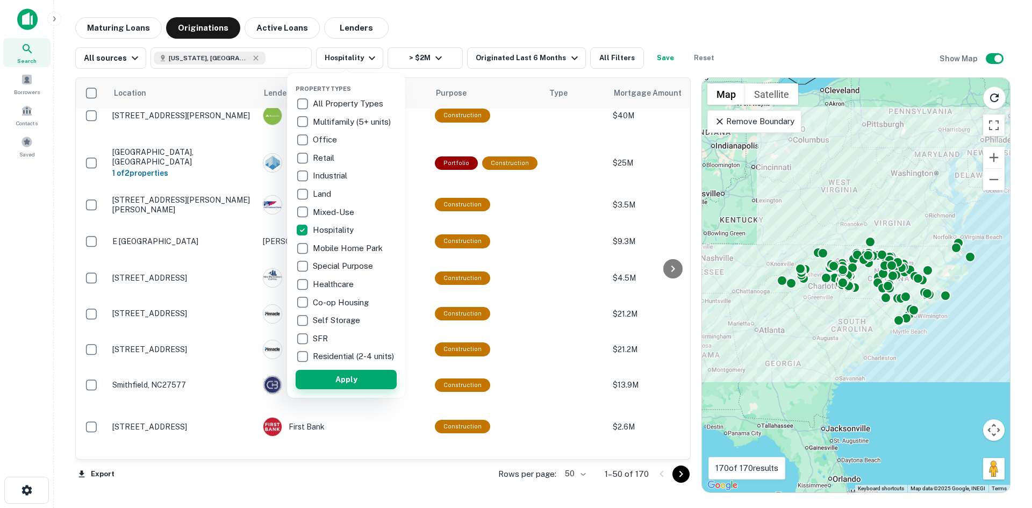
click at [366, 389] on button "Apply" at bounding box center [346, 379] width 101 height 19
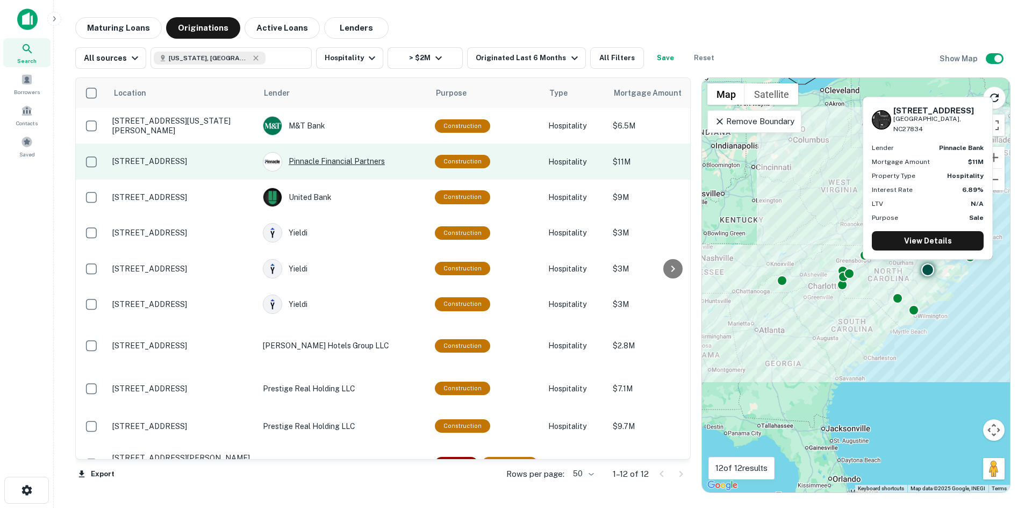
click at [339, 161] on div "Pinnacle Financial Partners" at bounding box center [343, 161] width 161 height 19
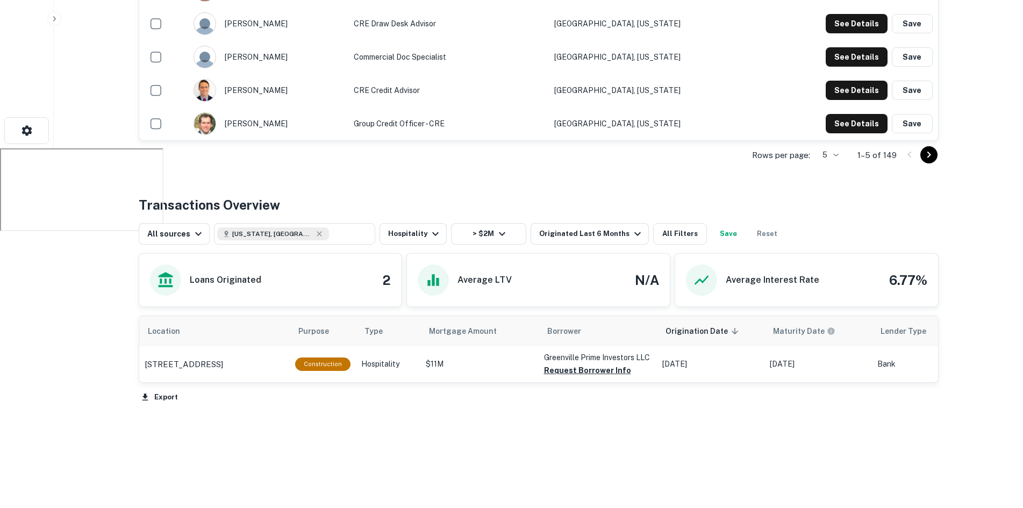
scroll to position [360, 0]
click at [223, 359] on p "[STREET_ADDRESS]" at bounding box center [184, 364] width 79 height 13
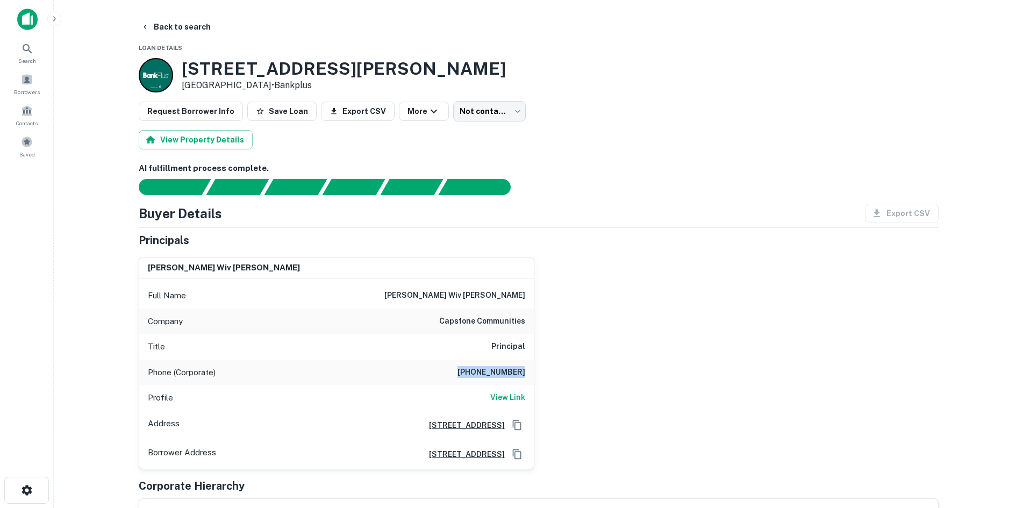
drag, startPoint x: 469, startPoint y: 370, endPoint x: 523, endPoint y: 369, distance: 54.3
click at [523, 369] on h6 "[PHONE_NUMBER]" at bounding box center [492, 372] width 68 height 13
click at [680, 263] on div "[PERSON_NAME] wiv [PERSON_NAME] Full Name [PERSON_NAME] wiv [PERSON_NAME] Compa…" at bounding box center [534, 358] width 809 height 221
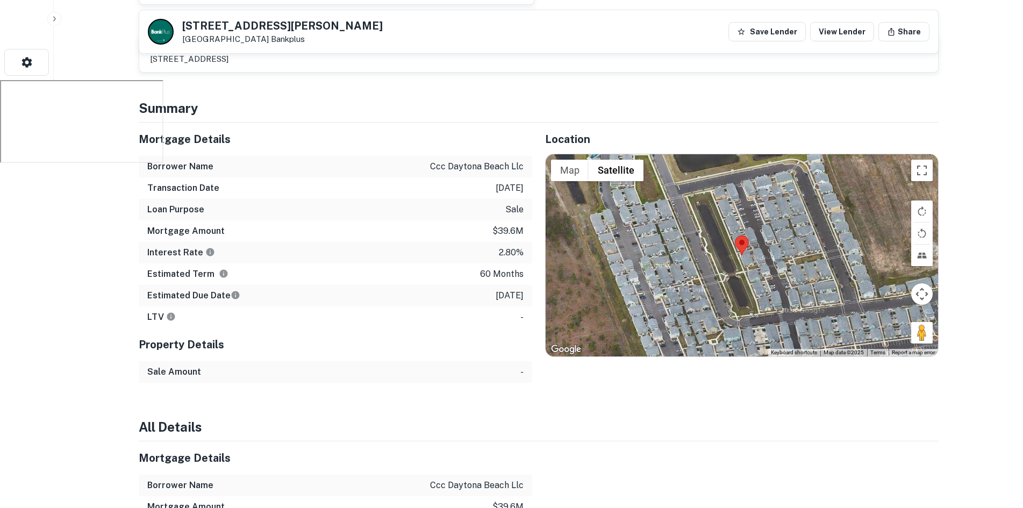
scroll to position [430, 0]
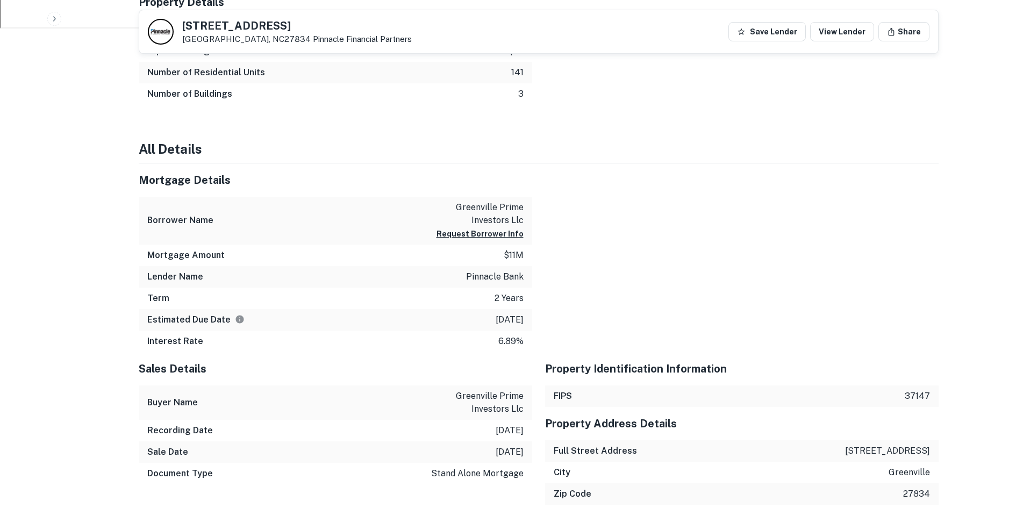
scroll to position [699, 0]
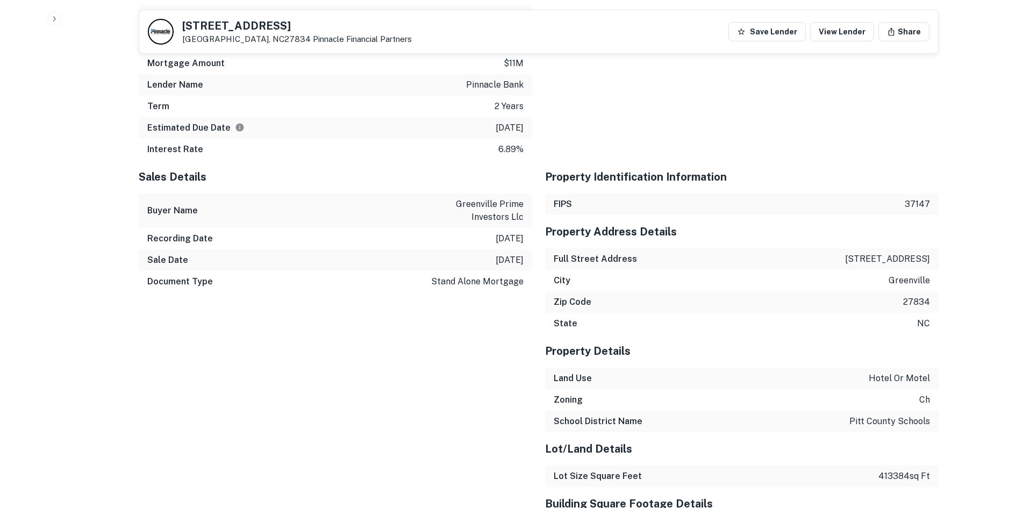
scroll to position [764, 0]
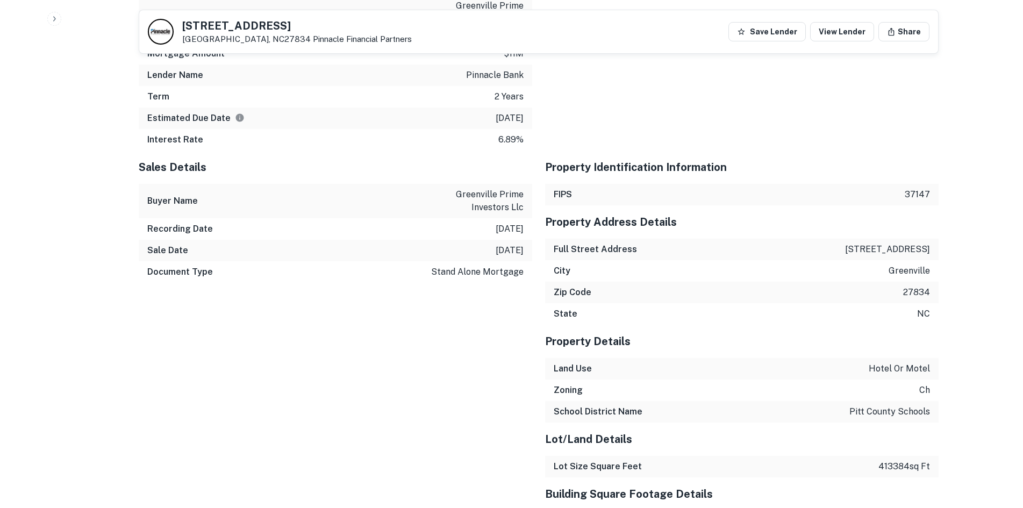
drag, startPoint x: 1018, startPoint y: 219, endPoint x: 1020, endPoint y: 227, distance: 8.9
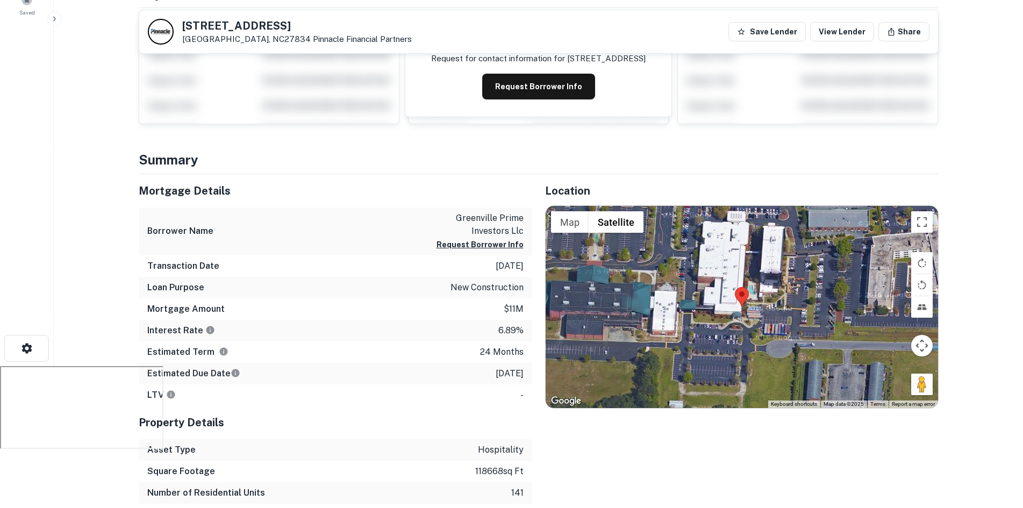
scroll to position [0, 0]
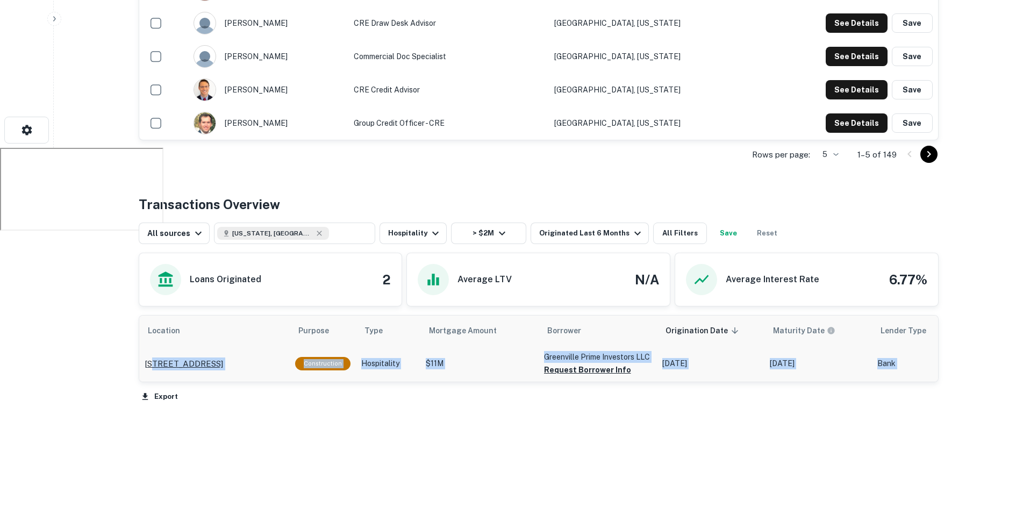
drag, startPoint x: 137, startPoint y: 357, endPoint x: 152, endPoint y: 359, distance: 15.7
click at [152, 359] on div "Back to search Pinnacle Financial Partners Description Pinnacle Financial Partn…" at bounding box center [539, 82] width 826 height 851
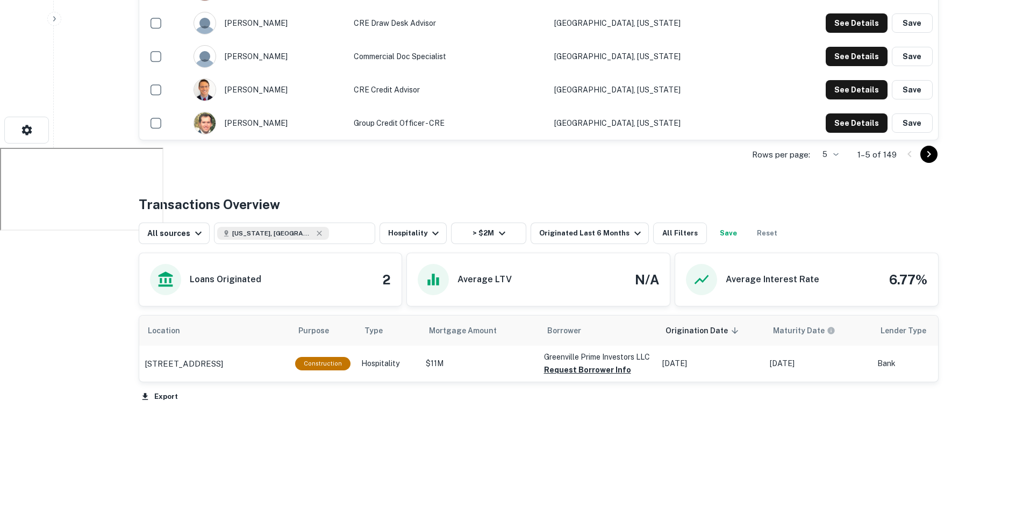
click at [231, 445] on div "Back to search Pinnacle Financial Partners Description Pinnacle Financial Partn…" at bounding box center [539, 82] width 826 height 851
drag, startPoint x: 118, startPoint y: 357, endPoint x: 184, endPoint y: 374, distance: 68.9
click at [231, 427] on div "Back to search Pinnacle Financial Partners Description Pinnacle Financial Partn…" at bounding box center [539, 82] width 826 height 851
click at [172, 365] on p "[STREET_ADDRESS]" at bounding box center [184, 364] width 79 height 13
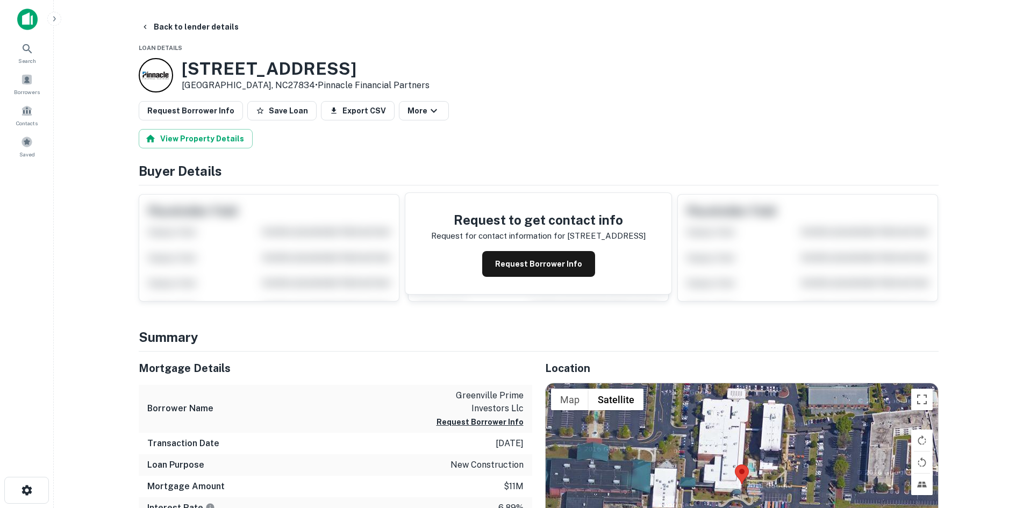
drag, startPoint x: 184, startPoint y: 69, endPoint x: 373, endPoint y: 60, distance: 189.5
click at [373, 60] on h3 "207 SW Greenville Blvd" at bounding box center [306, 69] width 248 height 20
click at [152, 26] on button "Back to lender details" at bounding box center [190, 26] width 106 height 19
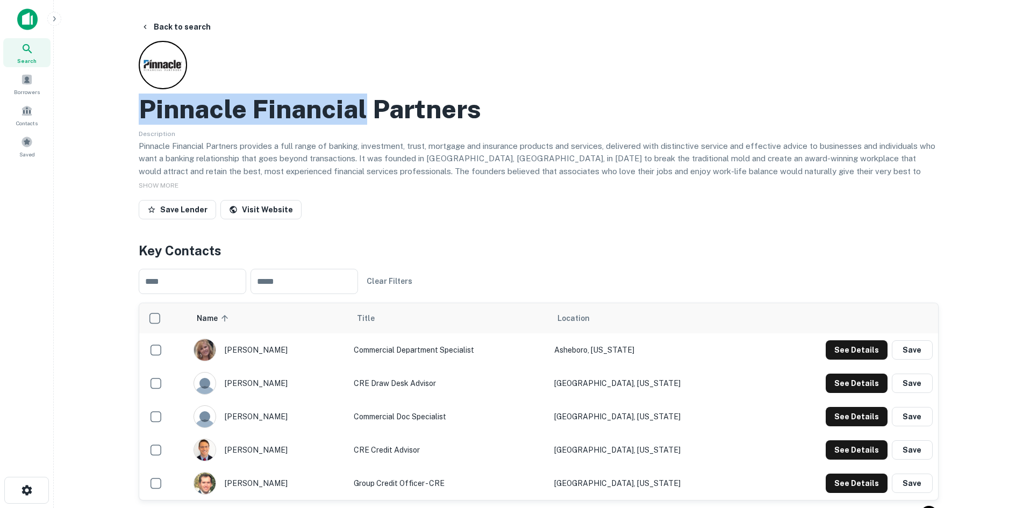
drag, startPoint x: 142, startPoint y: 112, endPoint x: 363, endPoint y: 110, distance: 221.0
click at [363, 110] on h2 "Pinnacle Financial Partners" at bounding box center [310, 109] width 343 height 31
click at [106, 124] on main "Back to search Pinnacle Financial Partners Description Pinnacle Financial Partn…" at bounding box center [539, 254] width 970 height 508
drag, startPoint x: 139, startPoint y: 111, endPoint x: 473, endPoint y: 109, distance: 333.9
click at [473, 109] on h2 "Pinnacle Financial Partners" at bounding box center [310, 109] width 343 height 31
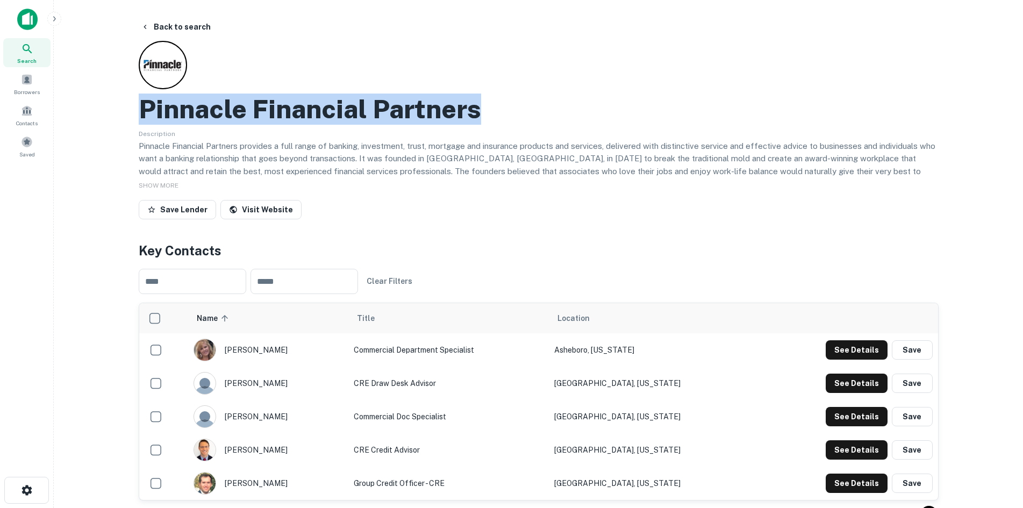
copy h2 "Pinnacle Financial Partners"
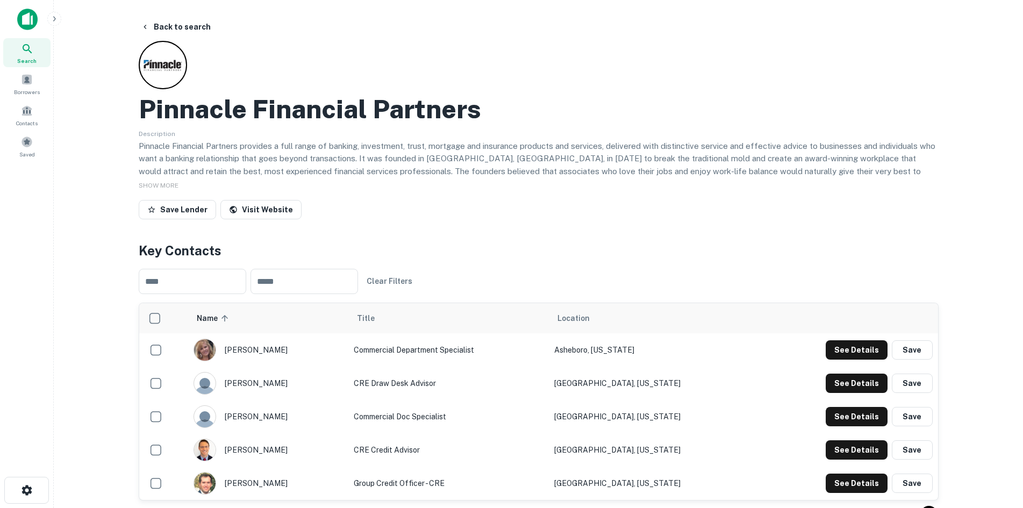
click at [513, 132] on div "Description Pinnacle Financial Partners provides a full range of banking, inves…" at bounding box center [539, 151] width 800 height 49
click at [161, 26] on button "Back to search" at bounding box center [176, 26] width 79 height 19
